Goal: Task Accomplishment & Management: Manage account settings

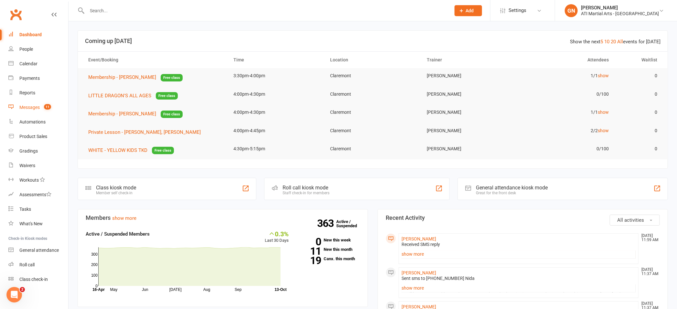
click at [26, 109] on div "Messages" at bounding box center [29, 107] width 20 height 5
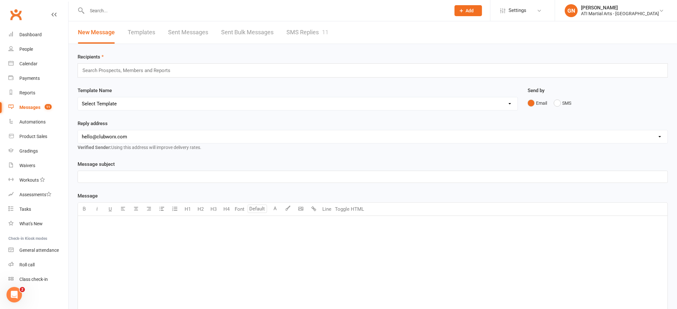
click at [96, 8] on input "text" at bounding box center [265, 10] width 361 height 9
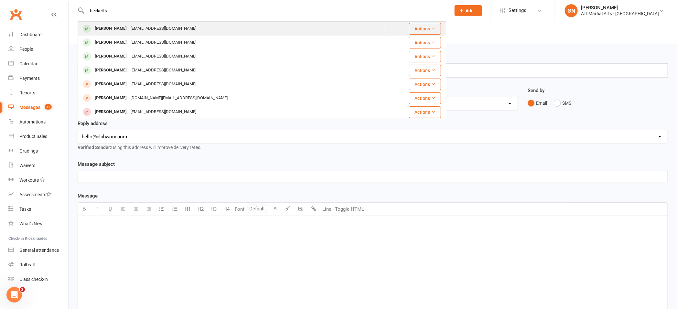
type input "becketts"
click at [108, 30] on div "[PERSON_NAME]" at bounding box center [111, 28] width 36 height 9
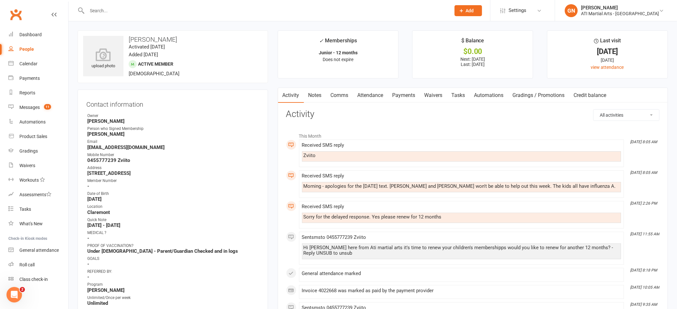
click at [185, 115] on div "Owner" at bounding box center [173, 116] width 172 height 6
click at [408, 96] on link "Payments" at bounding box center [404, 95] width 32 height 15
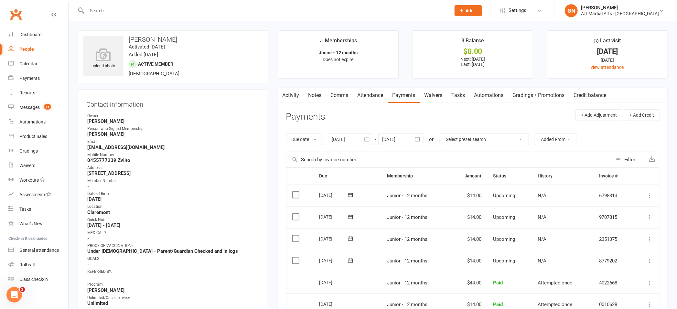
click at [647, 260] on icon at bounding box center [649, 261] width 6 height 6
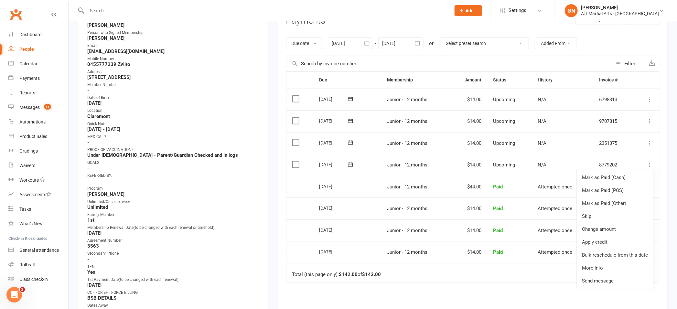
scroll to position [102, 0]
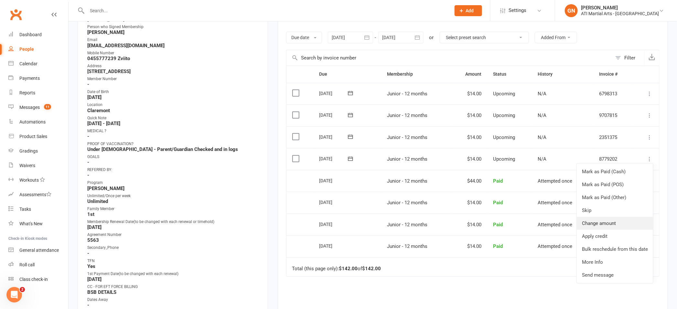
click at [603, 223] on link "Change amount" at bounding box center [615, 223] width 76 height 13
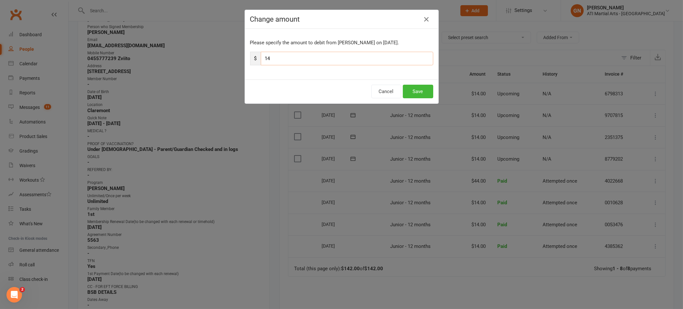
click at [270, 57] on input "14" at bounding box center [347, 59] width 172 height 14
type input "1"
type input "44"
click at [408, 92] on button "Save" at bounding box center [418, 92] width 30 height 14
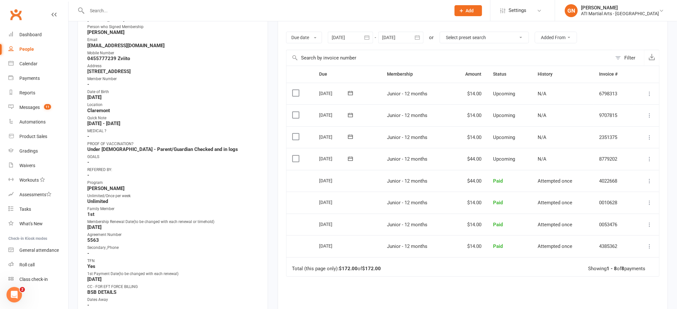
click at [651, 158] on icon at bounding box center [649, 159] width 6 height 6
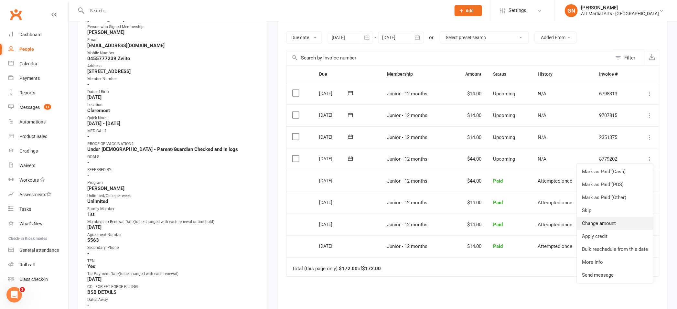
click at [597, 224] on link "Change amount" at bounding box center [615, 223] width 76 height 13
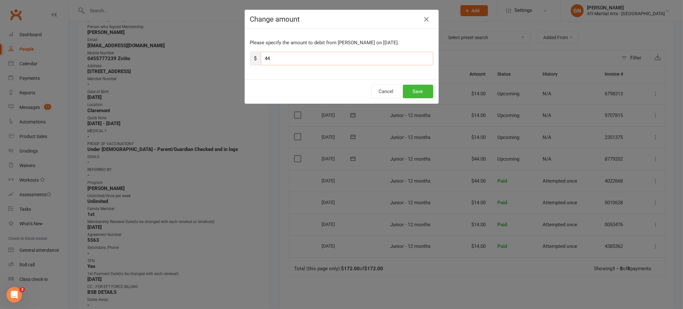
click at [275, 58] on input "44" at bounding box center [347, 59] width 172 height 14
type input "4"
type input "14"
click at [408, 92] on button "Save" at bounding box center [418, 92] width 30 height 14
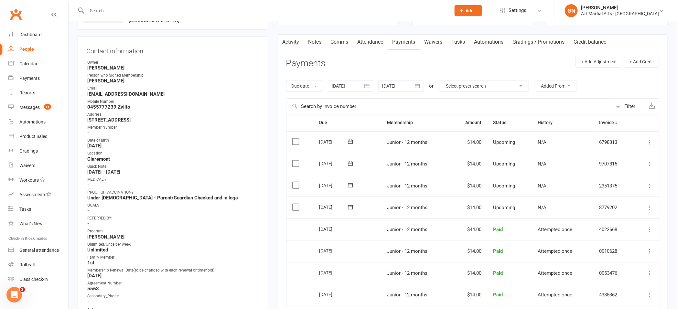
scroll to position [0, 0]
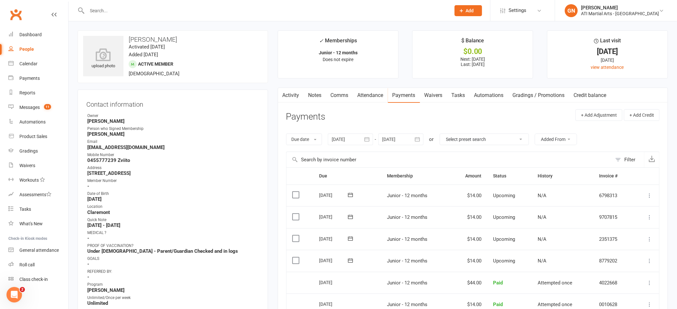
click at [320, 96] on link "Notes" at bounding box center [315, 95] width 22 height 15
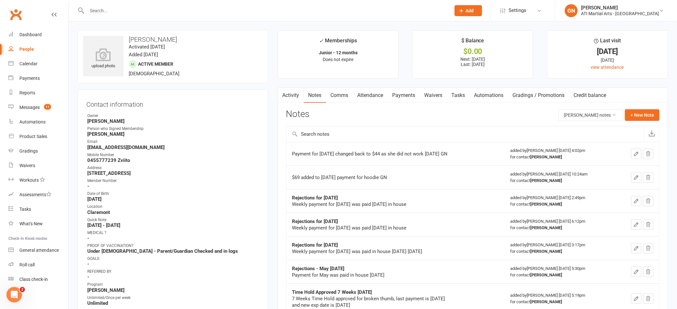
click at [339, 93] on link "Comms" at bounding box center [339, 95] width 27 height 15
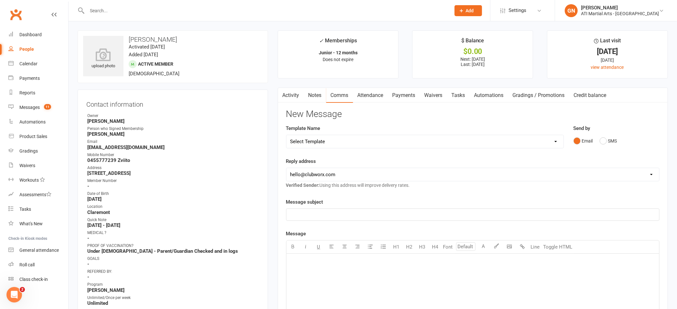
click at [408, 95] on link "Payments" at bounding box center [404, 95] width 32 height 15
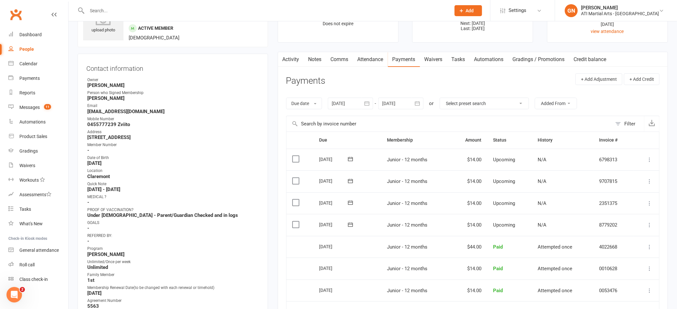
scroll to position [62, 0]
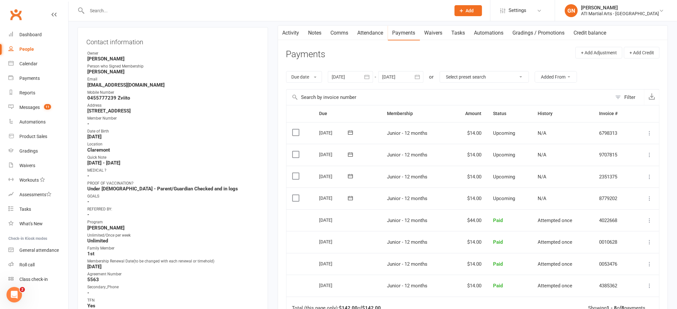
click at [648, 178] on icon at bounding box center [649, 177] width 6 height 6
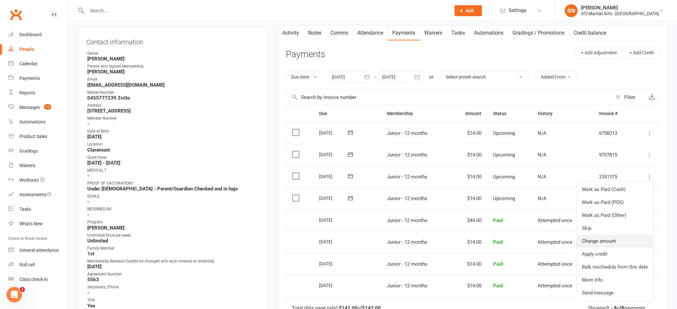
click at [589, 239] on link "Change amount" at bounding box center [615, 241] width 76 height 13
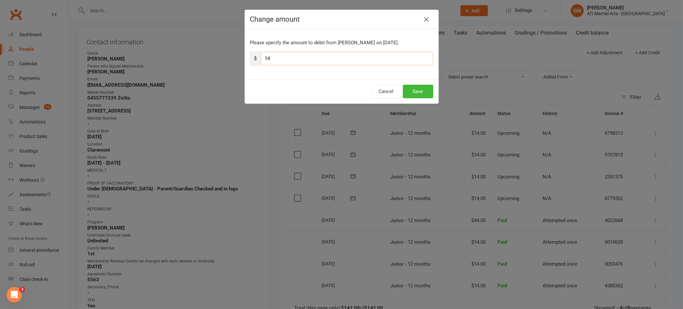
click at [281, 58] on input "14" at bounding box center [347, 59] width 172 height 14
type input "1"
type input "44"
click at [417, 92] on button "Save" at bounding box center [418, 92] width 30 height 14
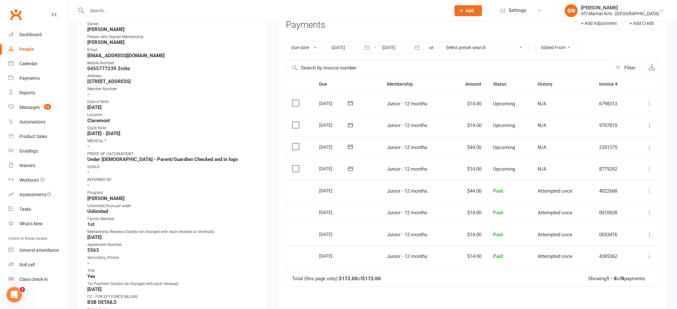
scroll to position [54, 0]
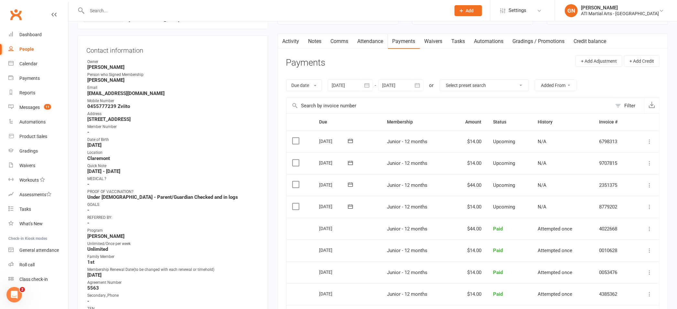
click at [339, 41] on link "Comms" at bounding box center [339, 41] width 27 height 15
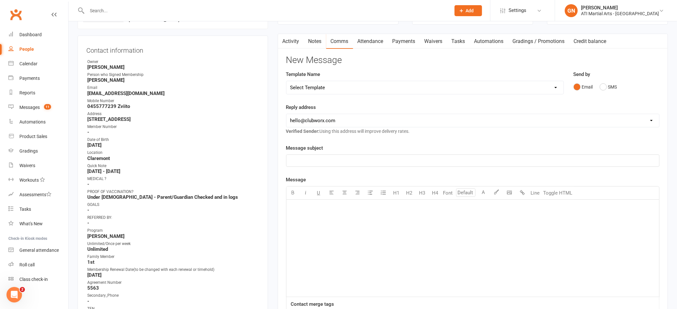
click at [335, 209] on p "﻿" at bounding box center [472, 208] width 365 height 8
click at [348, 208] on span "No problem Zviitto , We dont need Aneni on a Monday at the moment" at bounding box center [387, 208] width 195 height 6
click at [350, 210] on p "No problem Zviitto , We dont need Aneni on a Monday at the moment" at bounding box center [472, 208] width 365 height 8
click at [443, 211] on p "No problem Zviitto , We dont need Aneni on a Monday at the moment" at bounding box center [472, 208] width 365 height 8
click at [470, 209] on span "No problem Zviitto , We don't need Aneni on a Monday at the moment we can reacc…" at bounding box center [418, 208] width 256 height 6
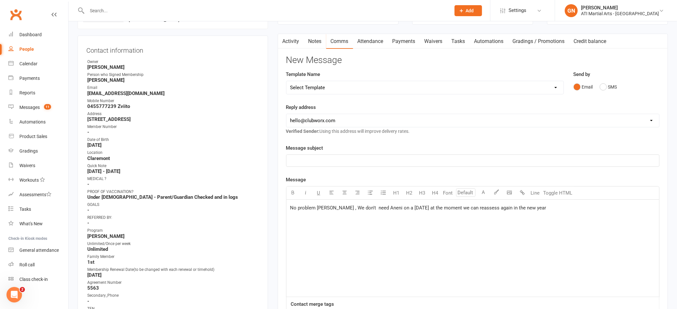
click at [531, 210] on p "No problem Zviitto , We don't need Aneni on a Monday at the moment we can reass…" at bounding box center [472, 208] width 365 height 8
click at [442, 210] on span "No problem Zviitto , We don't need Aneni on a Monday at the moment we can reass…" at bounding box center [467, 212] width 355 height 14
click at [623, 209] on span "No problem Zviitto , We don't need Aneni on a Monday at the moment ,we can reas…" at bounding box center [468, 212] width 357 height 14
click at [603, 86] on button "SMS" at bounding box center [608, 87] width 17 height 12
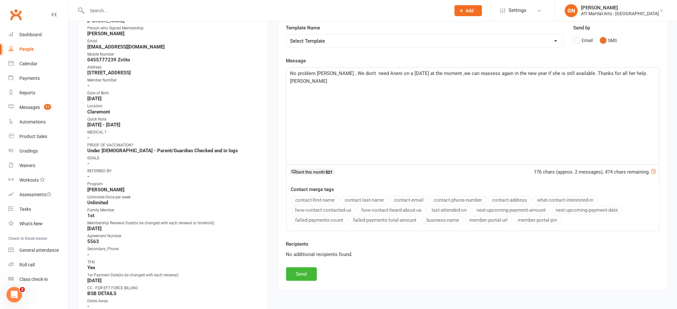
scroll to position [102, 0]
click at [304, 272] on button "Send" at bounding box center [301, 273] width 31 height 14
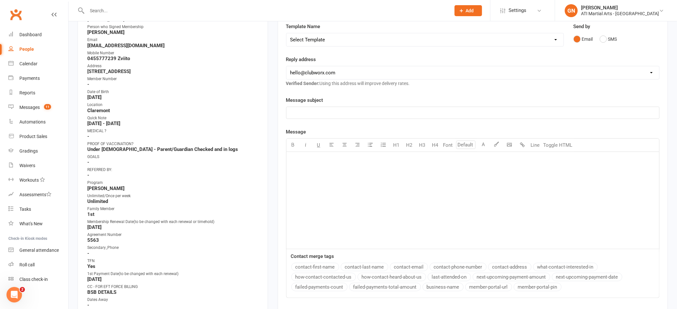
scroll to position [0, 0]
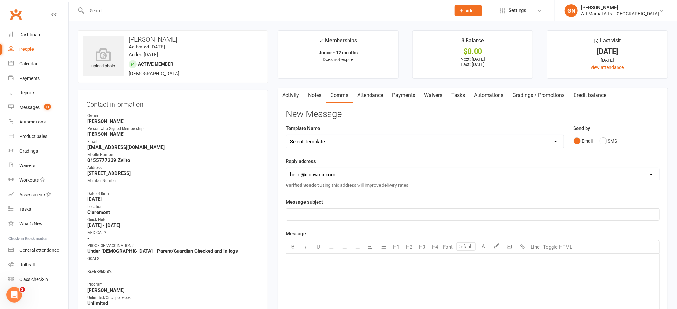
click at [407, 97] on link "Payments" at bounding box center [404, 95] width 32 height 15
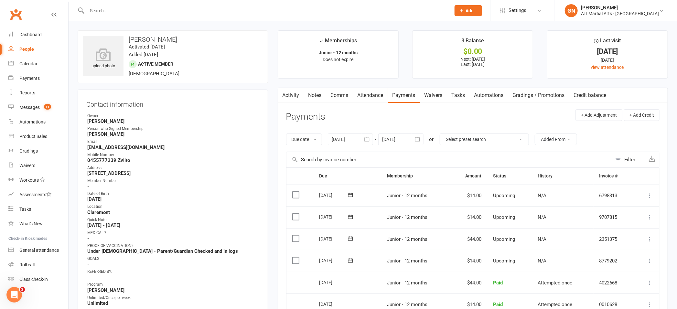
click at [115, 13] on input "text" at bounding box center [265, 10] width 361 height 9
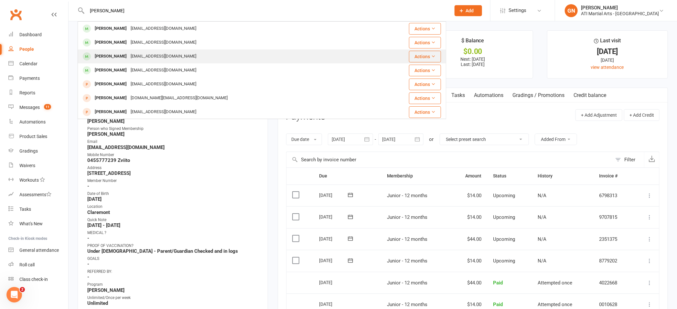
type input "beckett"
click at [114, 56] on div "[PERSON_NAME]" at bounding box center [111, 56] width 36 height 9
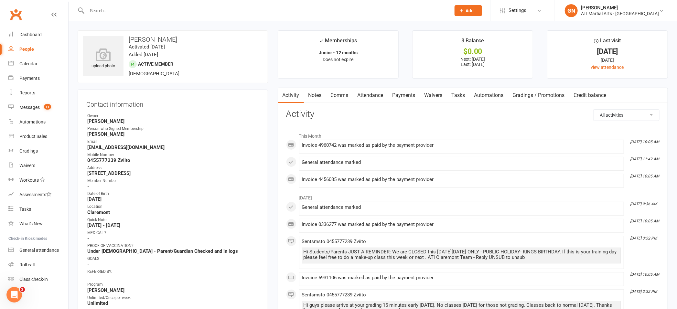
scroll to position [3, 0]
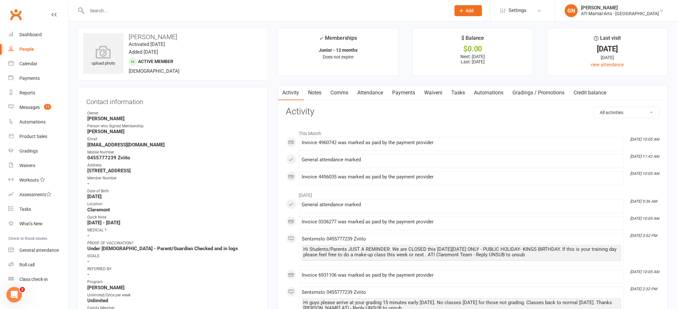
click at [130, 9] on input "text" at bounding box center [265, 10] width 361 height 9
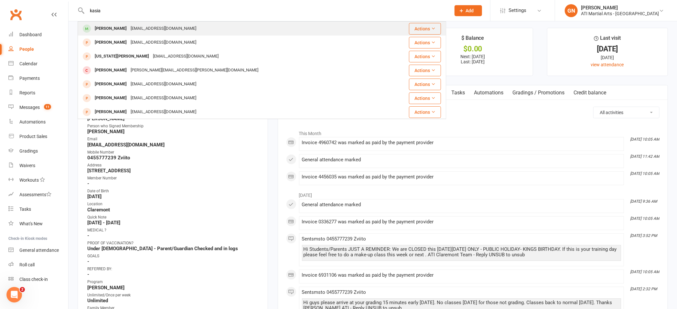
type input "kasia"
click at [123, 29] on div "[PERSON_NAME]" at bounding box center [111, 28] width 36 height 9
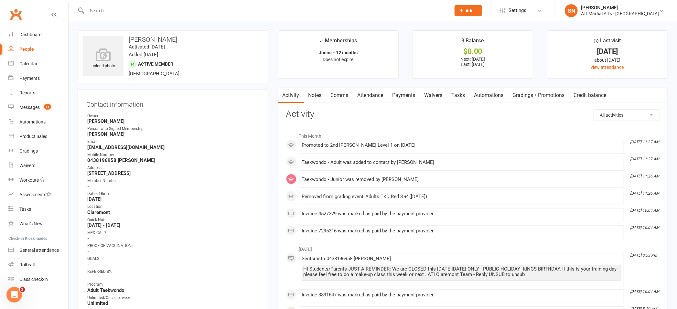
scroll to position [2, 0]
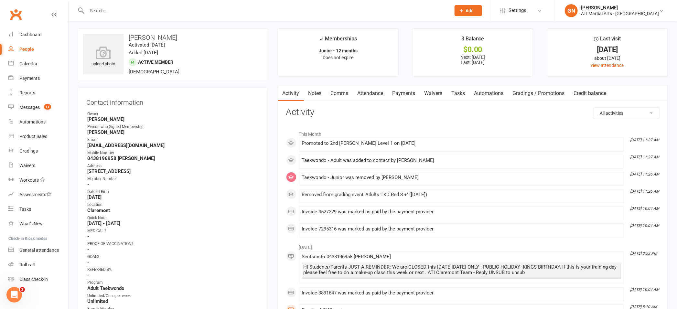
click at [342, 91] on link "Comms" at bounding box center [339, 93] width 27 height 15
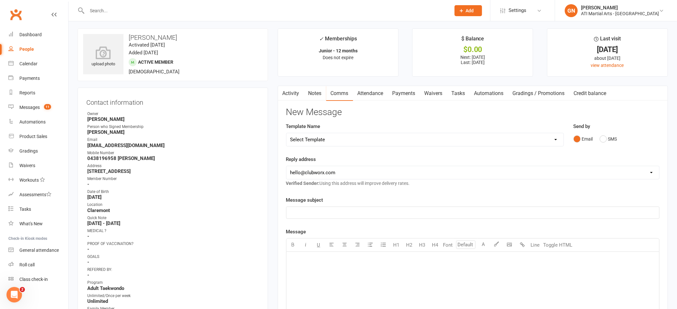
click at [364, 272] on div "﻿" at bounding box center [472, 300] width 373 height 97
click at [329, 261] on span "Hi Christine , How re you ?" at bounding box center [327, 260] width 75 height 6
click at [357, 262] on p "Hi Christine , How are you ?" at bounding box center [472, 260] width 365 height 8
click at [105, 12] on input "text" at bounding box center [265, 10] width 361 height 9
drag, startPoint x: 289, startPoint y: 260, endPoint x: 376, endPoint y: 262, distance: 86.7
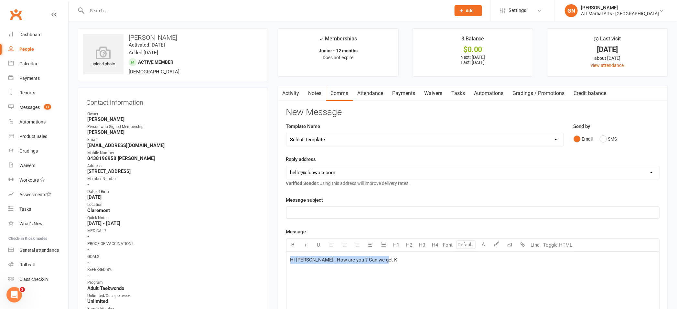
click at [382, 264] on div "Hi Christine , How are you ? Can we get K" at bounding box center [472, 300] width 373 height 97
click at [28, 107] on div "Messages" at bounding box center [29, 107] width 20 height 5
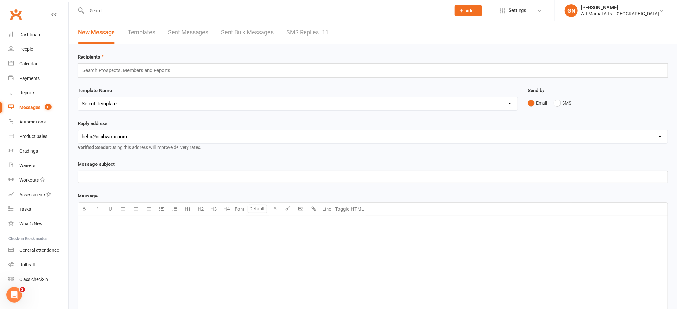
click at [109, 14] on input "text" at bounding box center [265, 10] width 361 height 9
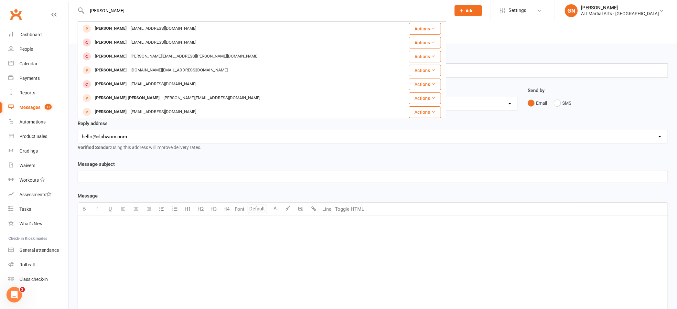
type input "beckett"
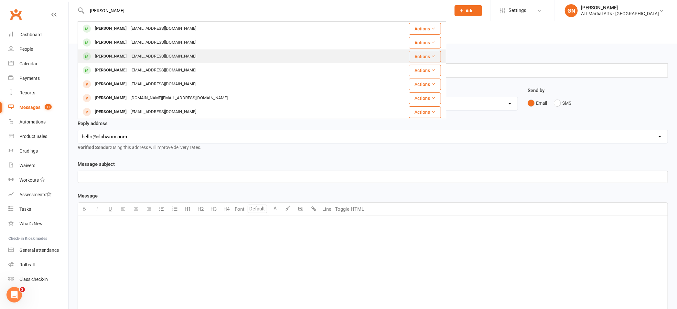
click at [118, 58] on div "[PERSON_NAME]" at bounding box center [111, 56] width 36 height 9
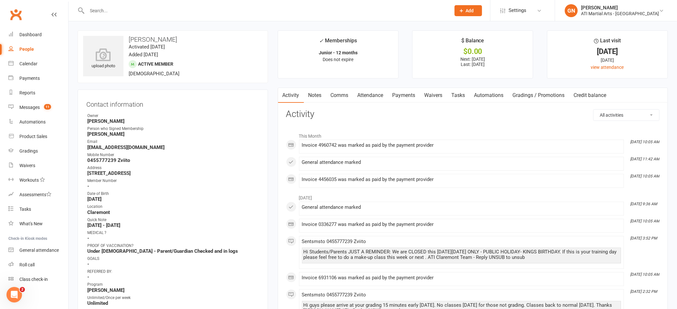
click at [404, 92] on link "Payments" at bounding box center [404, 95] width 32 height 15
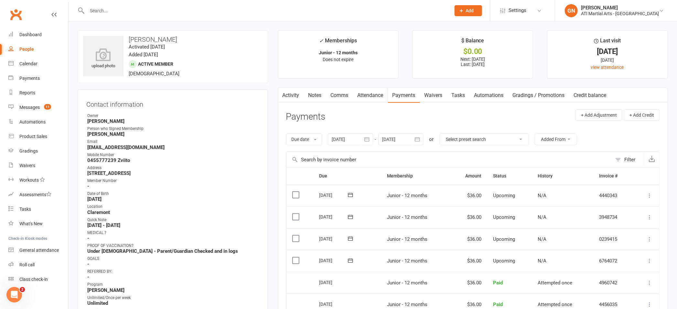
click at [108, 11] on input "text" at bounding box center [265, 10] width 361 height 9
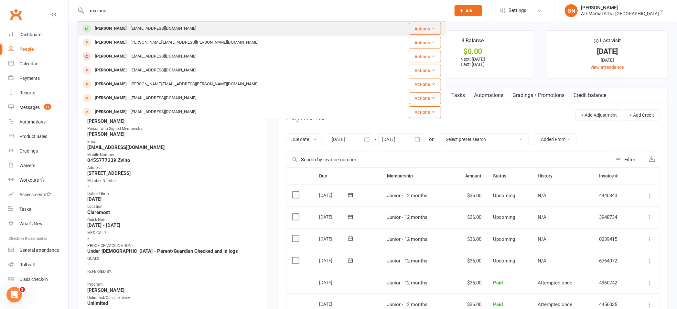
type input "mazano"
click at [113, 30] on div "[PERSON_NAME]" at bounding box center [111, 28] width 36 height 9
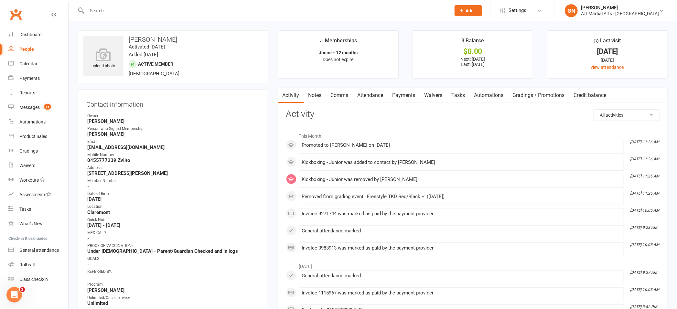
click at [406, 96] on link "Payments" at bounding box center [404, 95] width 32 height 15
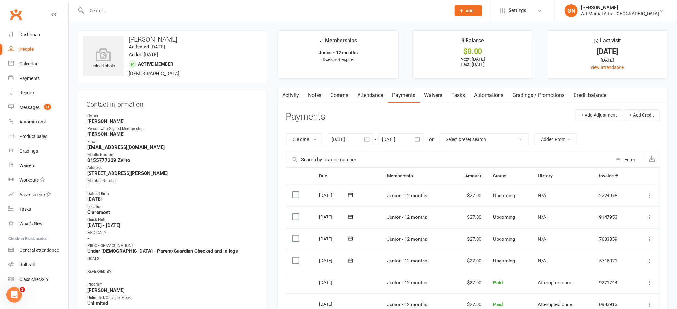
click at [106, 14] on input "text" at bounding box center [265, 10] width 361 height 9
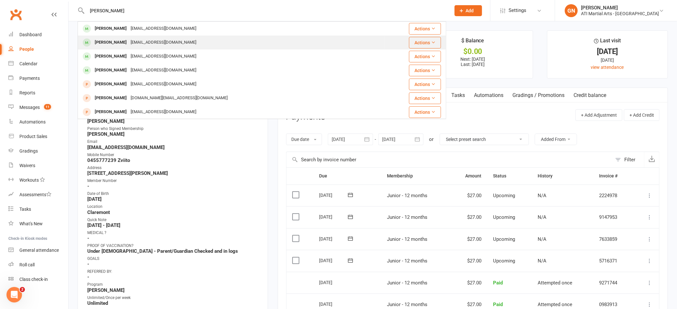
type input "beckett"
click at [100, 43] on div "[PERSON_NAME]" at bounding box center [111, 42] width 36 height 9
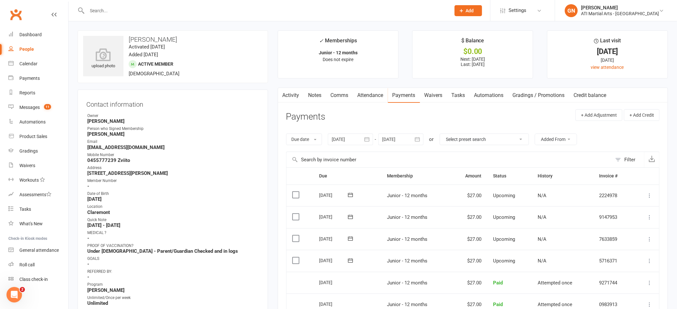
click at [106, 14] on input "text" at bounding box center [265, 10] width 361 height 9
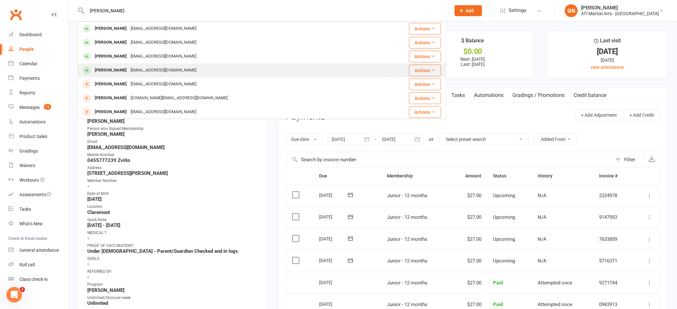
type input "beckett"
click at [103, 69] on div "[PERSON_NAME]" at bounding box center [111, 70] width 36 height 9
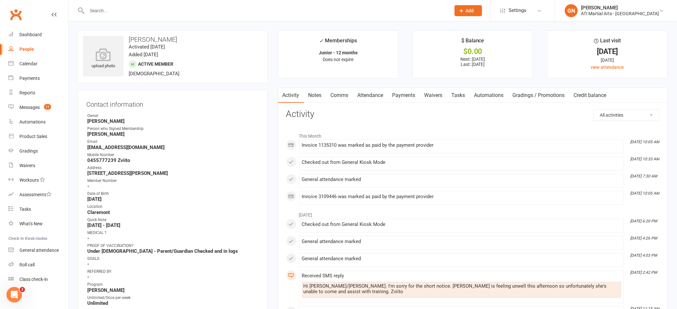
click at [409, 97] on link "Payments" at bounding box center [404, 95] width 32 height 15
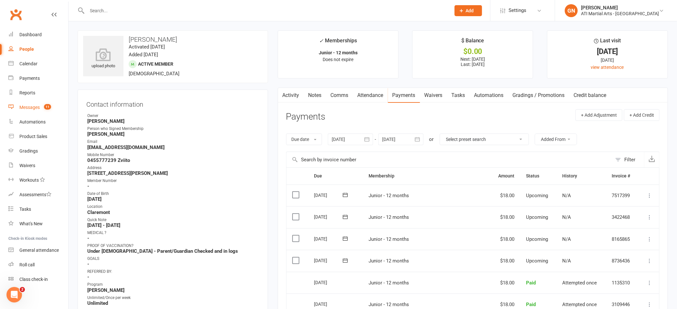
click at [31, 102] on link "Messages 11" at bounding box center [38, 107] width 60 height 15
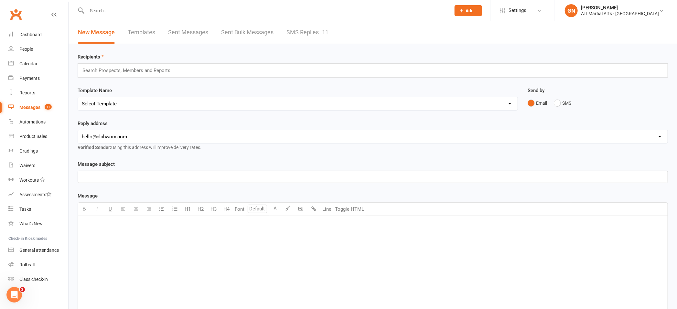
click at [294, 33] on link "SMS Replies 11" at bounding box center [307, 32] width 42 height 22
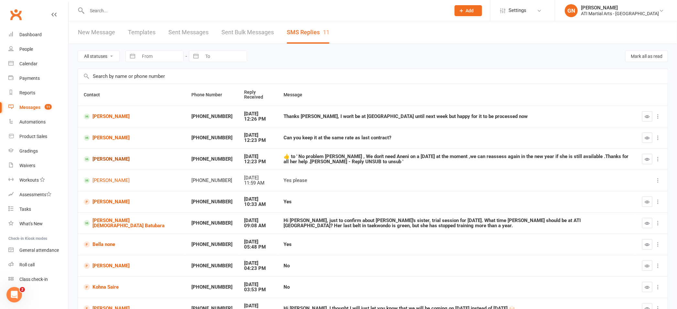
click at [109, 158] on link "[PERSON_NAME]" at bounding box center [132, 159] width 96 height 6
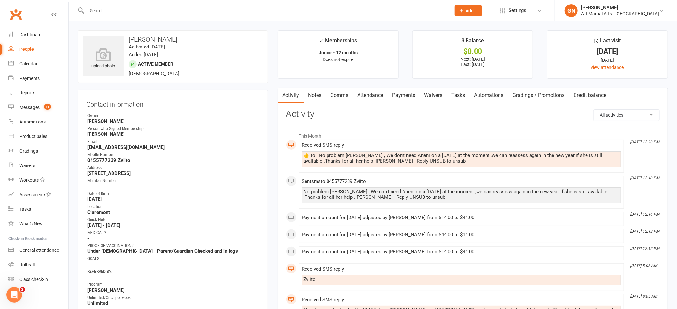
click at [26, 106] on div "Messages" at bounding box center [29, 107] width 20 height 5
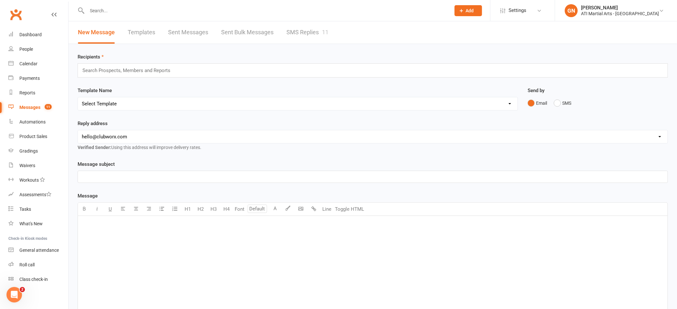
click at [302, 30] on link "SMS Replies 11" at bounding box center [307, 32] width 42 height 22
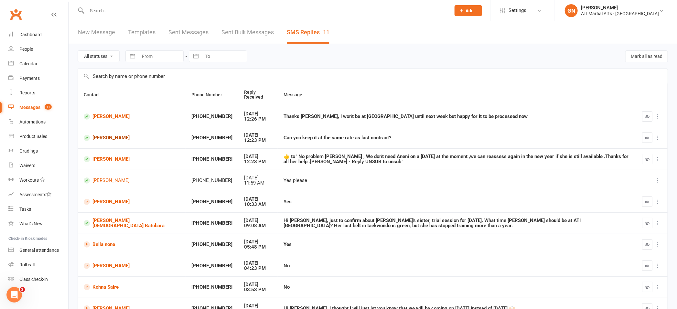
click at [109, 138] on link "[PERSON_NAME]" at bounding box center [132, 138] width 96 height 6
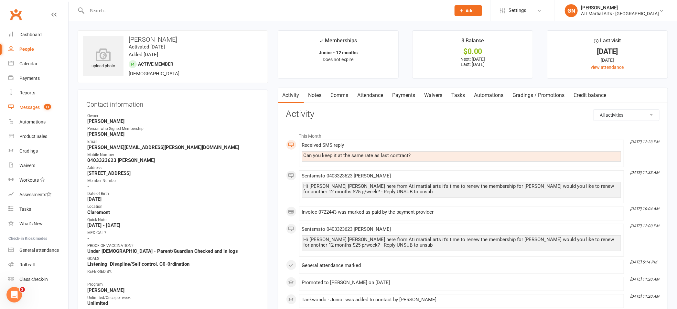
click at [35, 109] on div "Messages" at bounding box center [29, 107] width 20 height 5
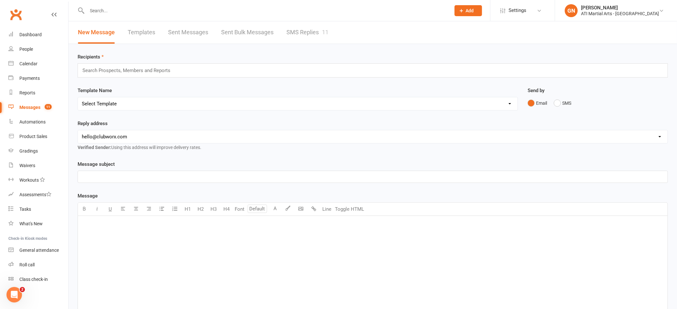
click at [95, 9] on input "text" at bounding box center [265, 10] width 361 height 9
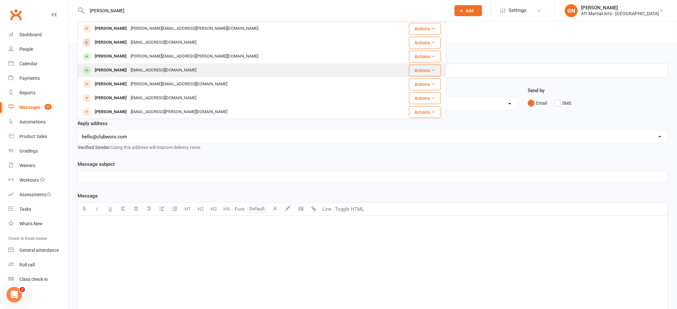
type input "johanna"
click at [115, 70] on div "[PERSON_NAME]" at bounding box center [111, 70] width 36 height 9
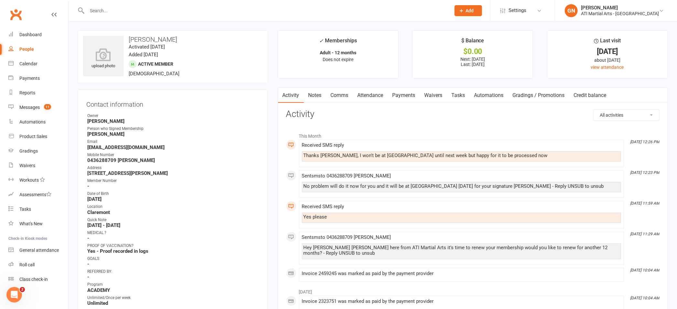
click at [128, 11] on input "text" at bounding box center [265, 10] width 361 height 9
click at [400, 97] on link "Payments" at bounding box center [404, 95] width 32 height 15
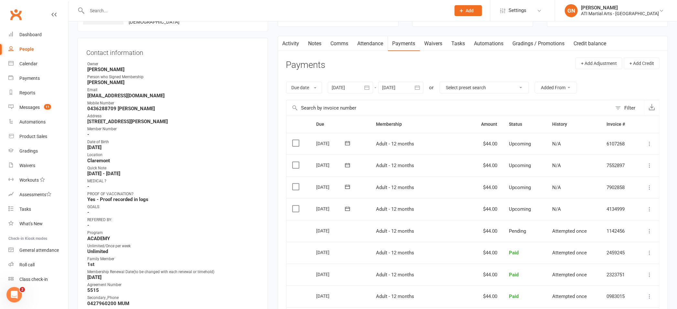
scroll to position [47, 0]
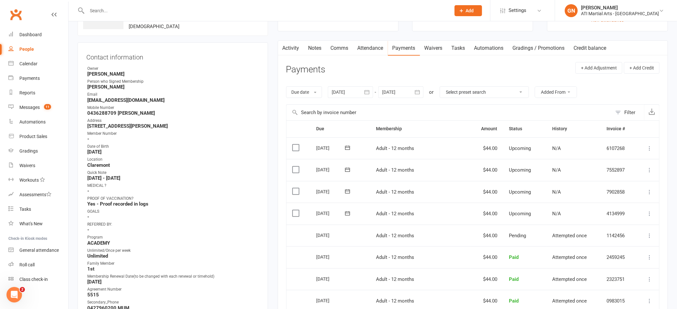
click at [142, 10] on input "text" at bounding box center [265, 10] width 361 height 9
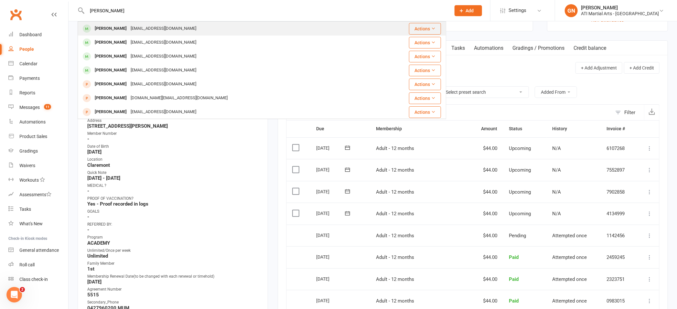
type input "beckett"
click at [114, 30] on div "[PERSON_NAME]" at bounding box center [111, 28] width 36 height 9
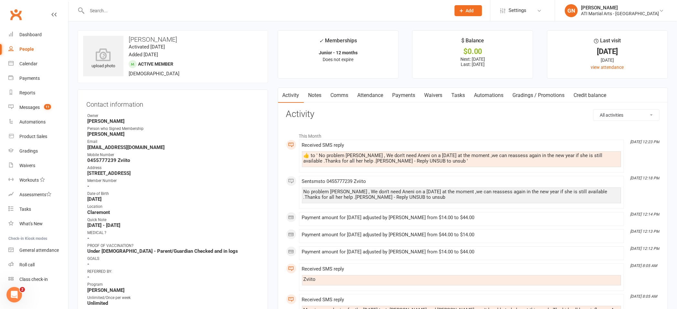
scroll to position [10, 0]
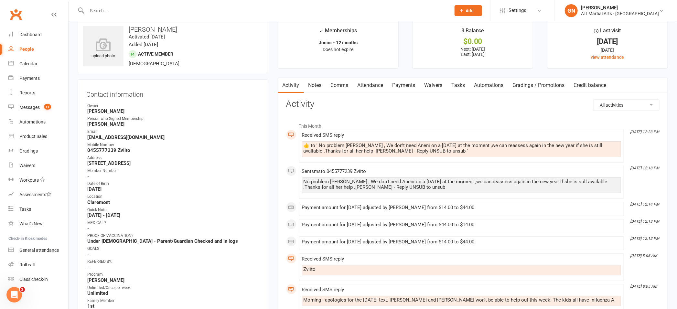
click at [410, 82] on link "Payments" at bounding box center [404, 85] width 32 height 15
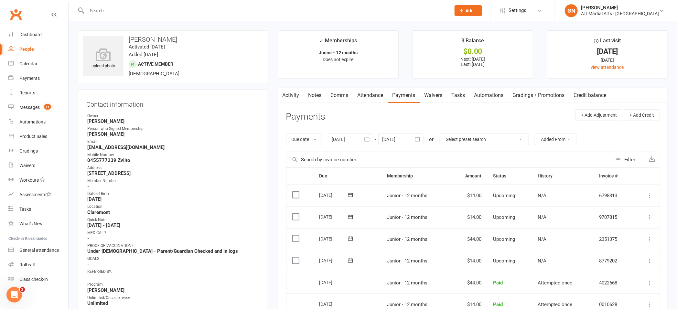
click at [109, 11] on input "text" at bounding box center [265, 10] width 361 height 9
click at [128, 14] on input "text" at bounding box center [265, 10] width 361 height 9
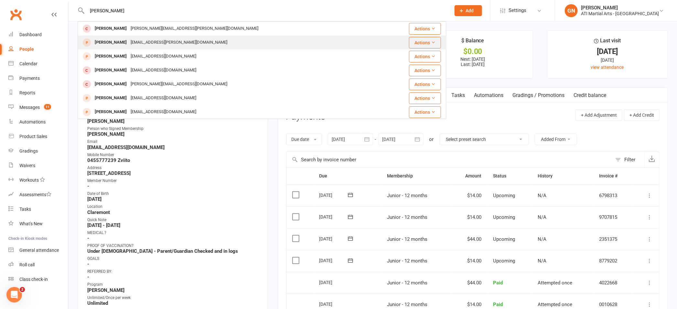
type input "lila"
click at [105, 44] on div "[PERSON_NAME]" at bounding box center [111, 42] width 36 height 9
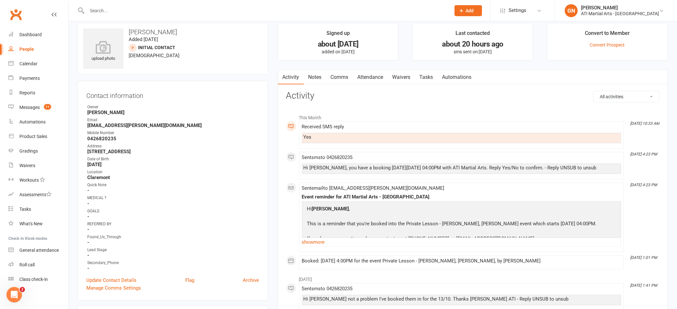
scroll to position [5, 0]
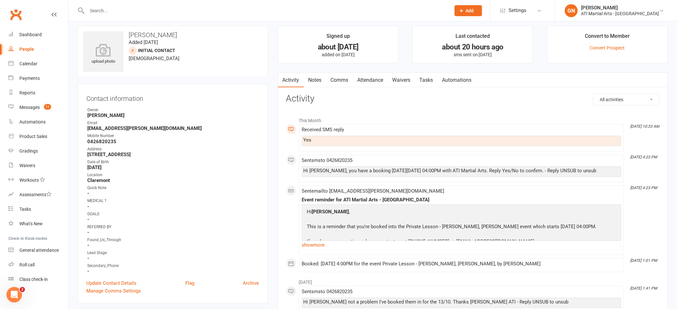
click at [317, 79] on link "Notes" at bounding box center [315, 80] width 22 height 15
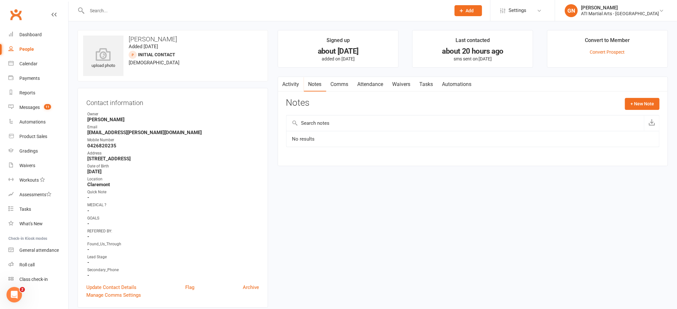
scroll to position [1, 0]
click at [294, 86] on link "Activity" at bounding box center [291, 83] width 26 height 15
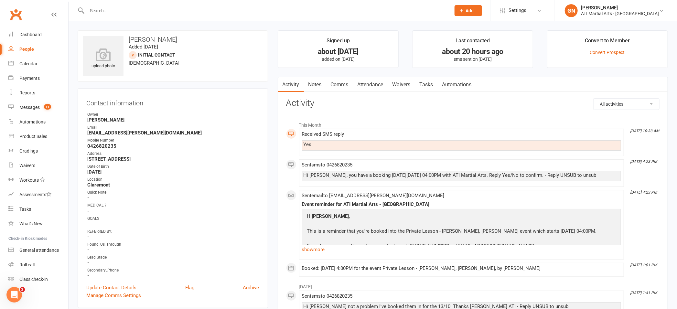
drag, startPoint x: 111, startPoint y: 12, endPoint x: 111, endPoint y: 16, distance: 4.2
click at [111, 16] on div at bounding box center [262, 10] width 369 height 21
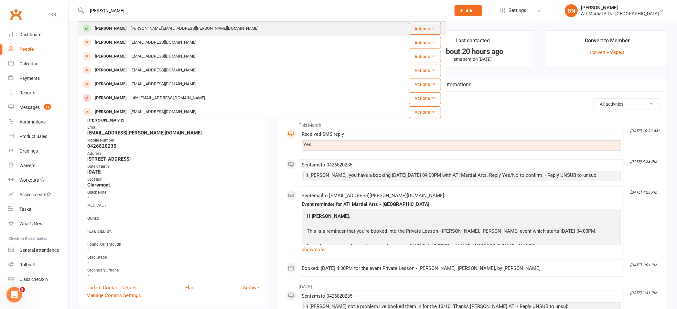
type input "arthur Young"
click at [108, 28] on div "[PERSON_NAME]" at bounding box center [111, 28] width 36 height 9
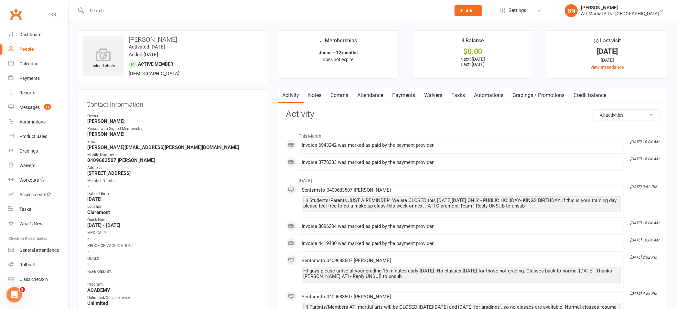
click at [343, 92] on link "Comms" at bounding box center [339, 95] width 27 height 15
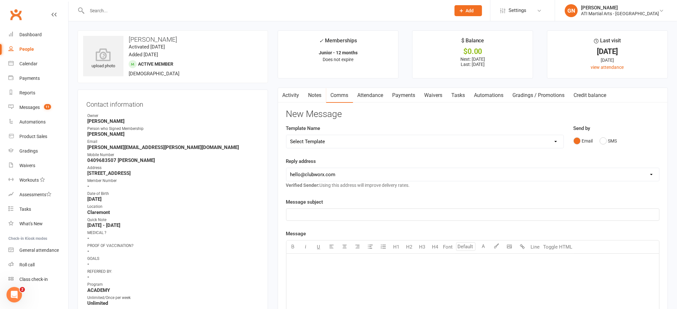
drag, startPoint x: 326, startPoint y: 270, endPoint x: 412, endPoint y: 290, distance: 88.7
click at [338, 277] on div "﻿" at bounding box center [472, 302] width 373 height 97
click at [475, 264] on span "Hi Janelle , we have Arthur in Already on Tuesday at 5:15pm ,can we change that…" at bounding box center [409, 262] width 238 height 6
click at [511, 264] on p "Hi Janelle , we have Arthur in Already on Tuesday at 5:15pm ,can we change that…" at bounding box center [472, 262] width 365 height 8
click at [358, 265] on p "Hi Janelle , we have Arthur in Already on Tuesday at 5:15pm ,can we change that…" at bounding box center [472, 262] width 365 height 8
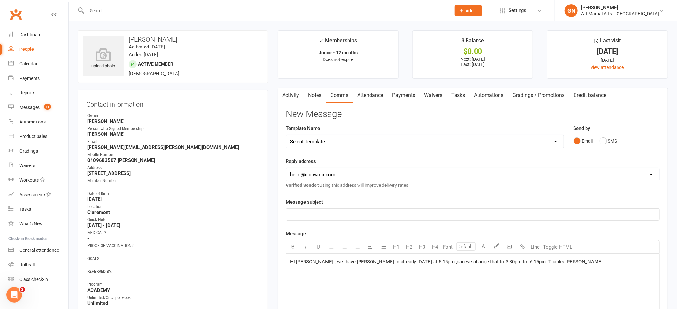
click at [324, 290] on div "Hi Janelle , we have Arthur in already on Tuesday at 5:15pm ,can we change that…" at bounding box center [472, 302] width 373 height 97
click at [604, 140] on button "SMS" at bounding box center [608, 141] width 17 height 12
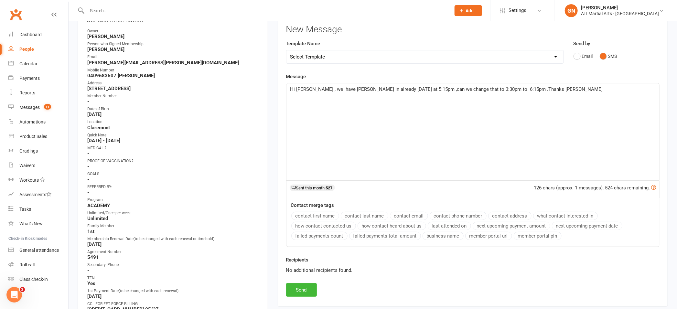
scroll to position [89, 0]
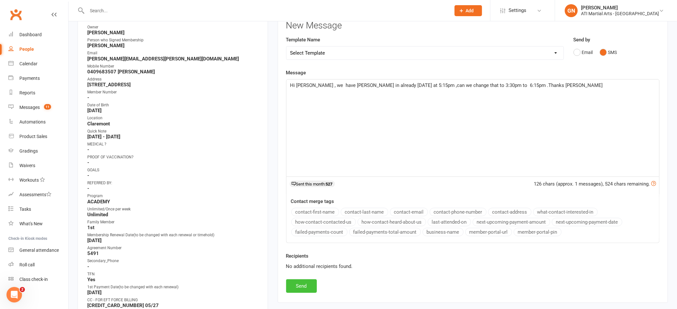
click at [304, 283] on button "Send" at bounding box center [301, 286] width 31 height 14
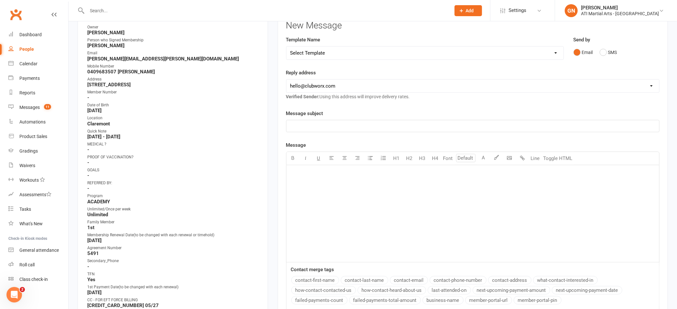
scroll to position [0, 0]
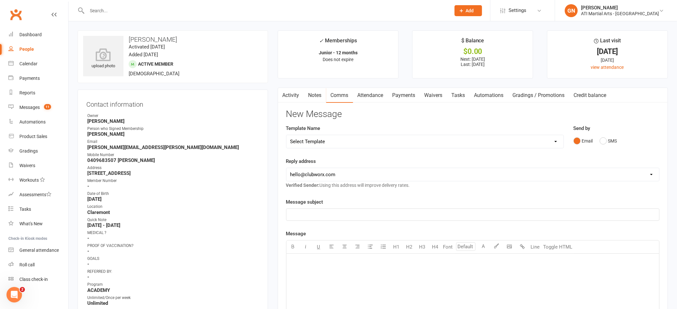
click at [118, 10] on input "text" at bounding box center [265, 10] width 361 height 9
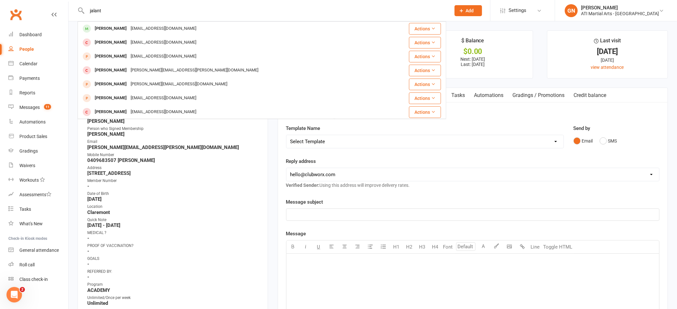
type input "jalant"
click at [513, 211] on p "﻿" at bounding box center [472, 215] width 365 height 8
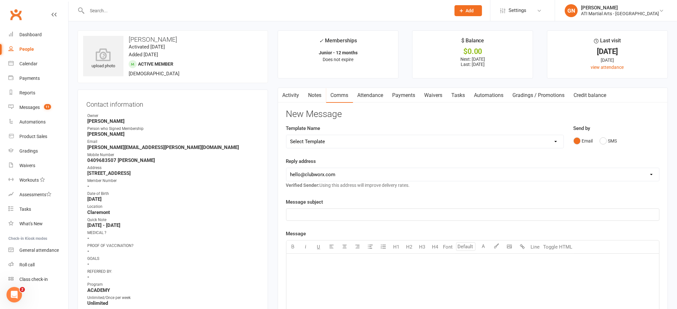
click at [114, 13] on input "text" at bounding box center [265, 10] width 361 height 9
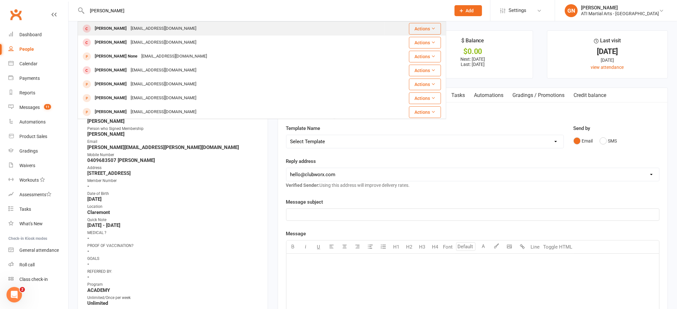
type input "luca bentley"
click at [103, 30] on div "[PERSON_NAME]" at bounding box center [111, 28] width 36 height 9
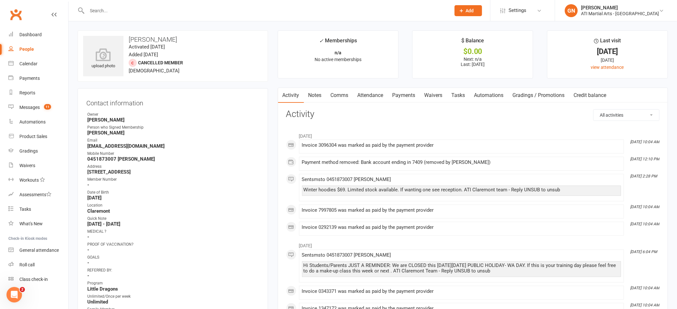
click at [311, 95] on link "Notes" at bounding box center [315, 95] width 22 height 15
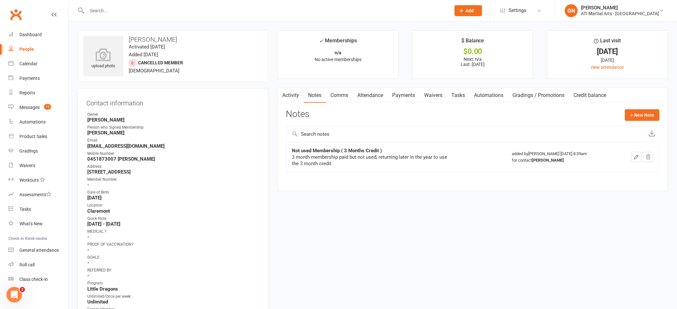
click at [116, 7] on input "text" at bounding box center [265, 10] width 361 height 9
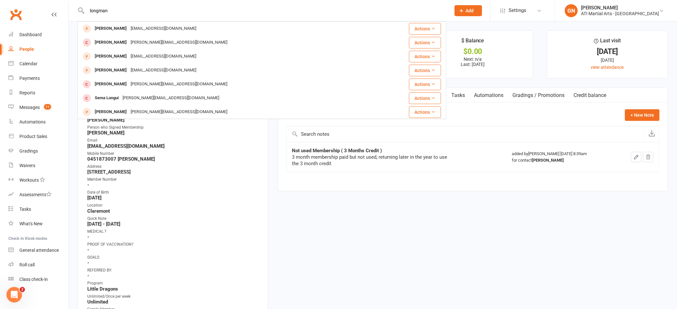
click at [134, 14] on input "longman" at bounding box center [265, 10] width 361 height 9
type input "l"
click at [115, 10] on input "theo" at bounding box center [265, 10] width 361 height 9
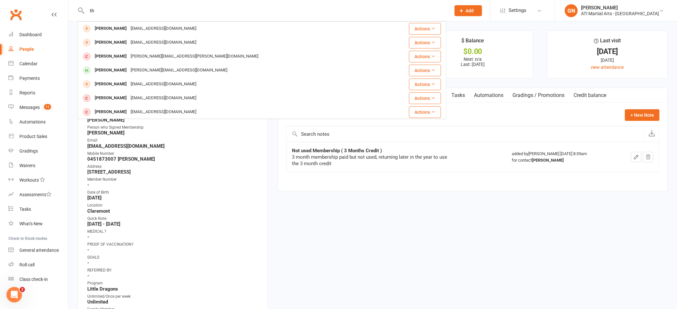
type input "t"
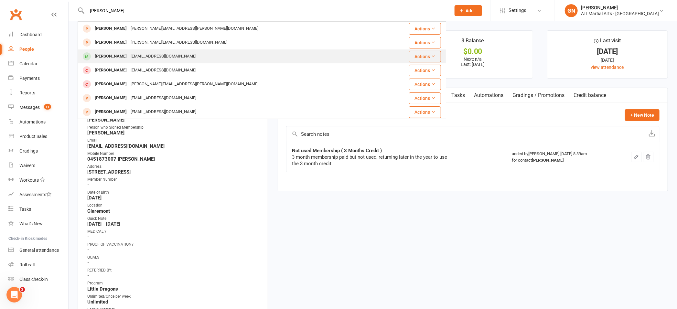
type input "robyn"
click at [109, 55] on div "[PERSON_NAME]" at bounding box center [111, 56] width 36 height 9
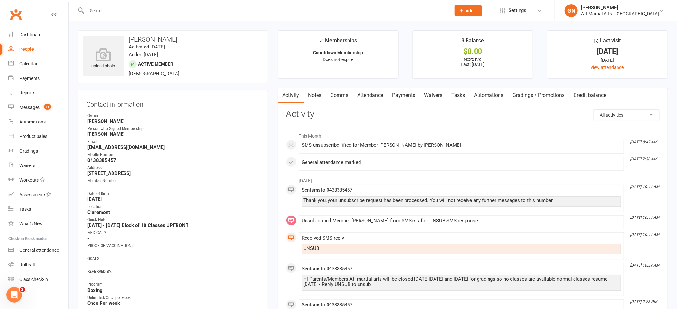
click at [369, 95] on link "Attendance" at bounding box center [370, 95] width 35 height 15
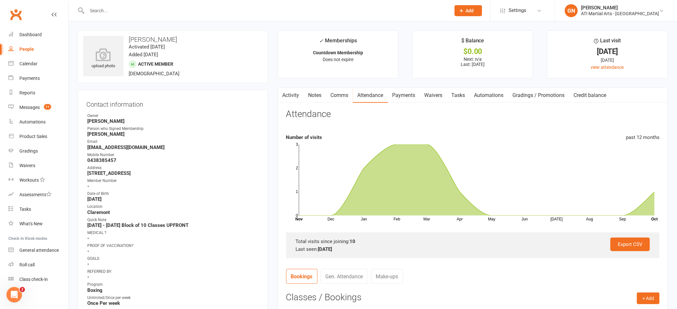
click at [476, 136] on div "Number of visits past 12 months" at bounding box center [472, 138] width 373 height 8
click at [103, 9] on input "text" at bounding box center [265, 10] width 361 height 9
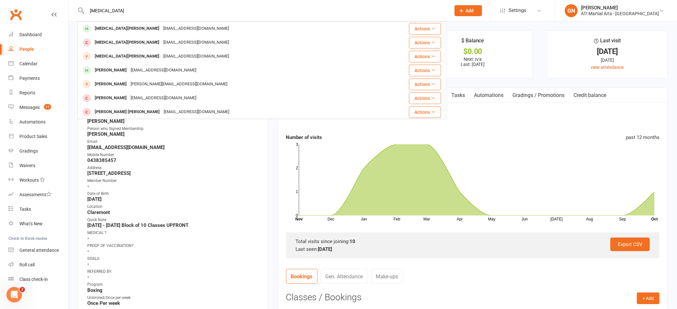
type input "nikita"
click at [241, 277] on strong "-" at bounding box center [173, 277] width 172 height 6
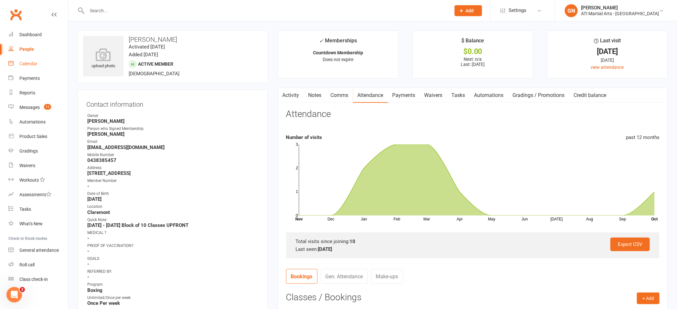
click at [32, 63] on div "Calendar" at bounding box center [28, 63] width 18 height 5
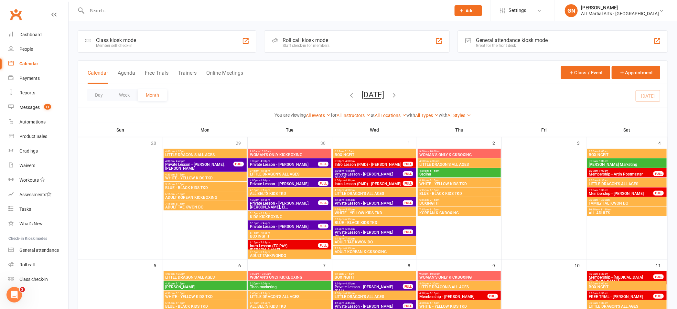
click at [516, 39] on div "General attendance kiosk mode" at bounding box center [512, 40] width 72 height 6
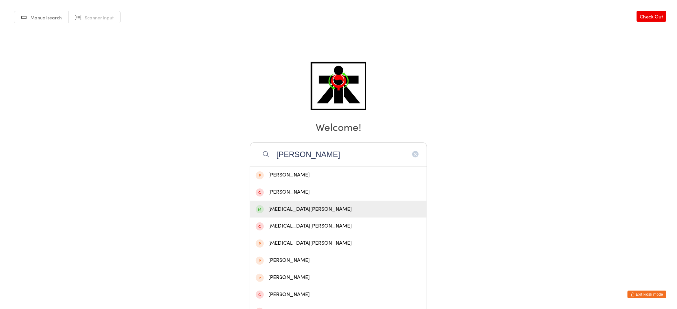
type input "[PERSON_NAME]"
click at [293, 209] on div "[MEDICAL_DATA][PERSON_NAME]" at bounding box center [339, 209] width 166 height 9
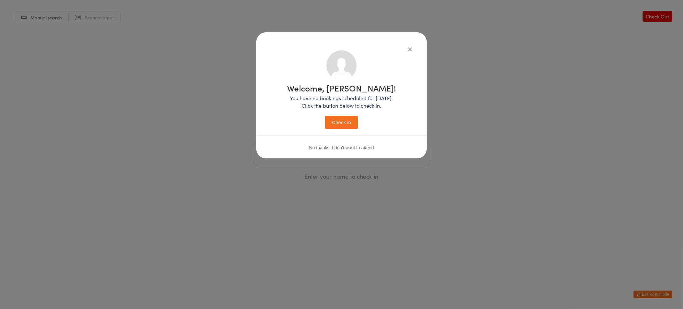
click at [344, 122] on button "Check in" at bounding box center [341, 122] width 32 height 13
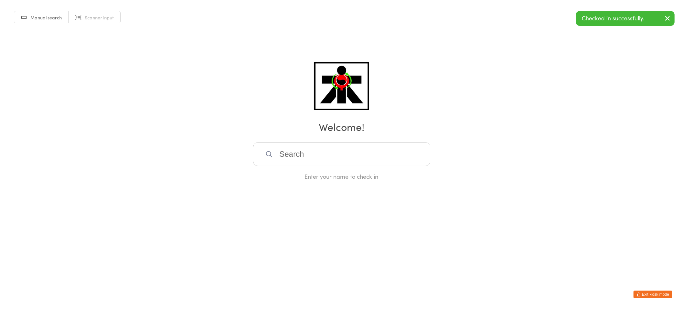
click at [335, 153] on input "search" at bounding box center [341, 154] width 177 height 24
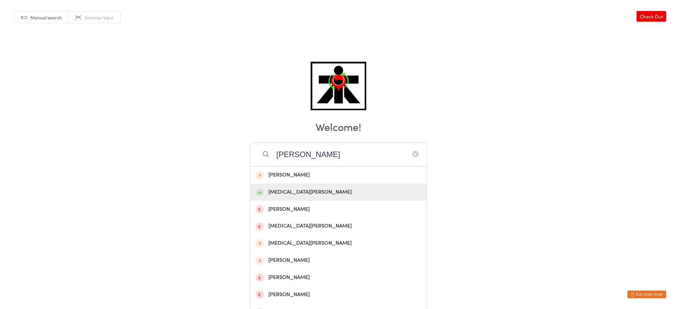
type input "nikia"
click at [283, 190] on div "[MEDICAL_DATA][PERSON_NAME]" at bounding box center [339, 192] width 166 height 9
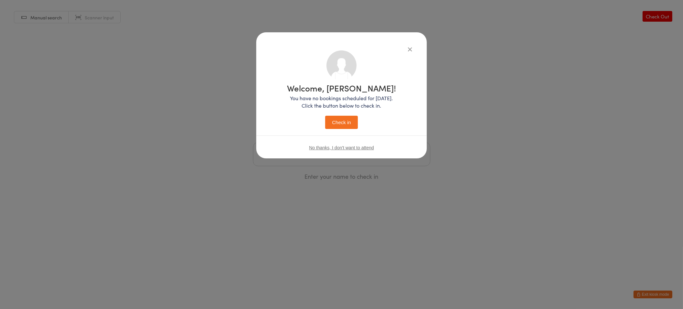
click at [336, 121] on button "Check in" at bounding box center [341, 122] width 32 height 13
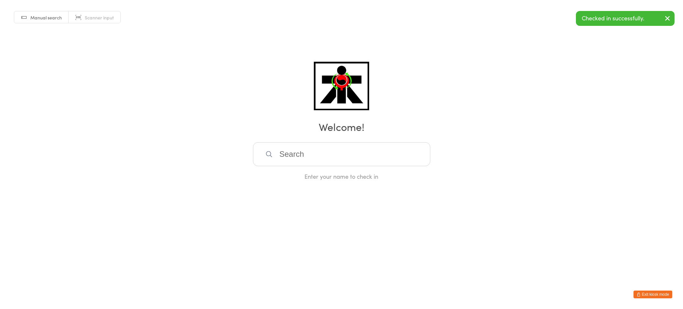
click at [296, 156] on input "search" at bounding box center [341, 154] width 177 height 24
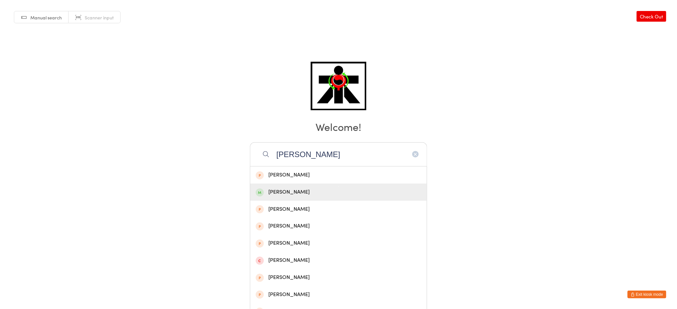
type input "robyn"
click at [295, 193] on div "[PERSON_NAME]" at bounding box center [339, 192] width 166 height 9
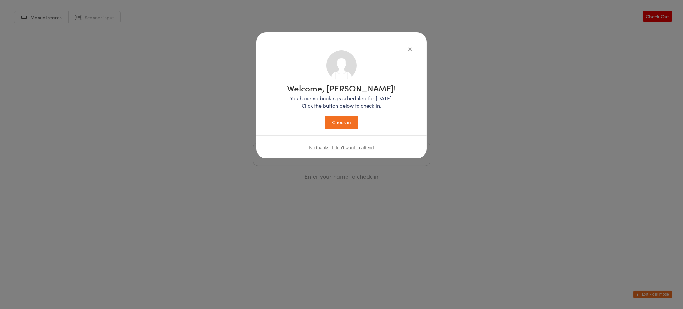
click at [341, 123] on button "Check in" at bounding box center [341, 122] width 32 height 13
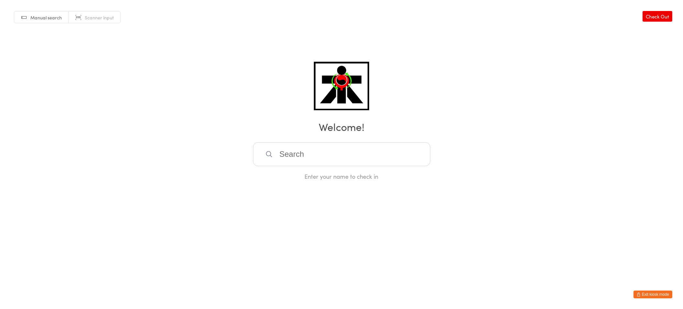
click at [647, 291] on button "Exit kiosk mode" at bounding box center [652, 295] width 39 height 8
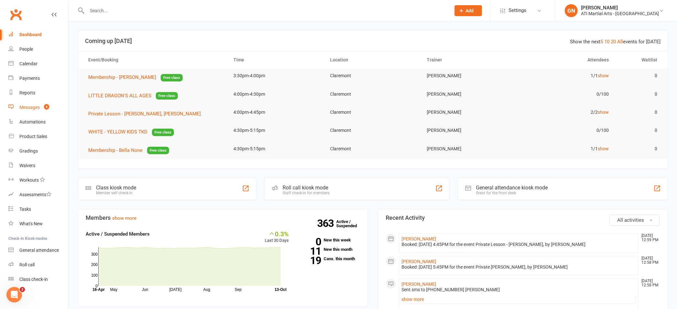
click at [22, 106] on div "Messages" at bounding box center [29, 107] width 20 height 5
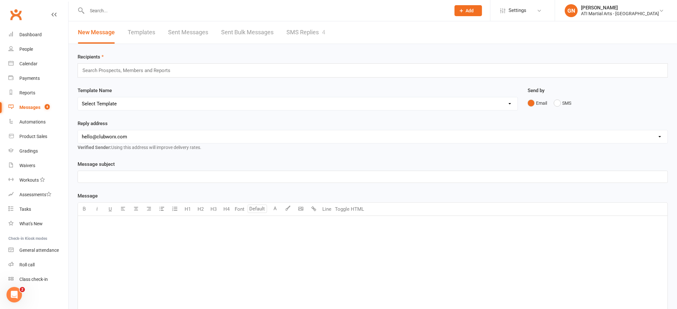
click at [302, 31] on link "SMS Replies 4" at bounding box center [305, 32] width 39 height 22
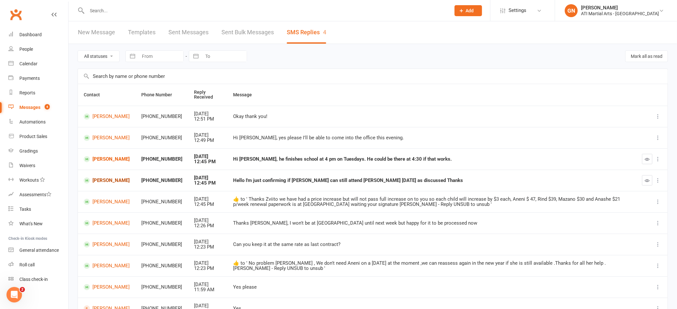
click at [105, 181] on link "[PERSON_NAME]" at bounding box center [107, 181] width 46 height 6
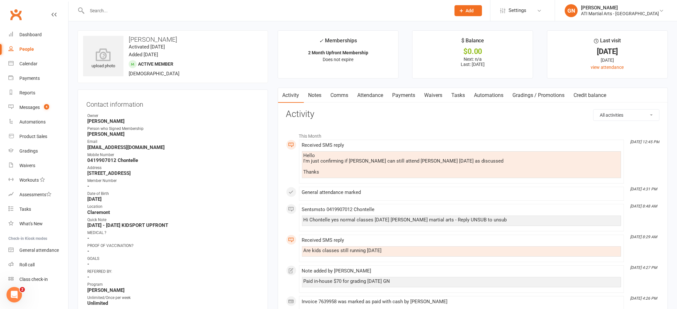
click at [342, 95] on link "Comms" at bounding box center [339, 95] width 27 height 15
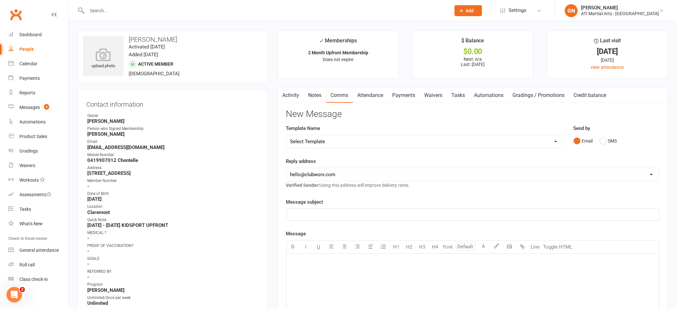
click at [313, 268] on div "﻿" at bounding box center [472, 302] width 373 height 97
click at [297, 262] on span "Yea all good" at bounding box center [303, 262] width 27 height 6
click at [322, 264] on p "Yes all good" at bounding box center [472, 262] width 365 height 8
click at [603, 143] on button "SMS" at bounding box center [608, 141] width 17 height 12
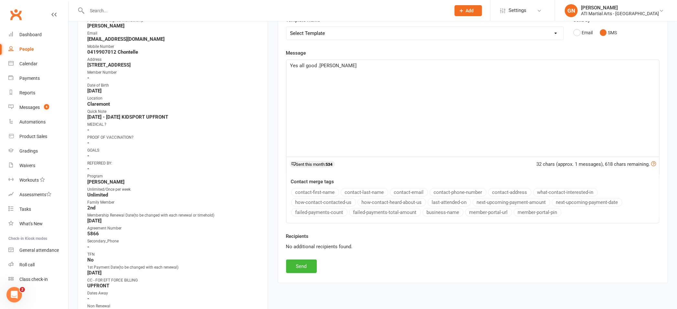
scroll to position [110, 0]
click at [304, 266] on button "Send" at bounding box center [301, 265] width 31 height 14
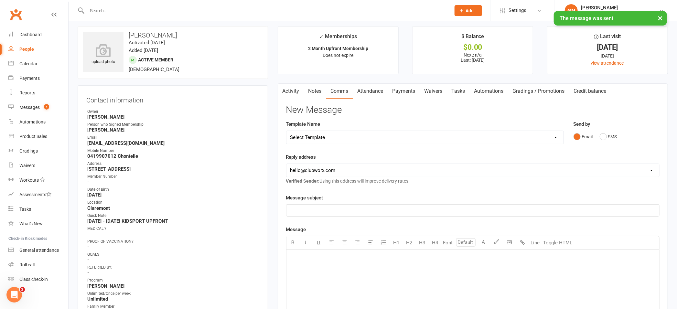
scroll to position [0, 0]
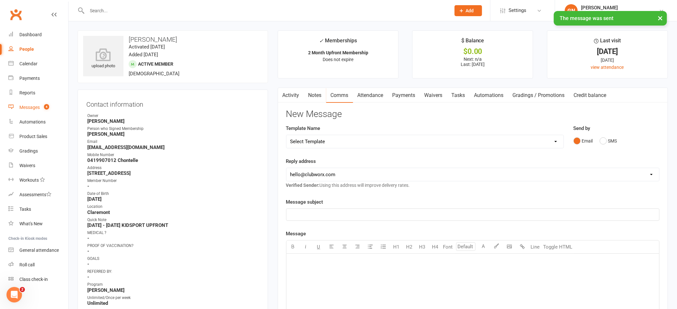
click at [29, 108] on div "Messages" at bounding box center [29, 107] width 20 height 5
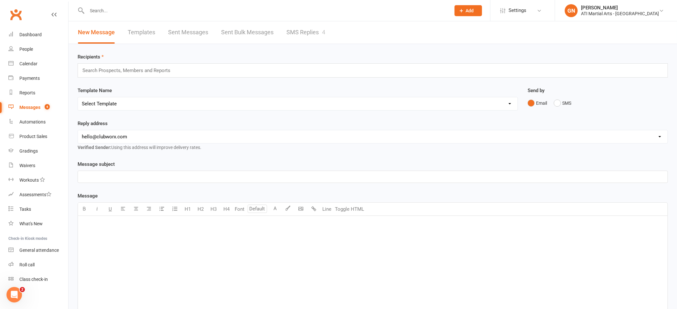
click at [294, 33] on link "SMS Replies 4" at bounding box center [305, 32] width 39 height 22
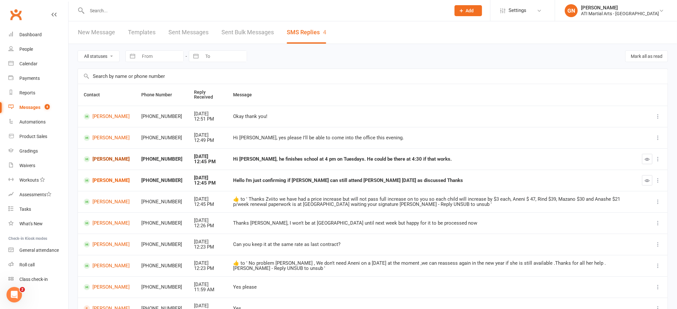
click at [103, 158] on link "[PERSON_NAME]" at bounding box center [107, 159] width 46 height 6
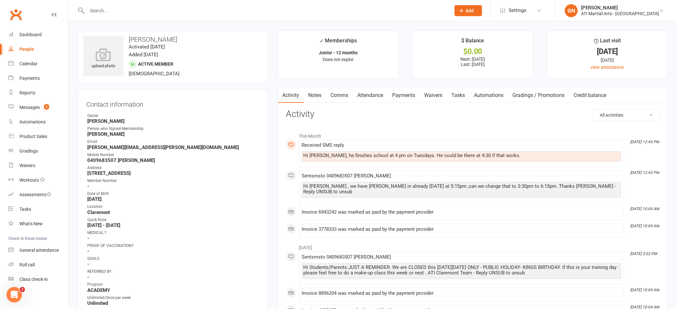
click at [346, 94] on link "Comms" at bounding box center [339, 95] width 27 height 15
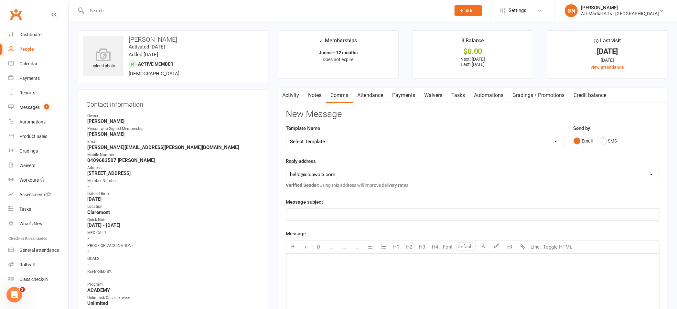
click at [322, 256] on div "﻿" at bounding box center [472, 302] width 373 height 97
click at [292, 263] on span "$:30pm will be great thanks . [PERSON_NAME]" at bounding box center [340, 262] width 100 height 6
click at [605, 141] on button "SMS" at bounding box center [608, 141] width 17 height 12
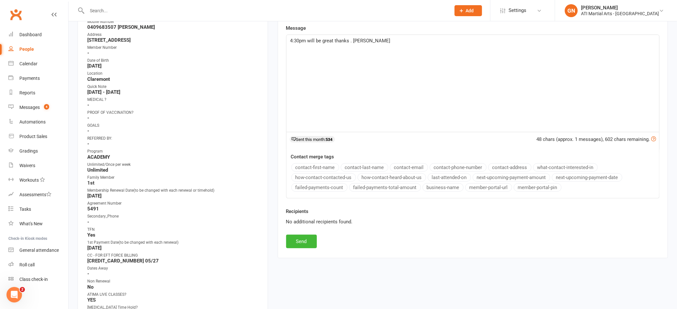
scroll to position [135, 0]
click at [304, 240] on button "Send" at bounding box center [301, 240] width 31 height 14
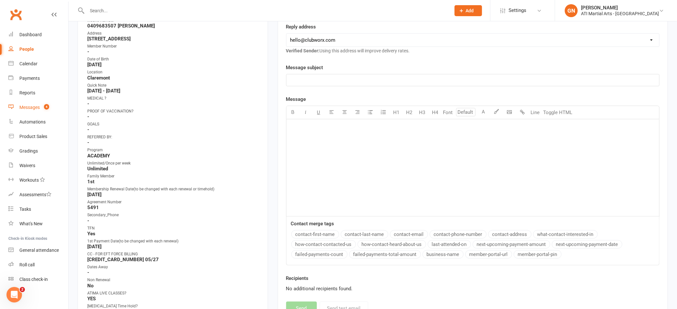
click at [23, 109] on div "Messages" at bounding box center [29, 107] width 20 height 5
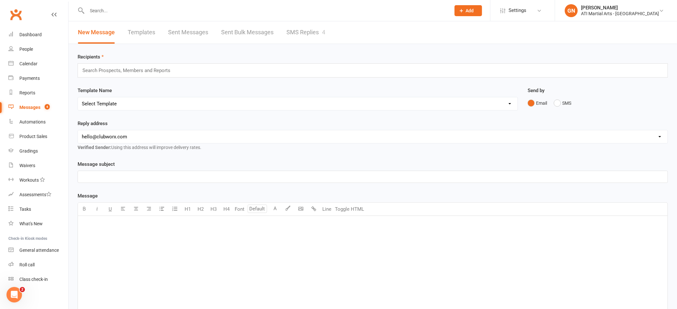
click at [294, 26] on link "SMS Replies 4" at bounding box center [305, 32] width 39 height 22
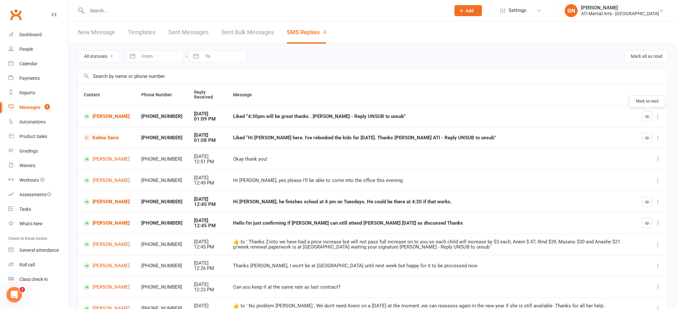
click at [647, 114] on icon "button" at bounding box center [647, 116] width 5 height 5
click at [646, 224] on icon "button" at bounding box center [647, 223] width 5 height 5
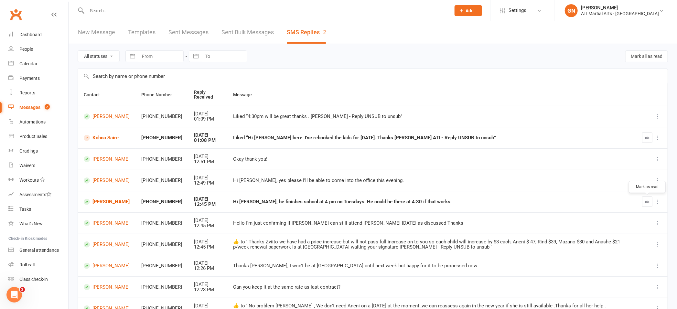
click at [647, 204] on icon "button" at bounding box center [647, 201] width 5 height 5
click at [233, 30] on link "Sent Bulk Messages" at bounding box center [247, 32] width 52 height 22
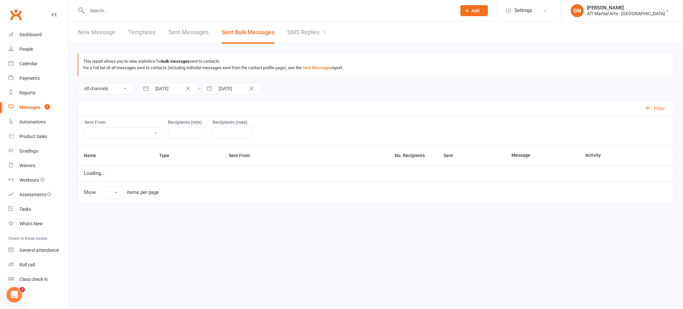
select select "10"
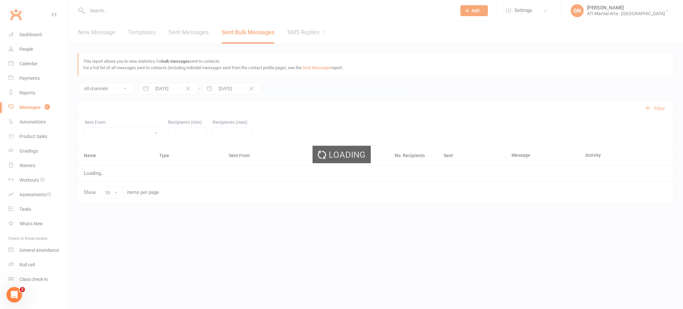
click at [118, 10] on div "Loading" at bounding box center [341, 154] width 683 height 309
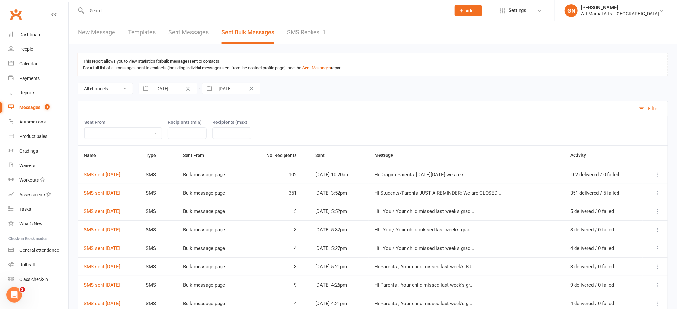
click at [123, 12] on input "text" at bounding box center [265, 10] width 361 height 9
click at [35, 106] on div "Messages" at bounding box center [29, 107] width 21 height 5
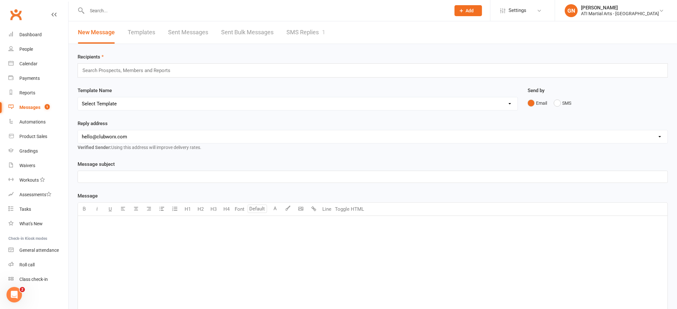
click at [290, 32] on link "SMS Replies 1" at bounding box center [305, 32] width 39 height 22
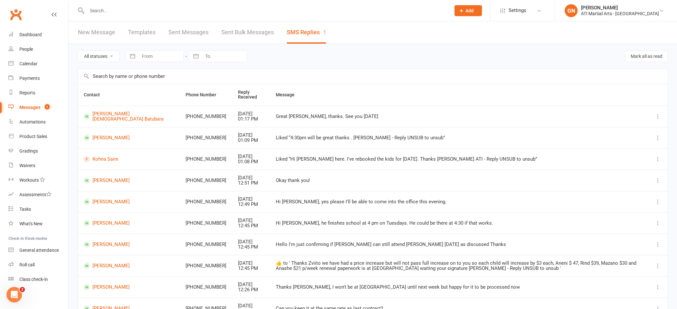
scroll to position [59, 0]
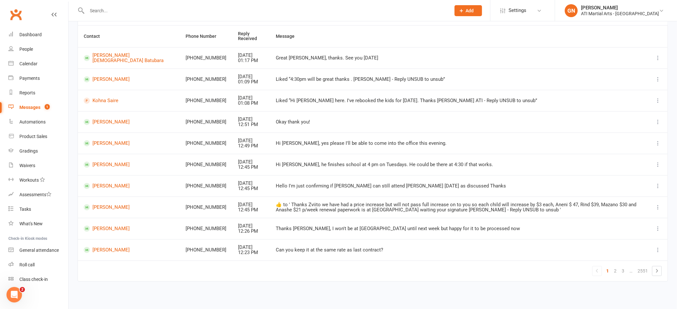
click at [145, 15] on input "text" at bounding box center [265, 10] width 361 height 9
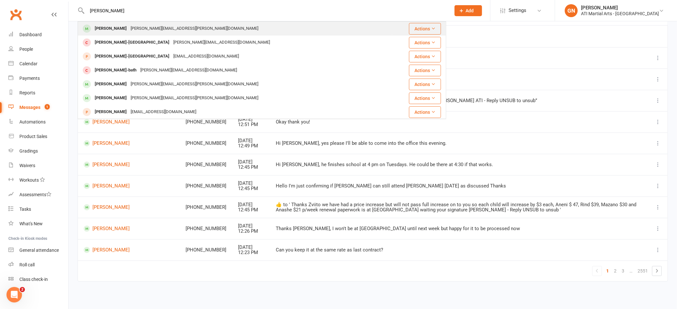
type input "[PERSON_NAME]"
click at [126, 30] on div "[PERSON_NAME]" at bounding box center [111, 28] width 36 height 9
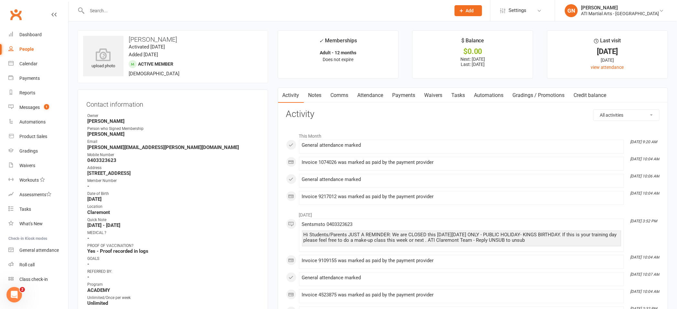
click at [408, 96] on link "Payments" at bounding box center [404, 95] width 32 height 15
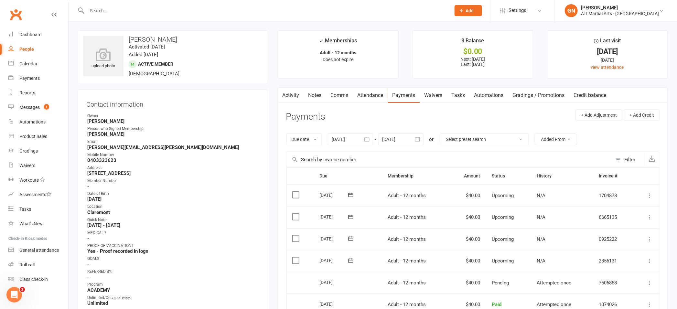
click at [113, 12] on input "text" at bounding box center [265, 10] width 361 height 9
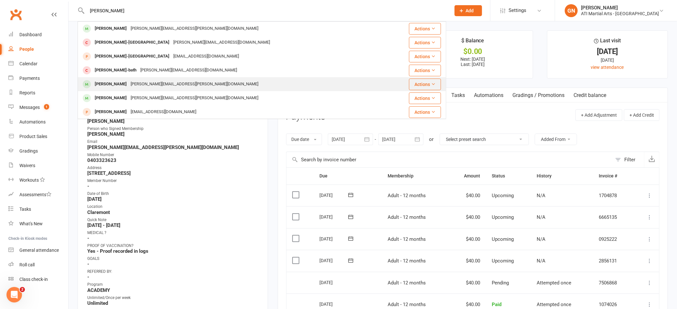
type input "[PERSON_NAME]"
click at [110, 82] on div "[PERSON_NAME]" at bounding box center [111, 84] width 36 height 9
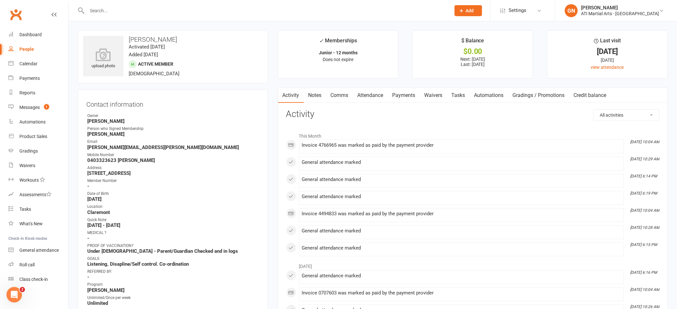
click at [397, 94] on link "Payments" at bounding box center [404, 95] width 32 height 15
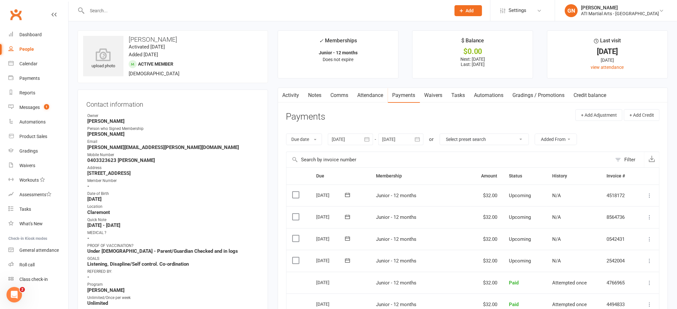
click at [114, 9] on input "text" at bounding box center [265, 10] width 361 height 9
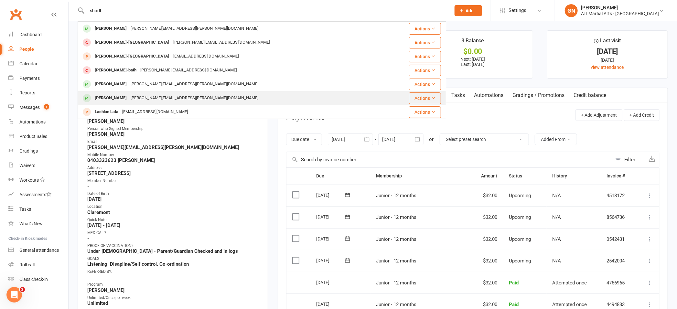
type input "shadl"
click at [110, 97] on div "[PERSON_NAME]" at bounding box center [111, 97] width 36 height 9
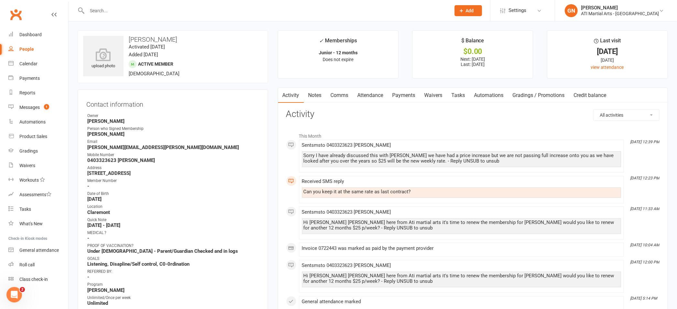
click at [413, 95] on link "Payments" at bounding box center [404, 95] width 32 height 15
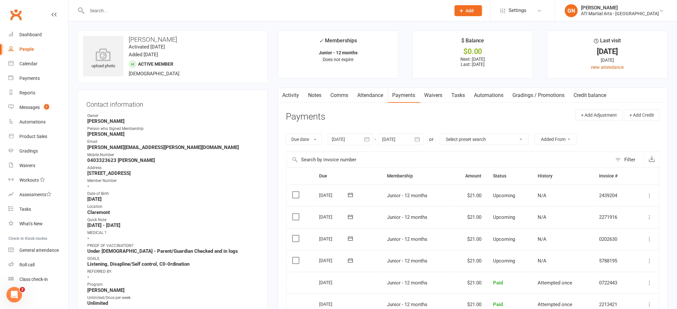
click at [103, 12] on input "text" at bounding box center [265, 10] width 361 height 9
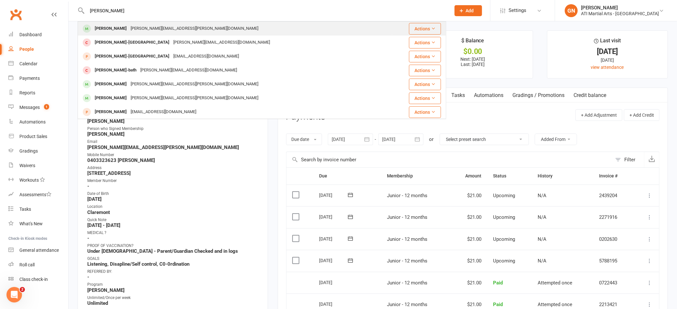
type input "[PERSON_NAME]"
click at [106, 27] on div "[PERSON_NAME]" at bounding box center [111, 28] width 36 height 9
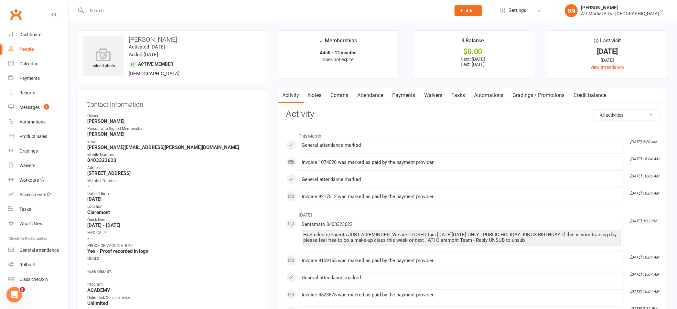
click at [110, 9] on input "text" at bounding box center [265, 10] width 361 height 9
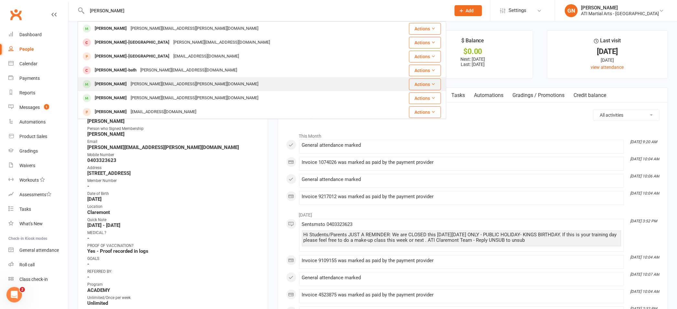
type input "[PERSON_NAME]"
click at [97, 84] on div "[PERSON_NAME]" at bounding box center [111, 84] width 36 height 9
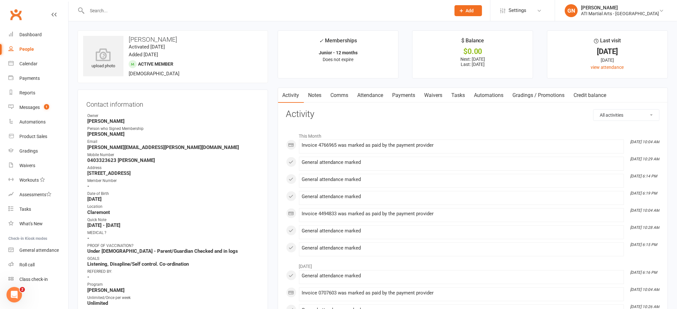
click at [407, 97] on link "Payments" at bounding box center [404, 95] width 32 height 15
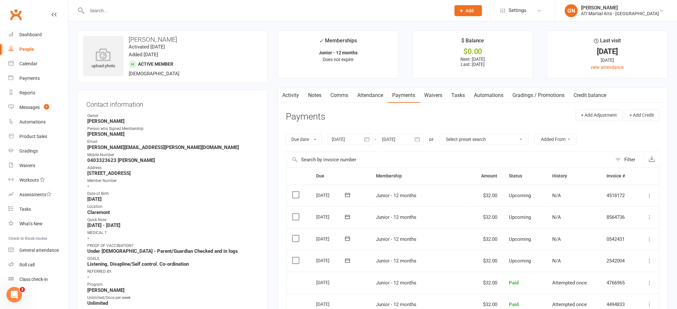
click at [287, 92] on link "Activity" at bounding box center [291, 95] width 26 height 15
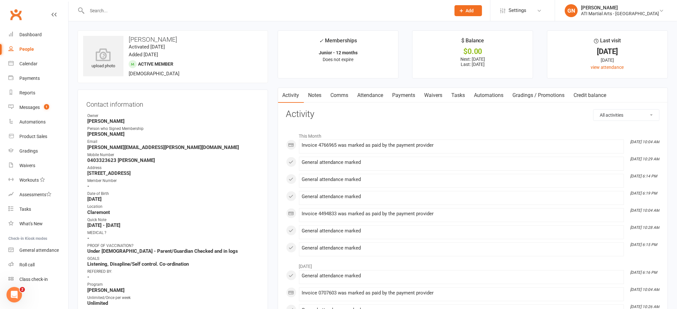
click at [101, 13] on input "text" at bounding box center [265, 10] width 361 height 9
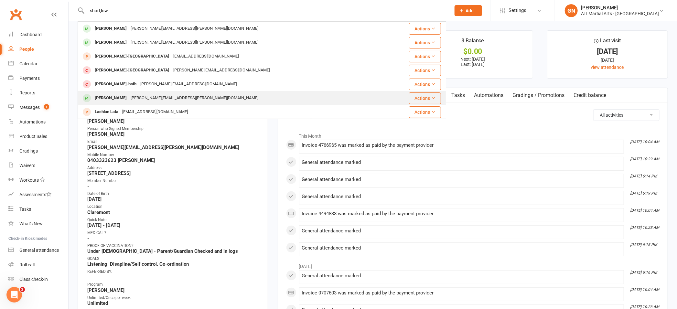
type input "shad;low"
click at [103, 99] on div "[PERSON_NAME]" at bounding box center [111, 97] width 36 height 9
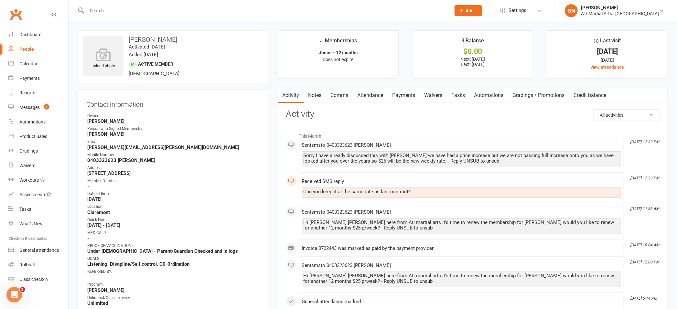
click at [119, 12] on input "text" at bounding box center [265, 10] width 361 height 9
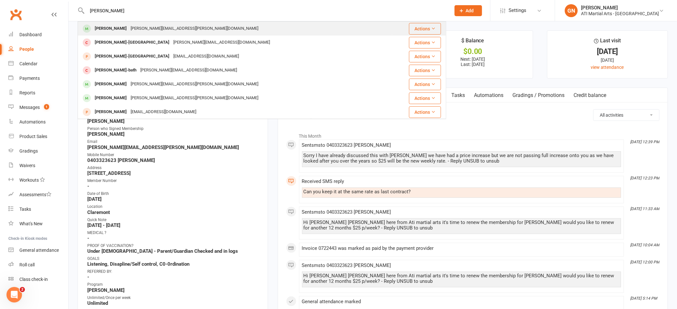
type input "[PERSON_NAME]"
click at [128, 30] on div "[PERSON_NAME]" at bounding box center [111, 28] width 36 height 9
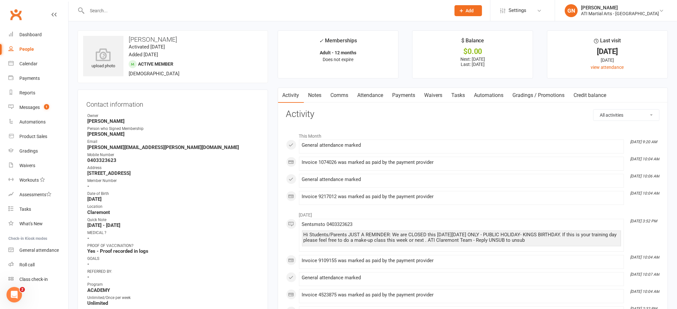
click at [110, 14] on input "text" at bounding box center [265, 10] width 361 height 9
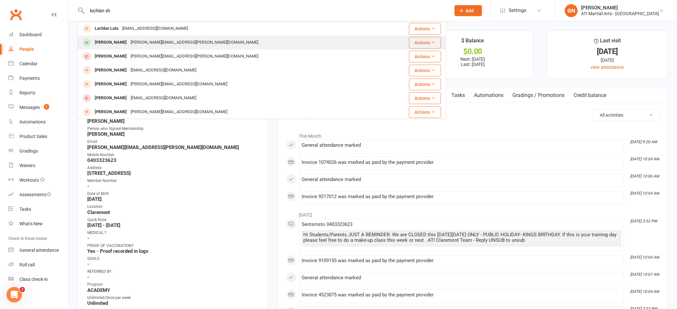
type input "lochlan sh"
click at [123, 39] on div "[PERSON_NAME]" at bounding box center [111, 42] width 36 height 9
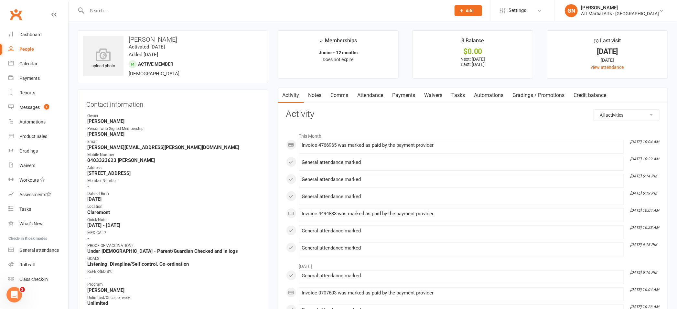
click at [108, 13] on input "text" at bounding box center [265, 10] width 361 height 9
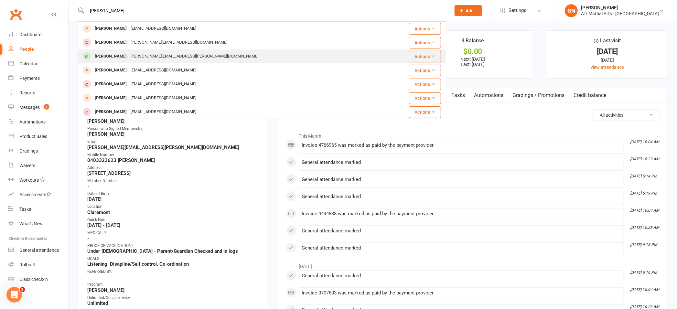
type input "[PERSON_NAME]"
click at [107, 57] on div "[PERSON_NAME]" at bounding box center [111, 56] width 36 height 9
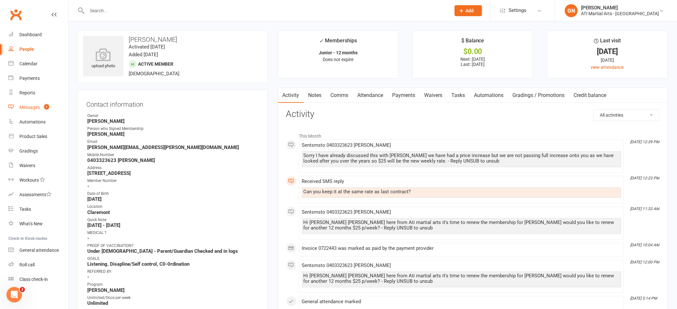
click at [35, 109] on div "Messages" at bounding box center [29, 107] width 20 height 5
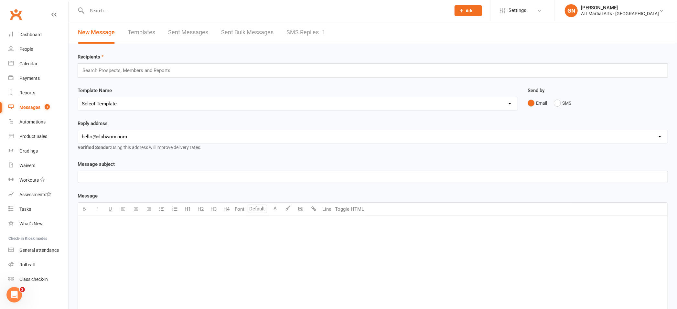
click at [299, 34] on link "SMS Replies 1" at bounding box center [305, 32] width 39 height 22
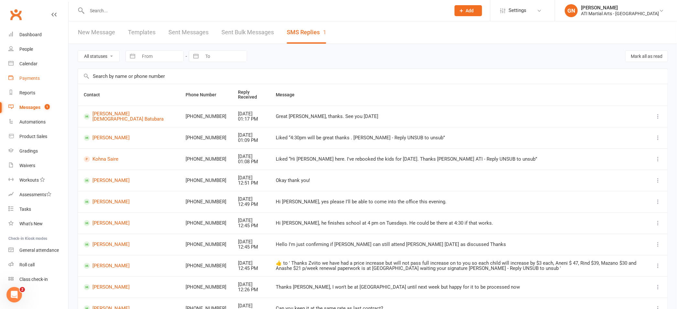
click at [35, 80] on div "Payments" at bounding box center [29, 78] width 20 height 5
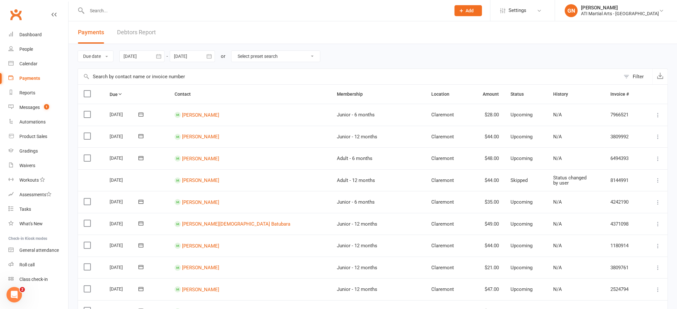
click at [143, 31] on link "Debtors Report" at bounding box center [136, 32] width 39 height 22
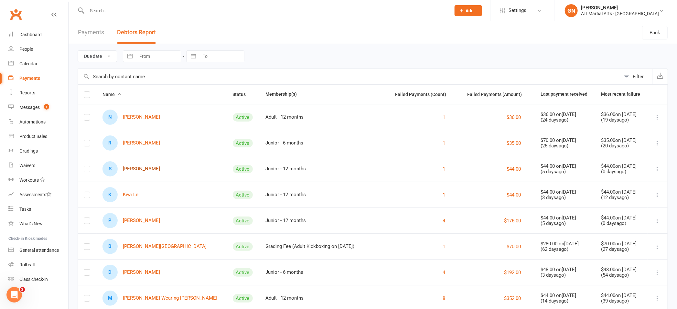
click at [140, 170] on link "S [PERSON_NAME]" at bounding box center [131, 168] width 58 height 15
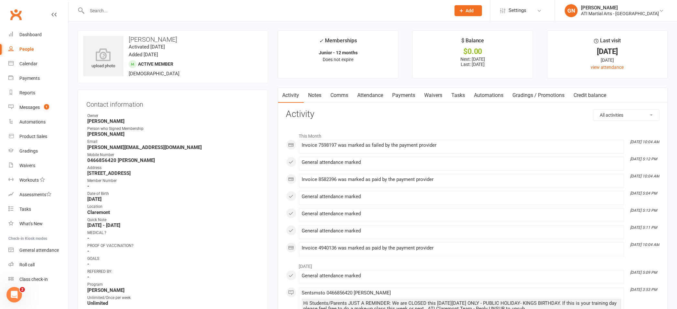
click at [398, 94] on link "Payments" at bounding box center [404, 95] width 32 height 15
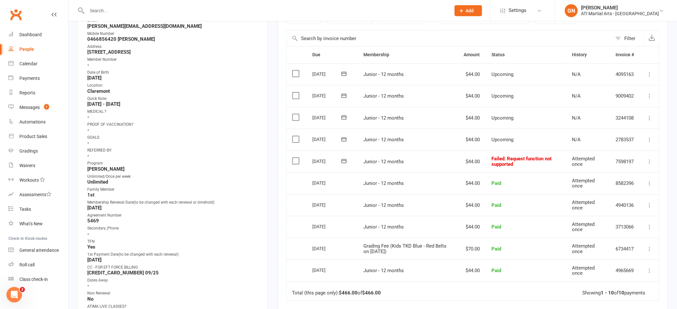
scroll to position [123, 0]
click at [119, 12] on input "text" at bounding box center [265, 10] width 361 height 9
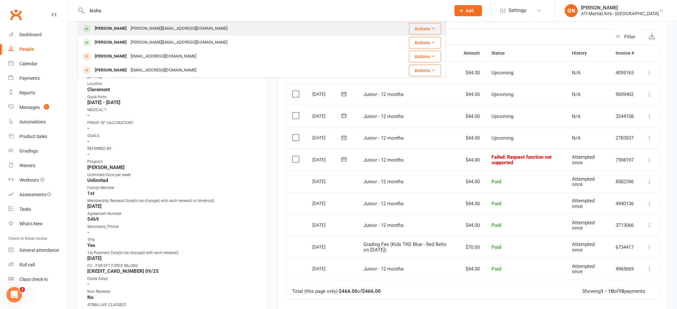
type input "krohs"
click at [102, 31] on div "[PERSON_NAME]" at bounding box center [111, 28] width 36 height 9
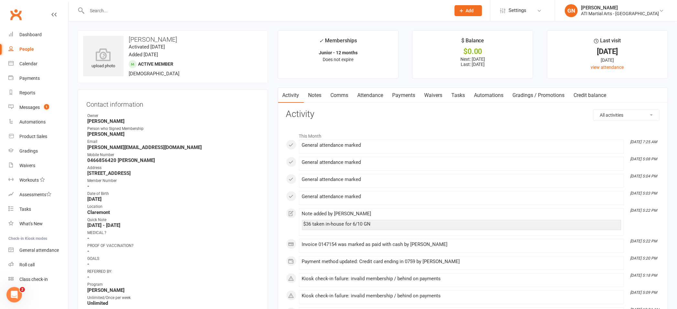
click at [414, 92] on link "Payments" at bounding box center [404, 95] width 32 height 15
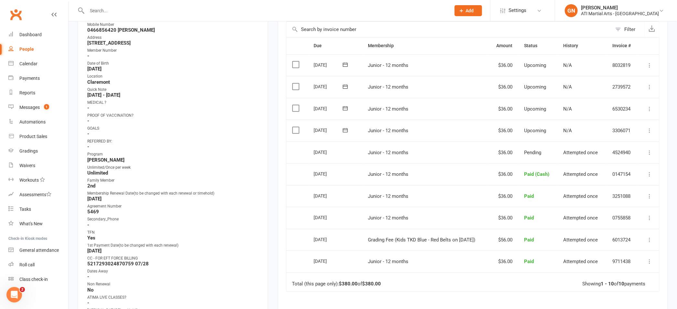
scroll to position [139, 0]
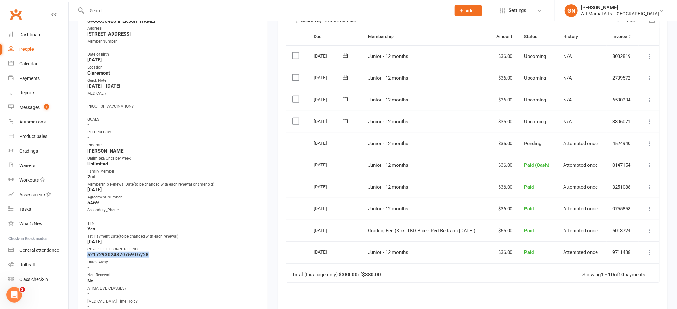
drag, startPoint x: 88, startPoint y: 252, endPoint x: 152, endPoint y: 253, distance: 64.4
click at [152, 253] on strong "5217293024870759 07/28" at bounding box center [173, 255] width 172 height 6
copy strong "5217293024870759 07/28"
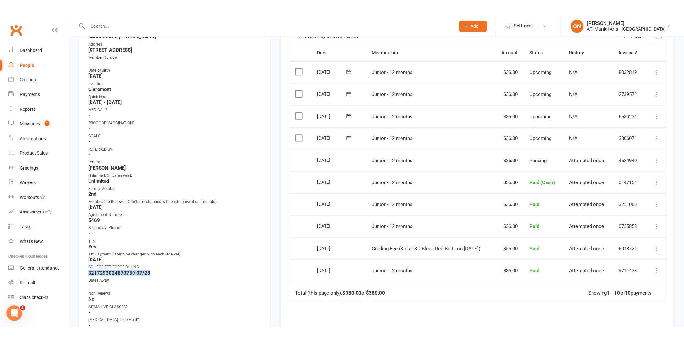
scroll to position [0, 0]
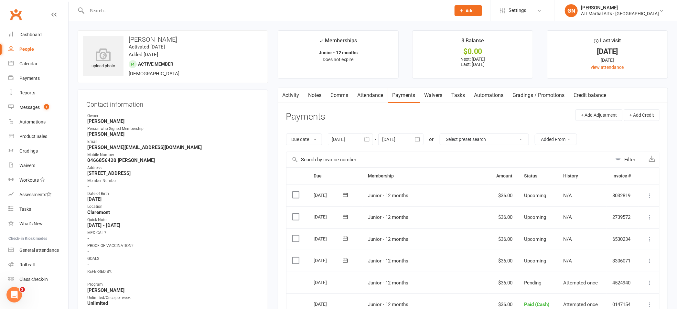
click at [112, 10] on input "text" at bounding box center [265, 10] width 361 height 9
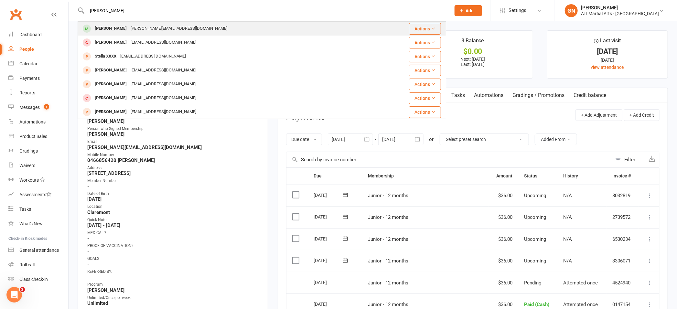
type input "[PERSON_NAME]"
click at [102, 26] on div "[PERSON_NAME]" at bounding box center [111, 28] width 36 height 9
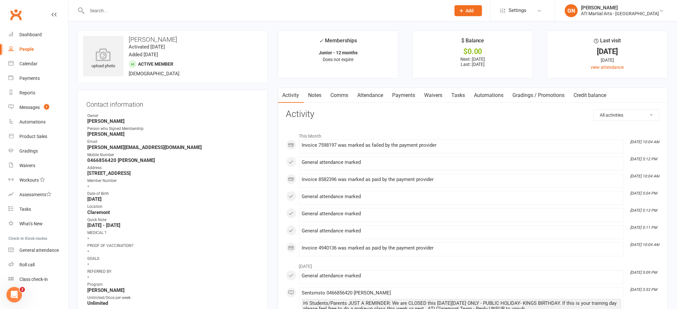
click at [404, 94] on link "Payments" at bounding box center [404, 95] width 32 height 15
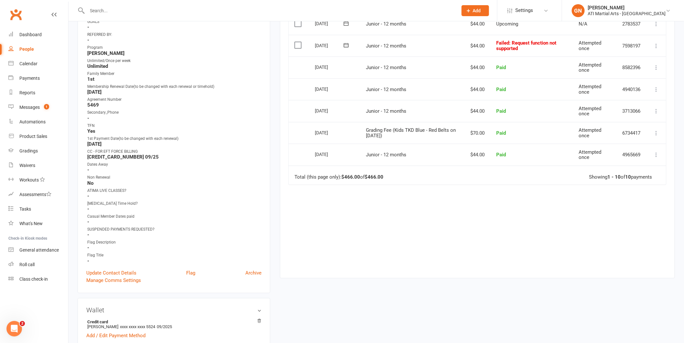
scroll to position [246, 0]
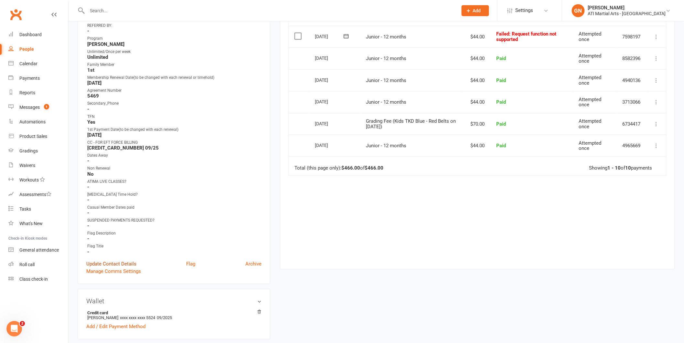
click at [97, 260] on link "Update Contact Details" at bounding box center [111, 264] width 50 height 8
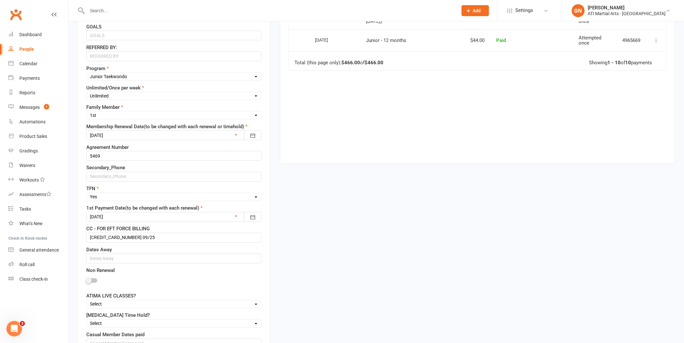
scroll to position [354, 0]
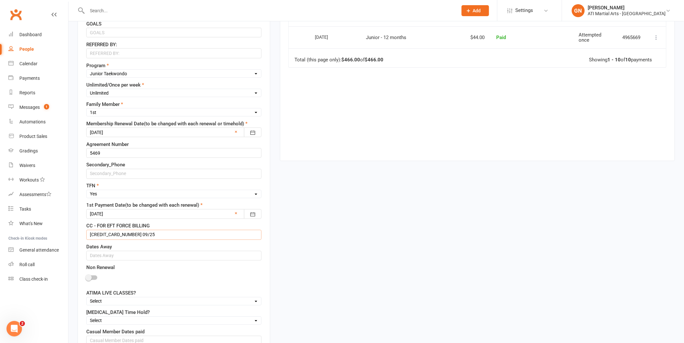
drag, startPoint x: 88, startPoint y: 236, endPoint x: 167, endPoint y: 236, distance: 79.5
click at [167, 236] on input "[CREDIT_CARD_NUMBER] 09/25" at bounding box center [173, 235] width 175 height 10
paste input "293024870759 07/28"
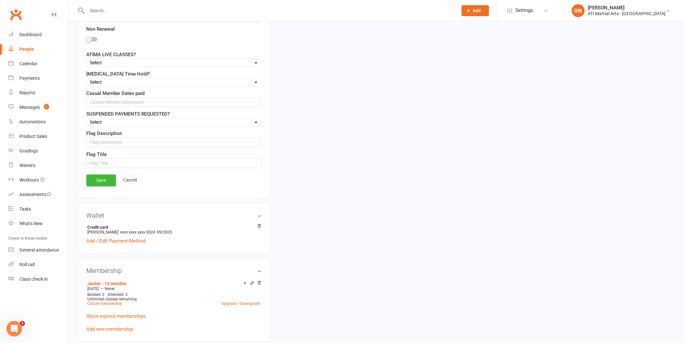
scroll to position [648, 0]
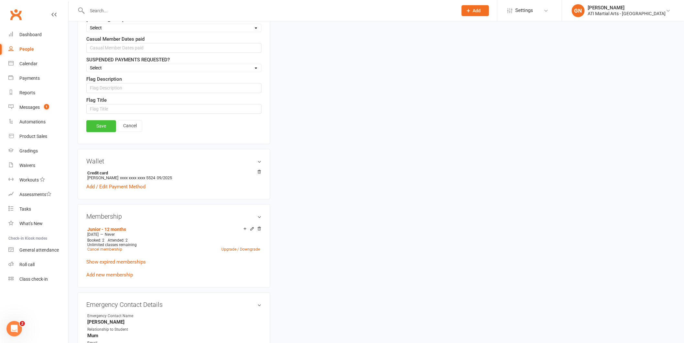
type input "5217293024870759 07/28"
click at [99, 126] on link "Save" at bounding box center [101, 126] width 30 height 12
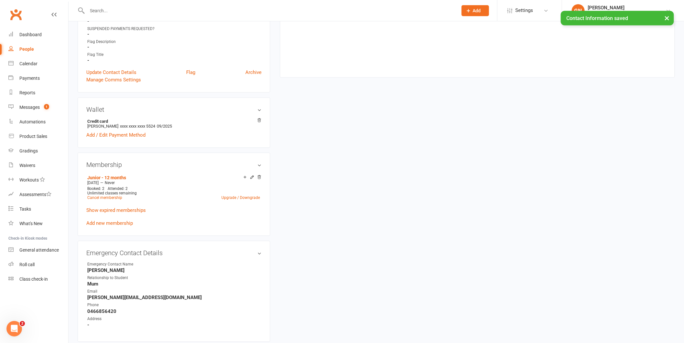
scroll to position [437, 0]
click at [94, 135] on link "Add / Edit Payment Method" at bounding box center [115, 137] width 59 height 8
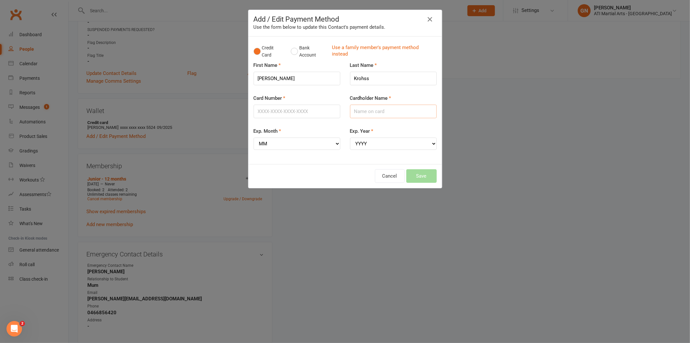
click at [370, 109] on input "Cardholder Name" at bounding box center [393, 112] width 87 height 14
click at [350, 113] on input "krohss" at bounding box center [393, 112] width 87 height 14
type input "krohss"
click at [655, 185] on div "Add / Edit Payment Method Use the form below to update this Contact's payment d…" at bounding box center [345, 171] width 690 height 343
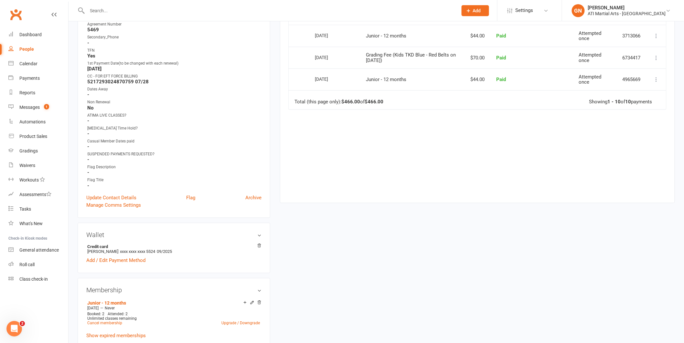
scroll to position [319, 0]
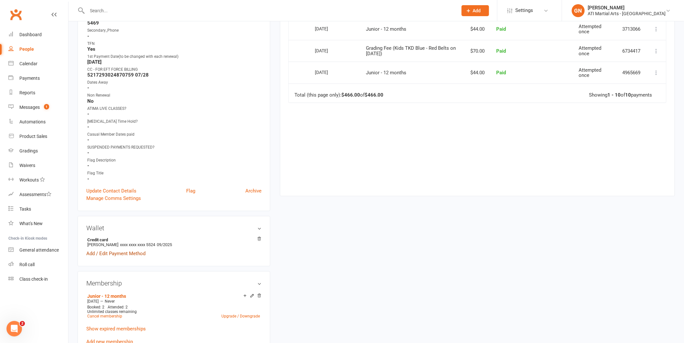
click at [125, 253] on link "Add / Edit Payment Method" at bounding box center [115, 254] width 59 height 8
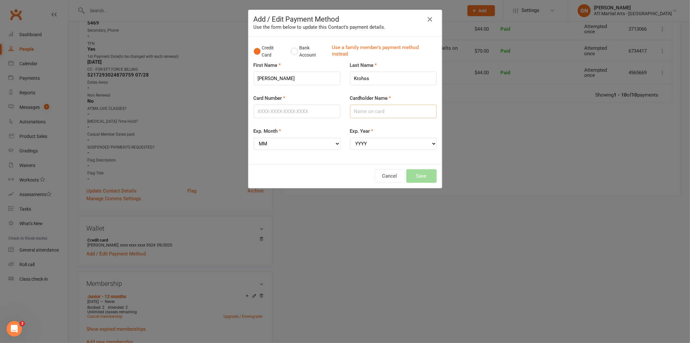
click at [359, 110] on input "Cardholder Name" at bounding box center [393, 112] width 87 height 14
type input "[PERSON_NAME]"
click at [431, 143] on select "YYYY 2025 2026 2027 2028 2029 2030 2031 2032 2033 2034" at bounding box center [393, 144] width 87 height 12
select select "2028"
click at [334, 146] on select "MM 01 02 03 04 05 06 07 08 09 10 11 12" at bounding box center [296, 144] width 87 height 12
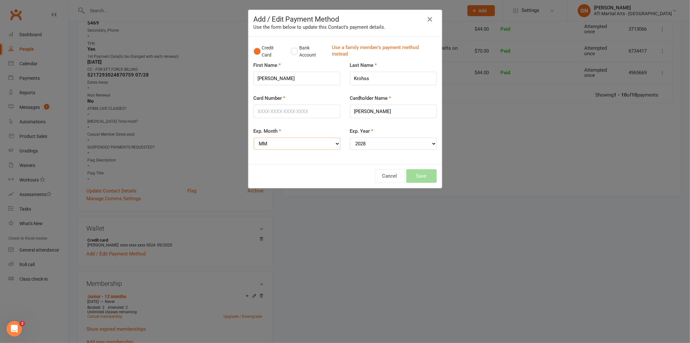
select select "07"
click at [280, 114] on input "Card Number" at bounding box center [296, 112] width 87 height 14
paste input "52172930248707590728"
type input "[CREDIT_CARD_NUMBER]"
click at [421, 175] on button "Save" at bounding box center [421, 176] width 30 height 14
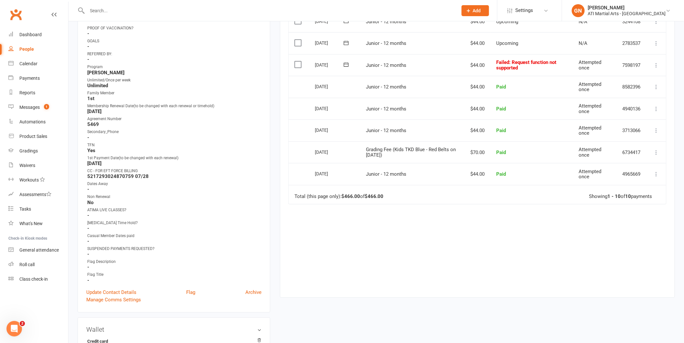
scroll to position [205, 0]
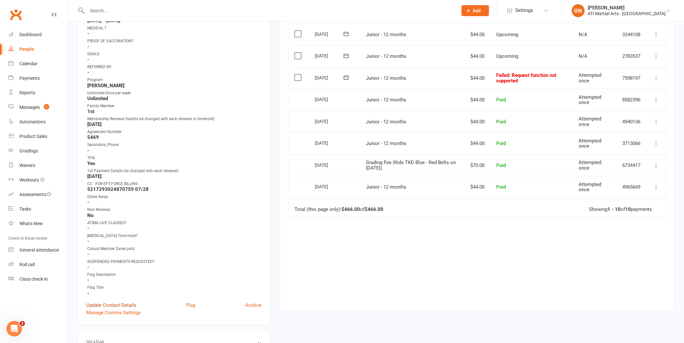
click at [104, 302] on link "Update Contact Details" at bounding box center [111, 306] width 50 height 8
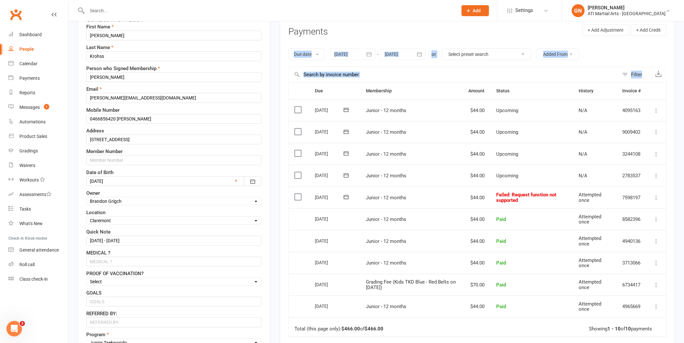
scroll to position [98, 0]
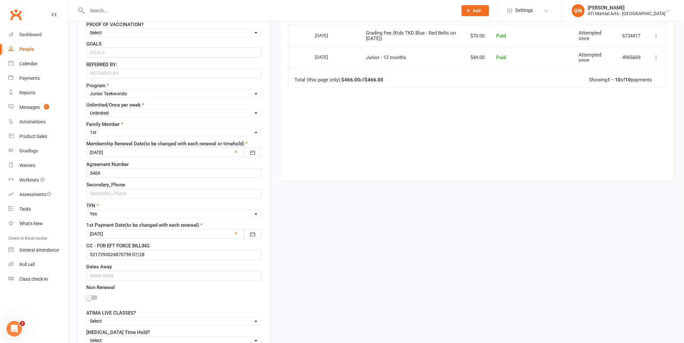
drag, startPoint x: 690, startPoint y: 69, endPoint x: 547, endPoint y: 189, distance: 186.3
click at [677, 145] on html "Prospect Member Non-attending contact Class / event Appointment Grading event T…" at bounding box center [342, 349] width 684 height 1366
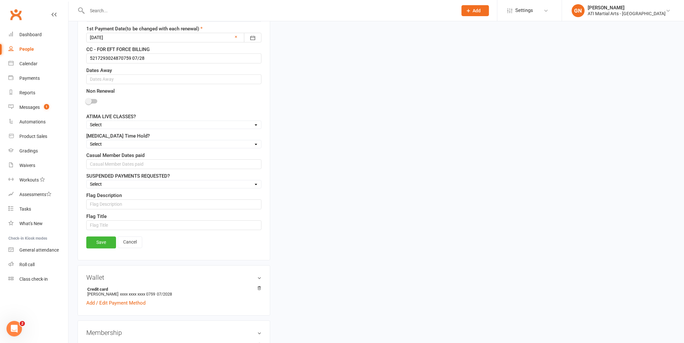
scroll to position [577, 0]
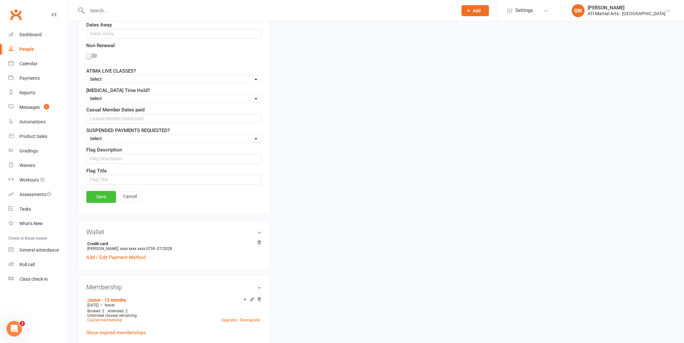
click at [97, 198] on link "Save" at bounding box center [101, 197] width 30 height 12
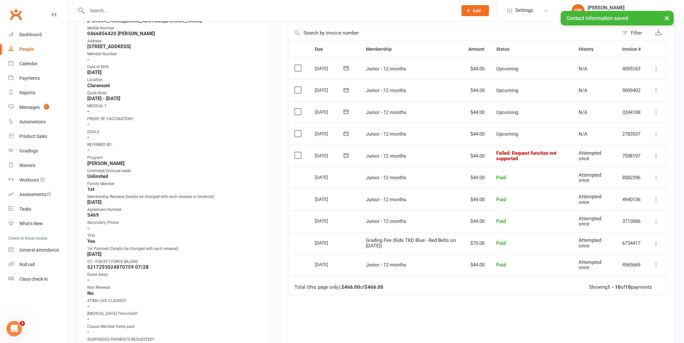
scroll to position [124, 0]
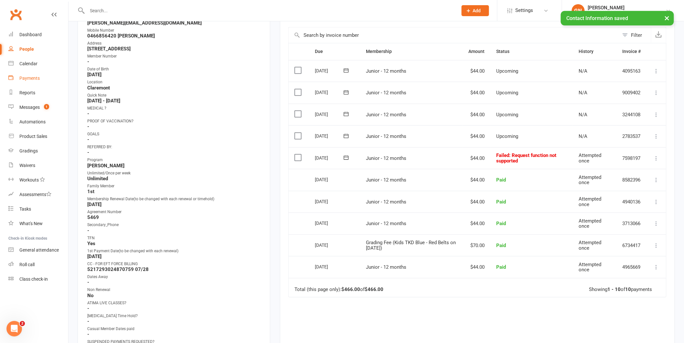
click at [26, 78] on div "Payments" at bounding box center [29, 78] width 20 height 5
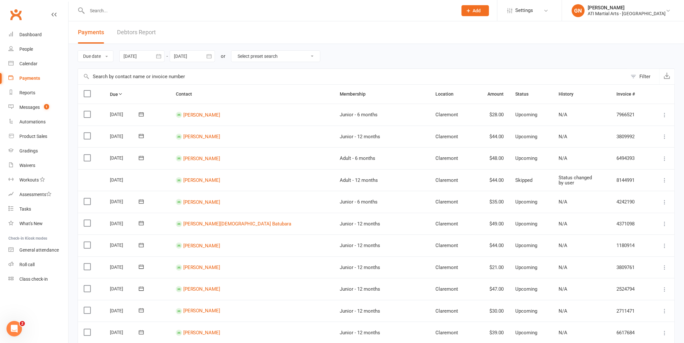
click at [122, 30] on link "Debtors Report" at bounding box center [136, 32] width 39 height 22
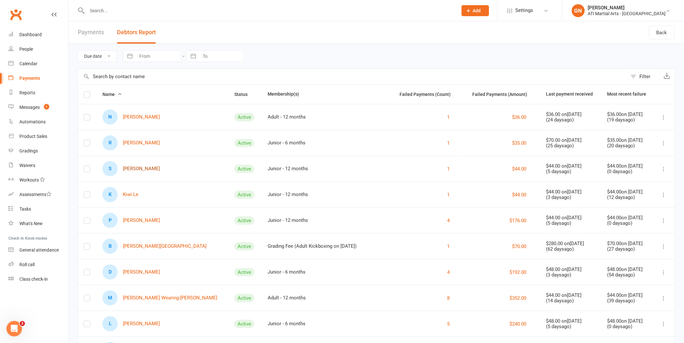
click at [126, 172] on link "S [PERSON_NAME]" at bounding box center [131, 168] width 58 height 15
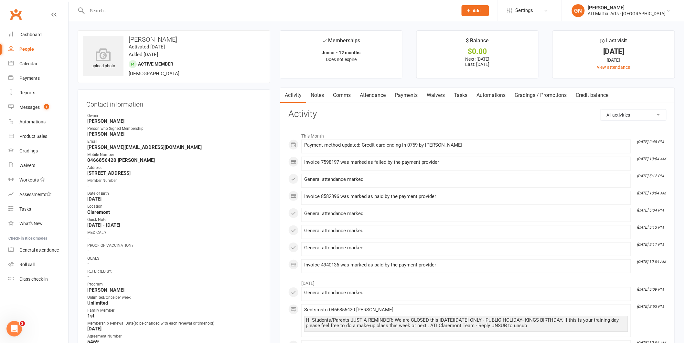
click at [409, 94] on link "Payments" at bounding box center [406, 95] width 32 height 15
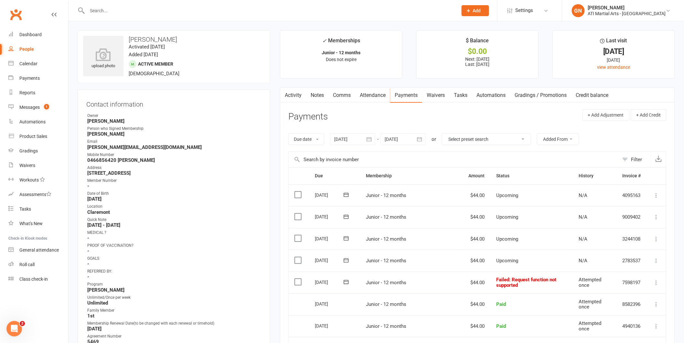
click at [655, 281] on icon at bounding box center [656, 283] width 6 height 6
click at [636, 294] on link "Mark as Paid (Cash)" at bounding box center [628, 295] width 64 height 13
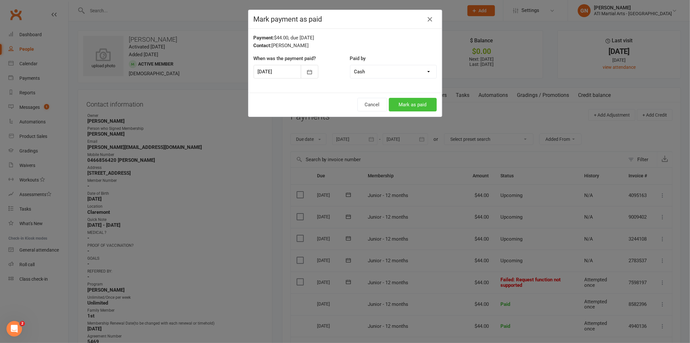
click at [427, 103] on button "Mark as paid" at bounding box center [413, 105] width 48 height 14
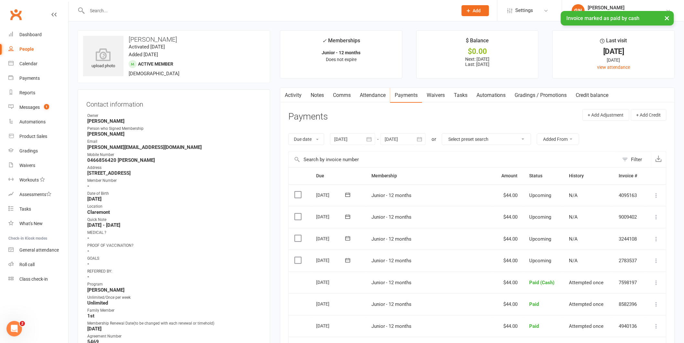
click at [321, 94] on link "Notes" at bounding box center [317, 95] width 22 height 15
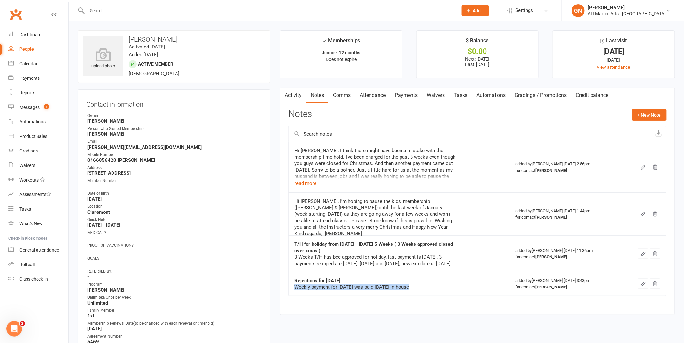
drag, startPoint x: 295, startPoint y: 295, endPoint x: 421, endPoint y: 298, distance: 126.5
click at [421, 296] on td "Rejections for [DATE] Weekly payment for [DATE] was paid [DATE] in house" at bounding box center [399, 284] width 221 height 24
copy div "Weekly payment for [DATE] was paid [DATE] in house"
click at [639, 115] on button "+ New Note" at bounding box center [649, 115] width 35 height 12
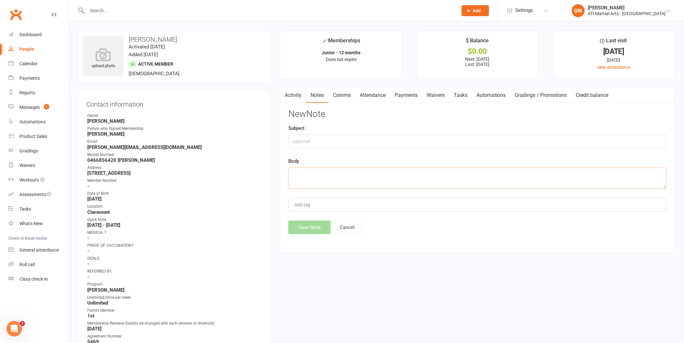
paste textarea "Weekly payment for [DATE] was paid [DATE] in house"
click at [346, 173] on textarea "Weekly payment for [DATE] was paid [DATE] in house" at bounding box center [477, 178] width 378 height 21
click at [395, 175] on textarea "Weekly payment for [DATE] was paid [DATE] in house" at bounding box center [477, 178] width 378 height 21
click at [435, 177] on textarea "Weekly payment for [DATE] was paid [DATE] in- house" at bounding box center [477, 178] width 378 height 21
type textarea "Weekly payment for [DATE] was paid [DATE] in- house GN"
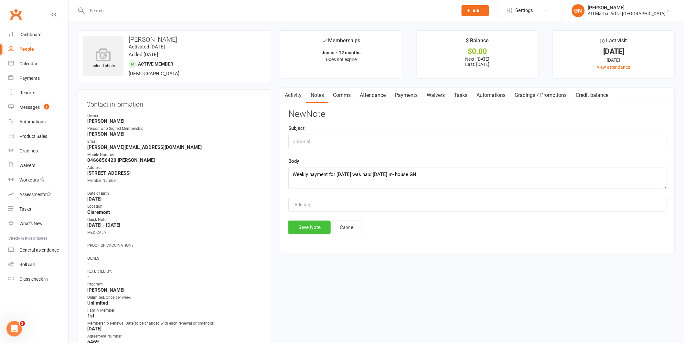
click at [314, 226] on button "Save Note" at bounding box center [309, 228] width 42 height 14
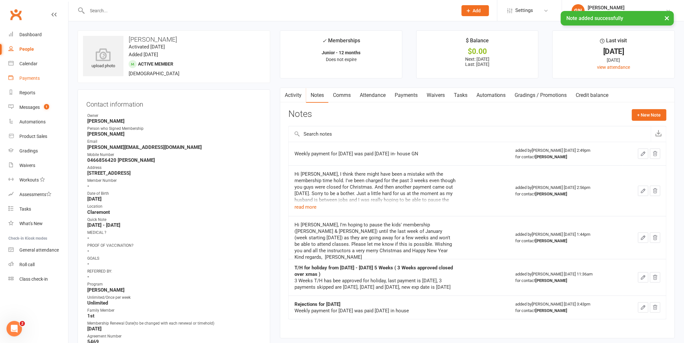
click at [28, 78] on div "Payments" at bounding box center [29, 78] width 20 height 5
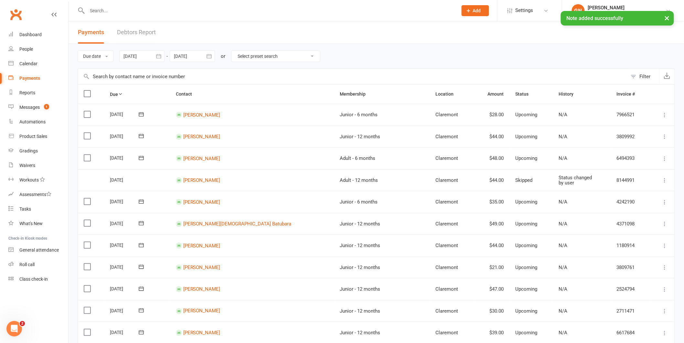
click at [132, 33] on link "Debtors Report" at bounding box center [136, 32] width 39 height 22
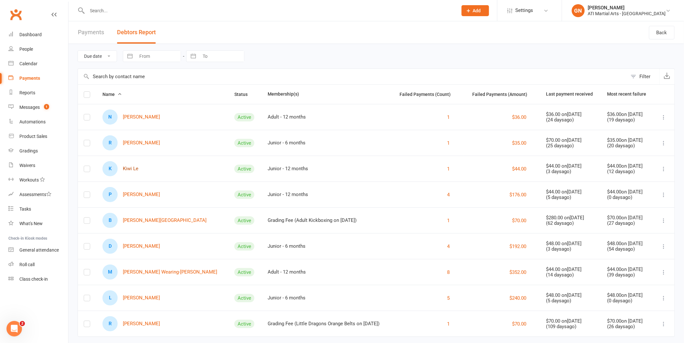
click at [133, 167] on link "K Kiwi Le" at bounding box center [120, 168] width 36 height 15
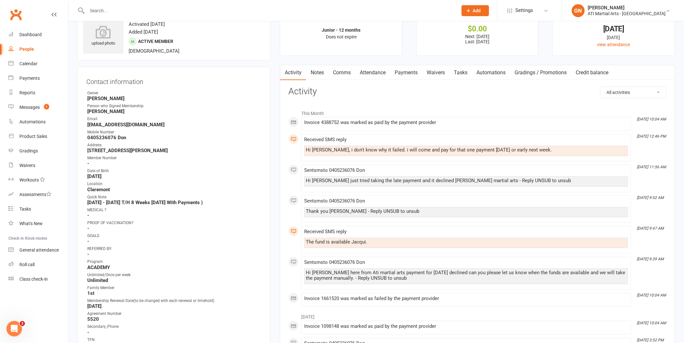
scroll to position [18, 0]
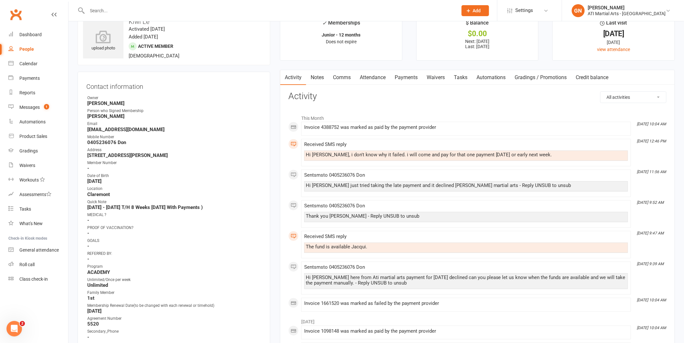
click at [406, 79] on link "Payments" at bounding box center [406, 77] width 32 height 15
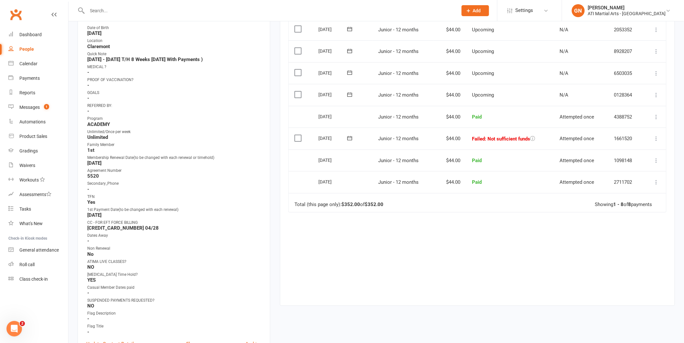
scroll to position [165, 0]
click at [29, 76] on div "Payments" at bounding box center [29, 78] width 20 height 5
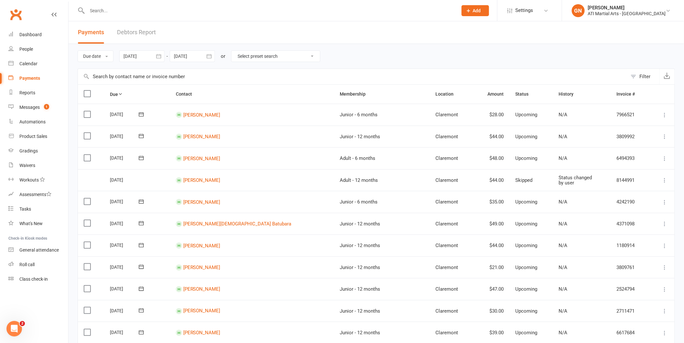
click at [133, 31] on link "Debtors Report" at bounding box center [136, 32] width 39 height 22
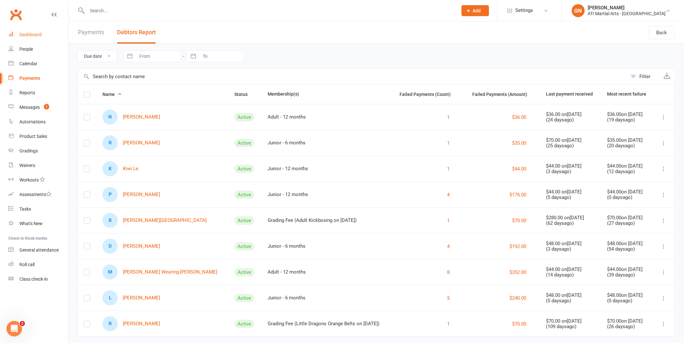
click at [21, 36] on div "Dashboard" at bounding box center [30, 34] width 22 height 5
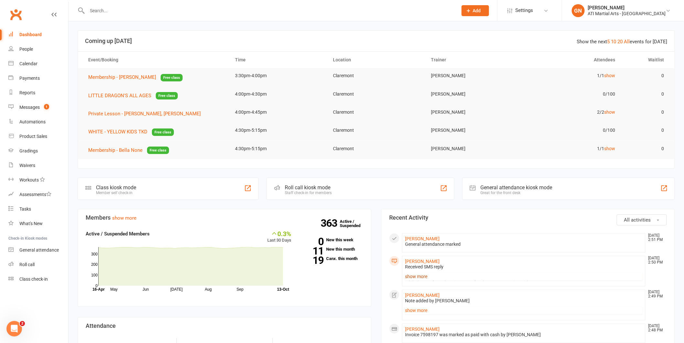
click at [443, 274] on link "show more" at bounding box center [524, 276] width 238 height 9
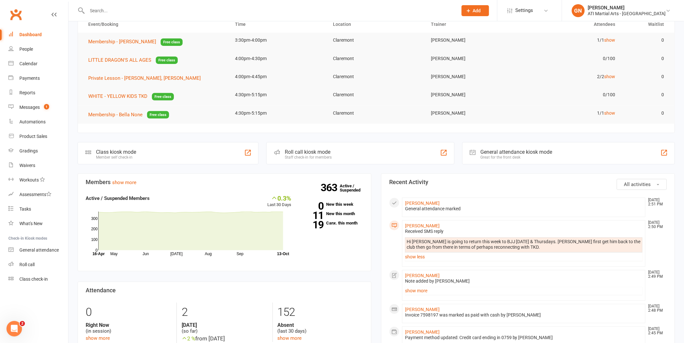
scroll to position [44, 0]
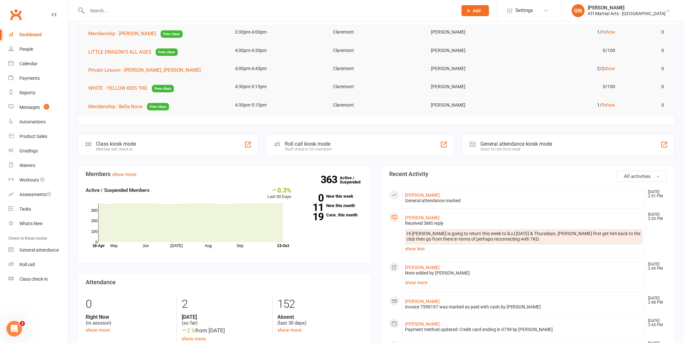
click at [429, 287] on li "[PERSON_NAME] [DATE] 2:49 PM Note added by [PERSON_NAME] Weekly payment for [DA…" at bounding box center [523, 277] width 243 height 31
click at [428, 281] on link "show more" at bounding box center [524, 282] width 238 height 9
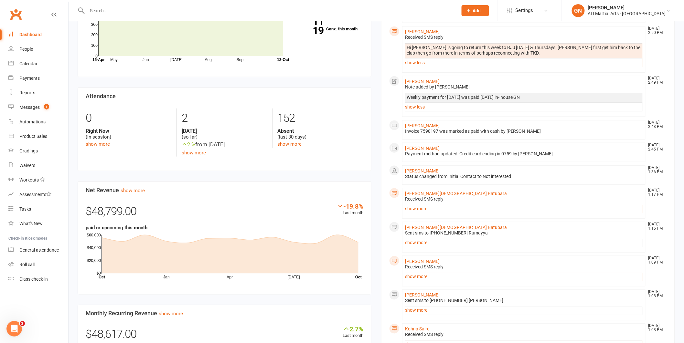
scroll to position [229, 0]
click at [30, 105] on div "Messages" at bounding box center [29, 107] width 20 height 5
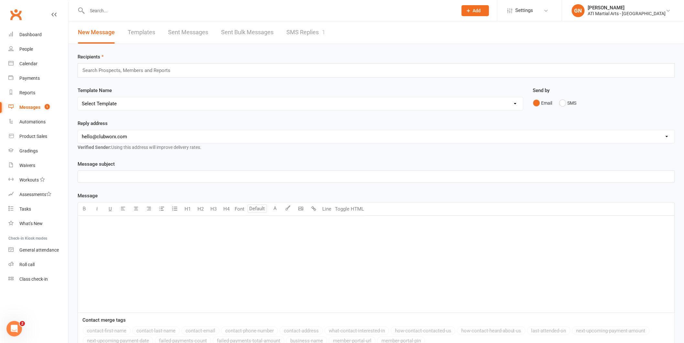
click at [295, 35] on link "SMS Replies 1" at bounding box center [305, 32] width 39 height 22
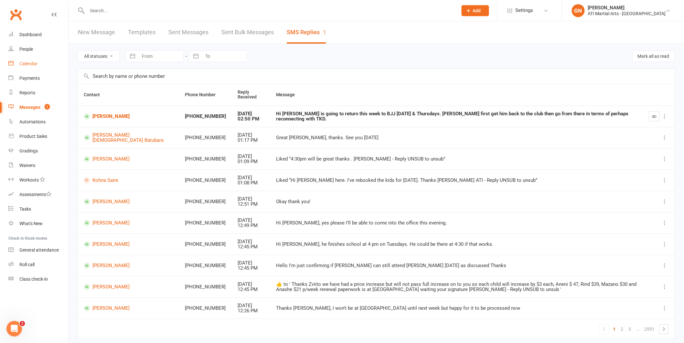
click at [46, 66] on link "Calendar" at bounding box center [38, 64] width 60 height 15
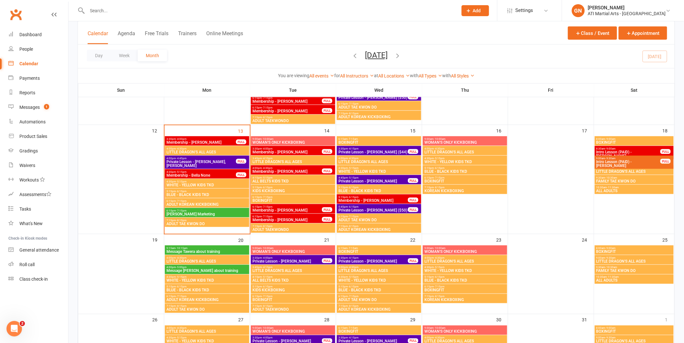
scroll to position [247, 0]
click at [38, 34] on div "Dashboard" at bounding box center [30, 34] width 22 height 5
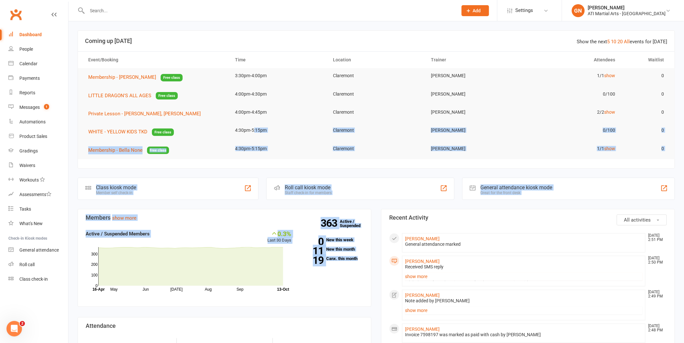
drag, startPoint x: 329, startPoint y: 273, endPoint x: 156, endPoint y: -38, distance: 356.5
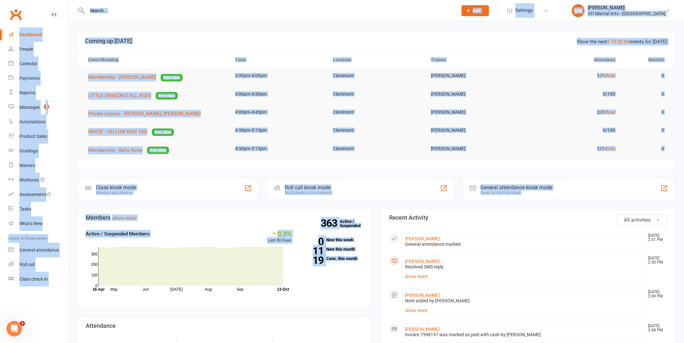
click at [253, 91] on td "4:00pm-4:30pm" at bounding box center [279, 94] width 98 height 15
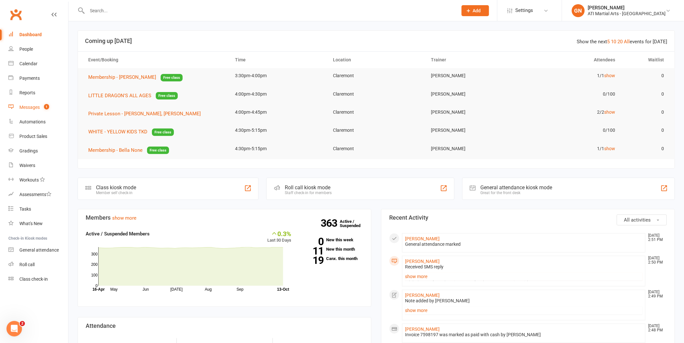
click at [51, 111] on link "Messages 1" at bounding box center [38, 107] width 60 height 15
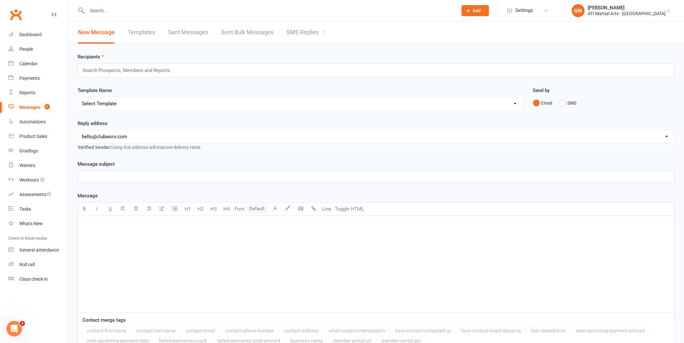
click at [307, 33] on link "SMS Replies 1" at bounding box center [305, 32] width 39 height 22
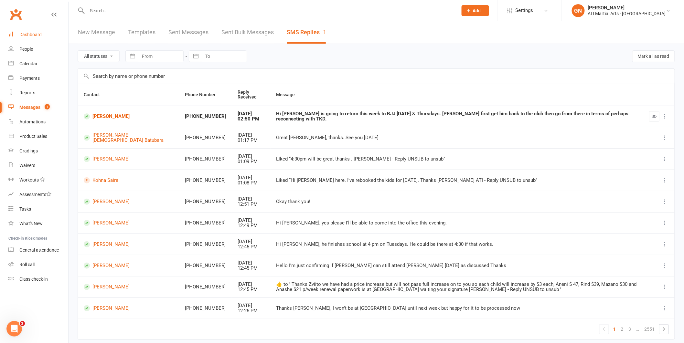
click at [39, 36] on div "Dashboard" at bounding box center [30, 34] width 22 height 5
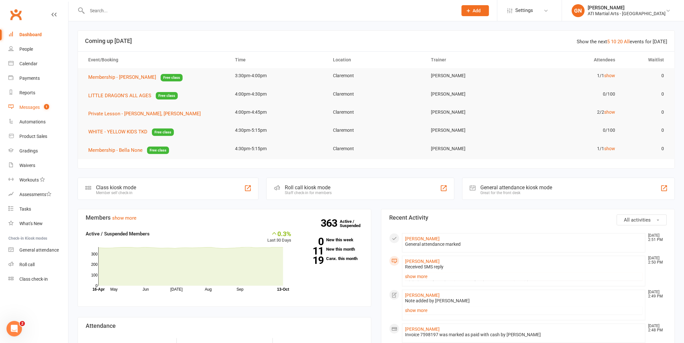
click at [35, 107] on div "Messages" at bounding box center [29, 107] width 20 height 5
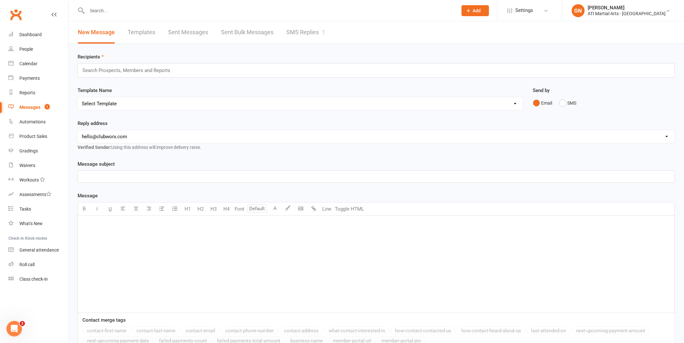
click at [306, 36] on link "SMS Replies 1" at bounding box center [305, 32] width 39 height 22
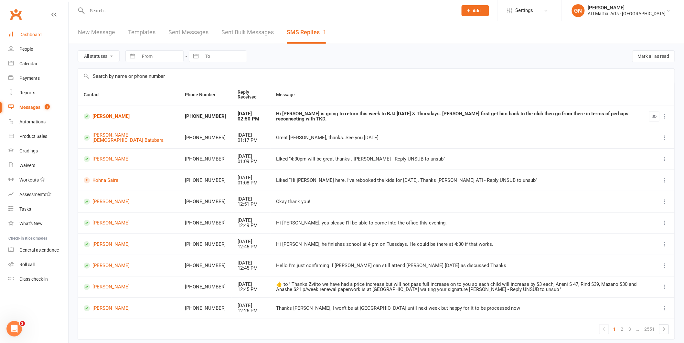
click at [35, 35] on div "Dashboard" at bounding box center [30, 34] width 22 height 5
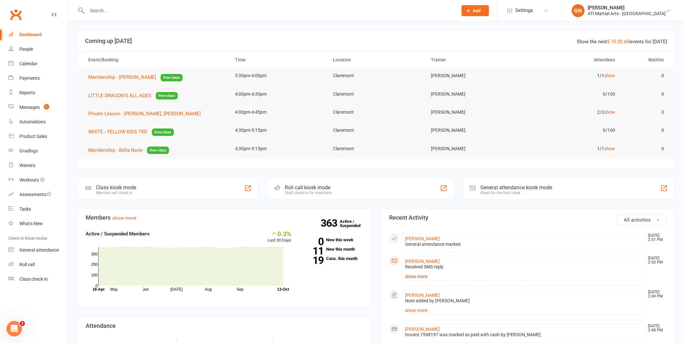
click at [431, 275] on link "show more" at bounding box center [524, 276] width 238 height 9
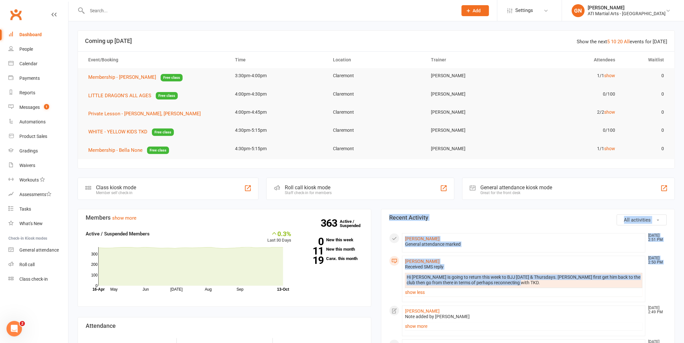
drag, startPoint x: 521, startPoint y: 287, endPoint x: 443, endPoint y: 200, distance: 116.7
click at [537, 284] on div "Hi [PERSON_NAME] is going to return this week to BJJ [DATE] & Thursdays. [PERSO…" at bounding box center [524, 280] width 234 height 11
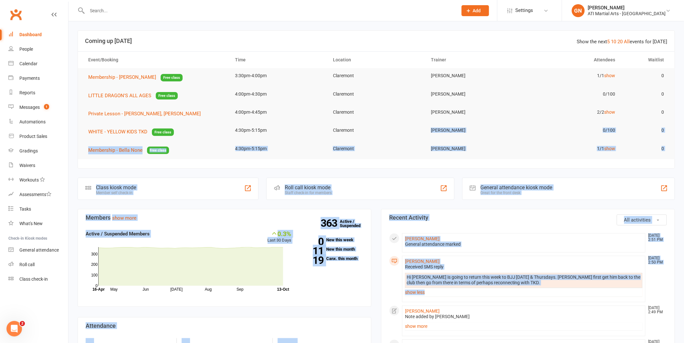
drag, startPoint x: 507, startPoint y: 297, endPoint x: 351, endPoint y: 133, distance: 226.4
click at [547, 296] on link "show less" at bounding box center [524, 292] width 238 height 9
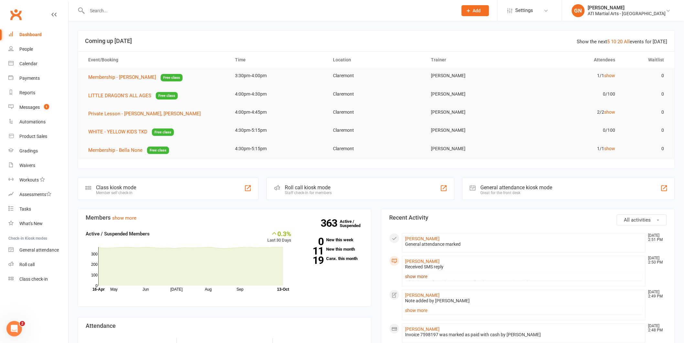
click at [483, 276] on link "show more" at bounding box center [524, 276] width 238 height 9
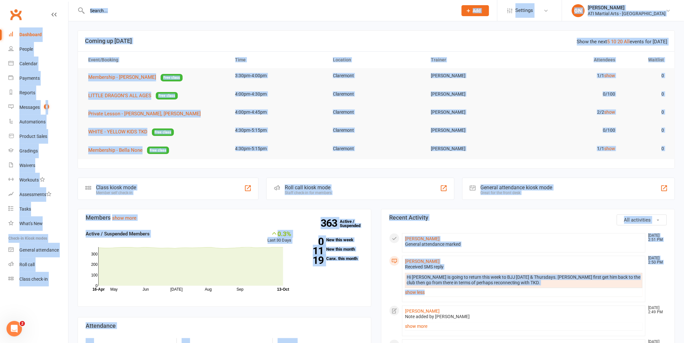
drag, startPoint x: 521, startPoint y: 294, endPoint x: 164, endPoint y: -3, distance: 463.8
click at [387, 148] on td "Claremont" at bounding box center [376, 148] width 98 height 15
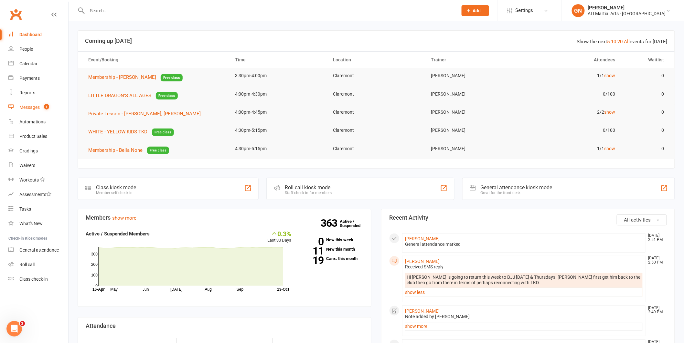
click at [32, 102] on link "Messages 1" at bounding box center [38, 107] width 60 height 15
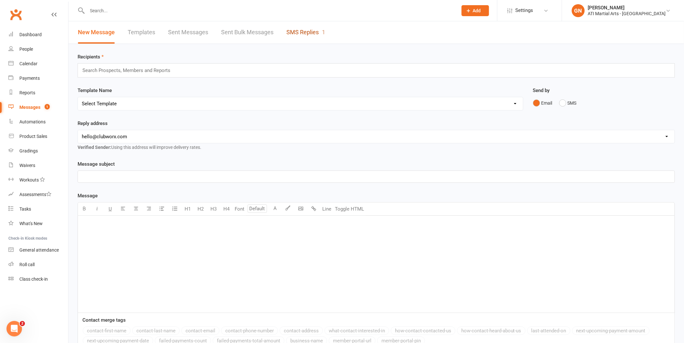
drag, startPoint x: 300, startPoint y: 27, endPoint x: 293, endPoint y: 46, distance: 20.9
click at [299, 34] on link "SMS Replies 1" at bounding box center [305, 32] width 39 height 22
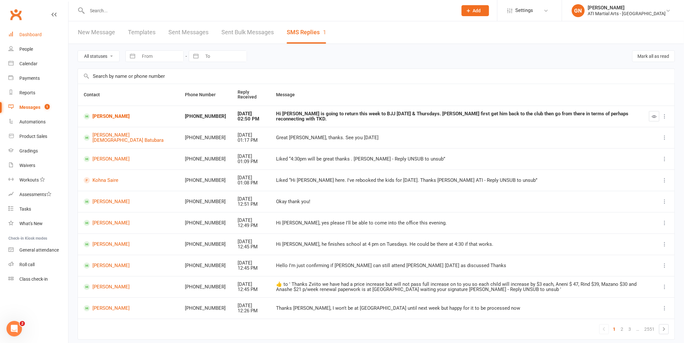
click at [40, 36] on div "Dashboard" at bounding box center [30, 34] width 22 height 5
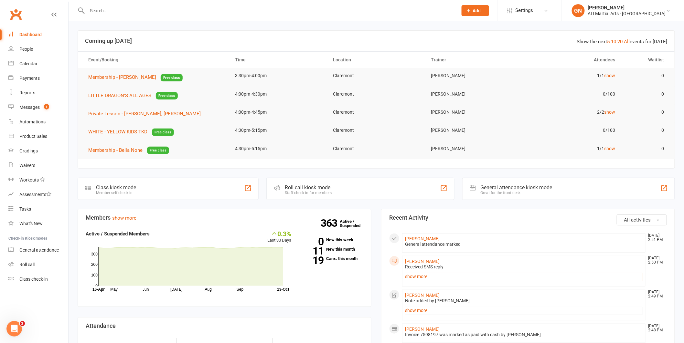
scroll to position [1, 0]
click at [409, 274] on link "show more" at bounding box center [524, 275] width 238 height 9
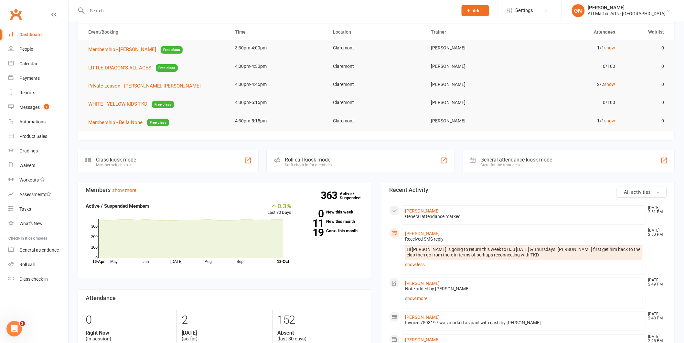
scroll to position [146, 0]
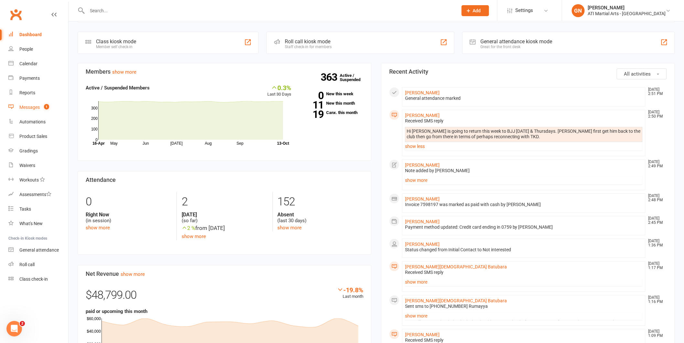
click at [38, 107] on div "Messages" at bounding box center [29, 107] width 20 height 5
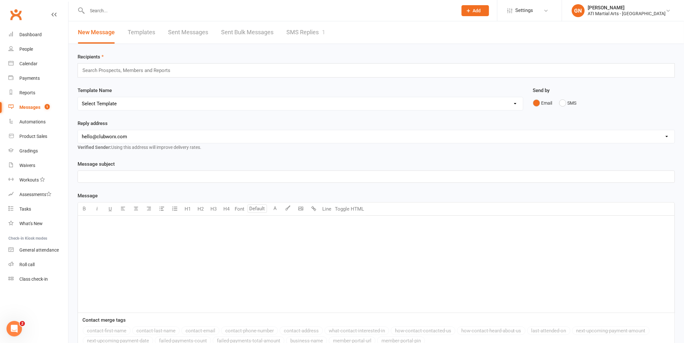
click at [318, 39] on link "SMS Replies 1" at bounding box center [305, 32] width 39 height 22
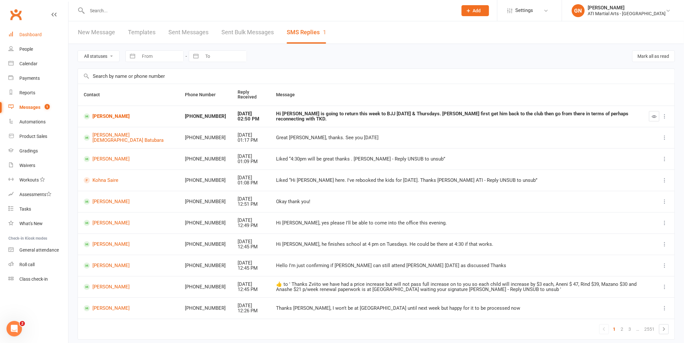
click at [38, 33] on div "Dashboard" at bounding box center [30, 34] width 22 height 5
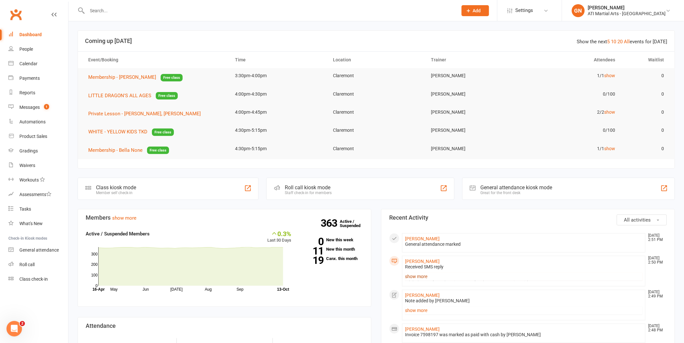
click at [428, 276] on link "show more" at bounding box center [524, 276] width 238 height 9
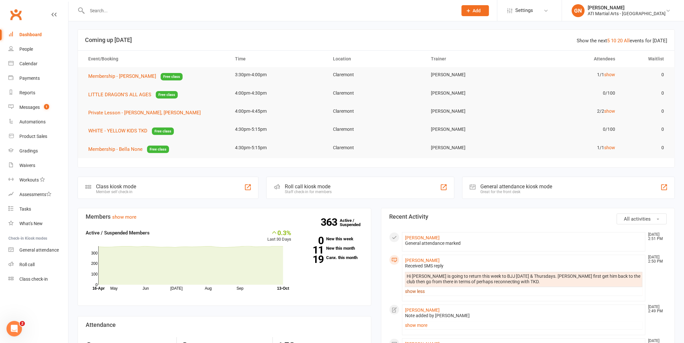
scroll to position [1, 0]
click at [532, 285] on div "Hi [PERSON_NAME] is going to return this week to BJJ [DATE] & Thursdays. [PERSO…" at bounding box center [524, 282] width 234 height 16
click at [21, 106] on div "Messages" at bounding box center [29, 107] width 20 height 5
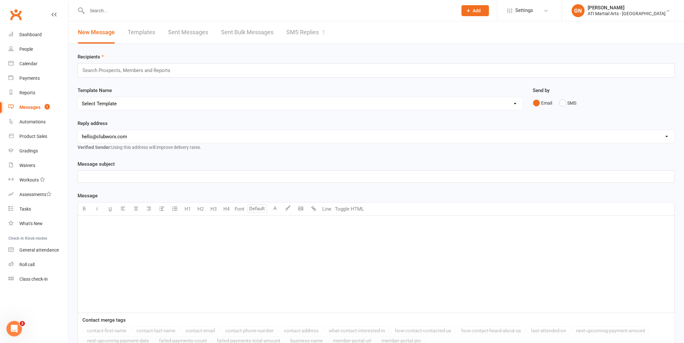
click at [299, 28] on link "SMS Replies 1" at bounding box center [305, 32] width 39 height 22
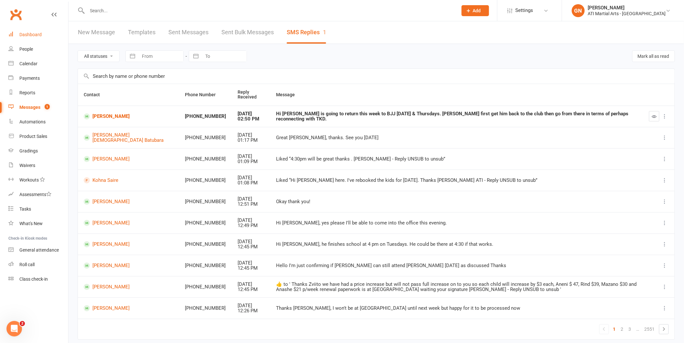
click at [41, 33] on div "Dashboard" at bounding box center [30, 34] width 22 height 5
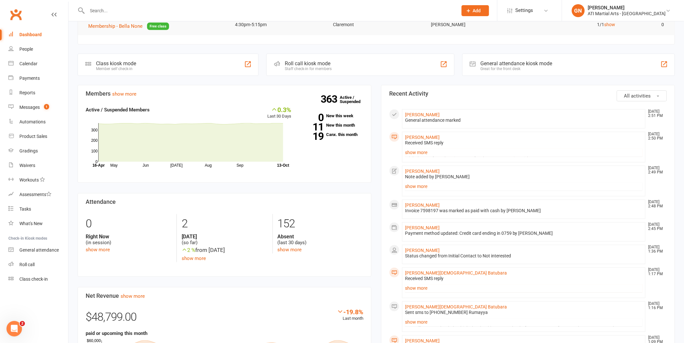
scroll to position [130, 0]
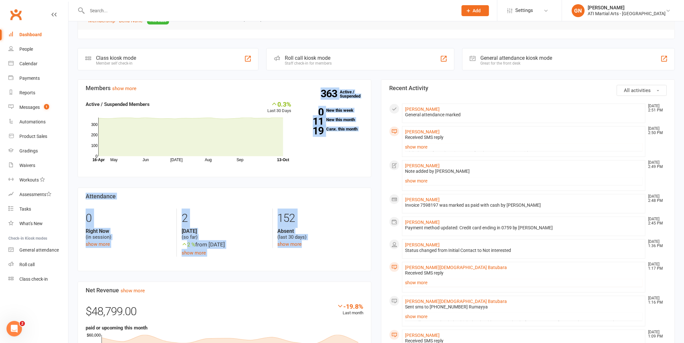
drag, startPoint x: 318, startPoint y: 242, endPoint x: 188, endPoint y: 150, distance: 159.3
click at [188, 150] on div "Members show more 0.3% Last 30 Days Active / Suspended Members May Jun [DATE] A…" at bounding box center [225, 300] width 304 height 441
click at [348, 190] on section "Attendance 0 Right Now (in session) show more 2 [DATE] (so far) 2 % from [DATE]…" at bounding box center [225, 230] width 294 height 84
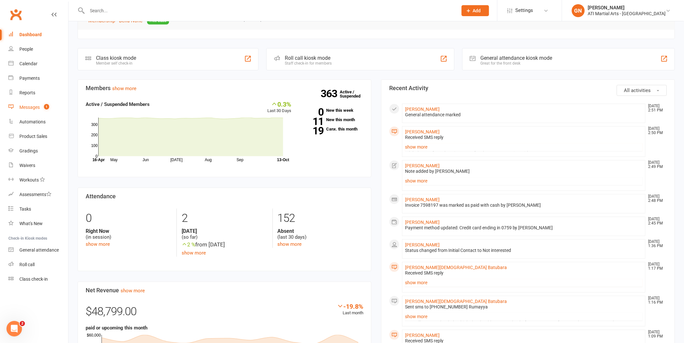
click at [29, 105] on div "Messages" at bounding box center [29, 107] width 20 height 5
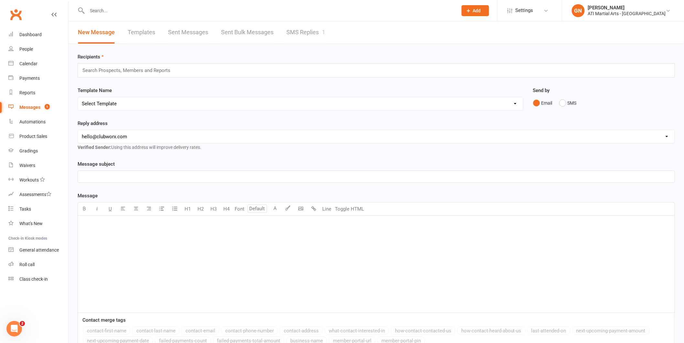
click at [320, 37] on link "SMS Replies 1" at bounding box center [305, 32] width 39 height 22
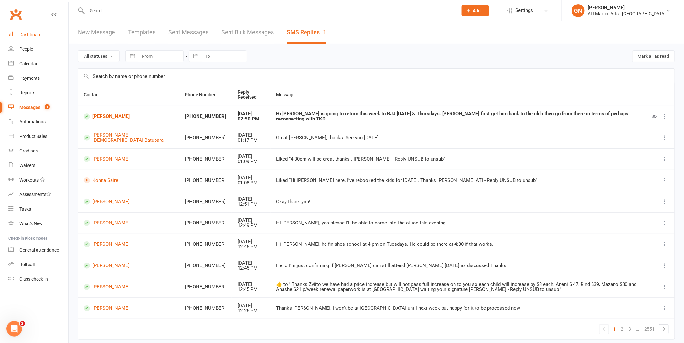
click at [42, 38] on link "Dashboard" at bounding box center [38, 34] width 60 height 15
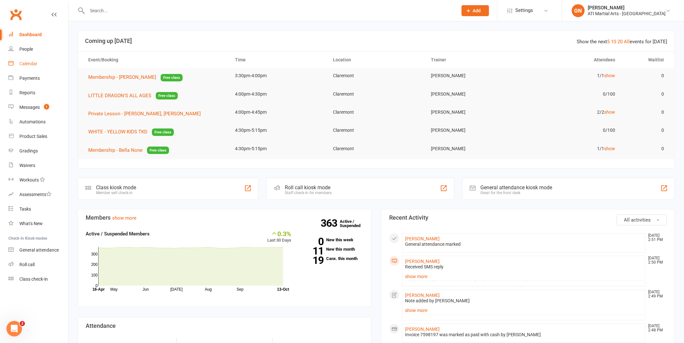
click at [24, 61] on div "Calendar" at bounding box center [28, 63] width 18 height 5
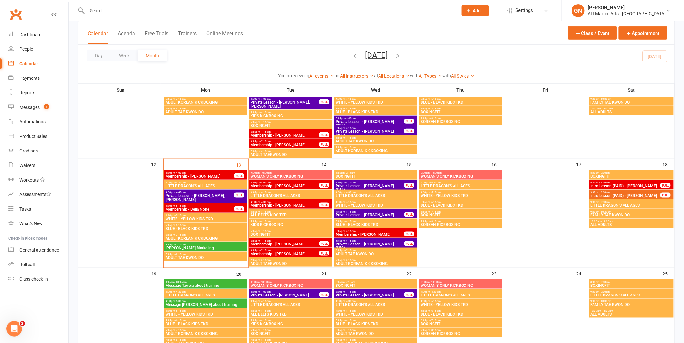
scroll to position [214, 0]
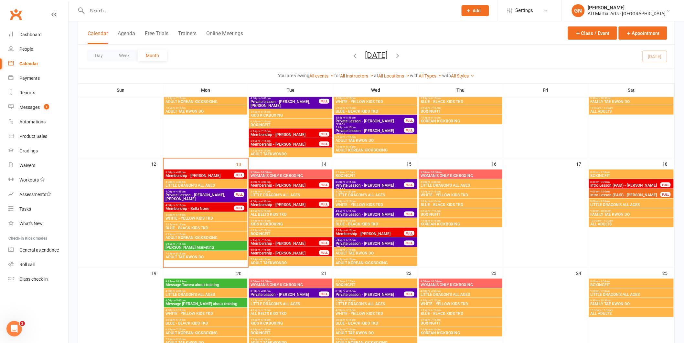
click at [135, 8] on input "text" at bounding box center [269, 10] width 368 height 9
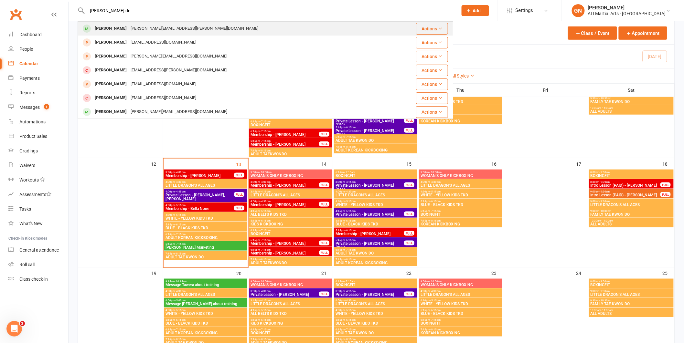
type input "[PERSON_NAME] de"
click at [152, 27] on div "[PERSON_NAME][EMAIL_ADDRESS][PERSON_NAME][DOMAIN_NAME]" at bounding box center [195, 28] width 132 height 9
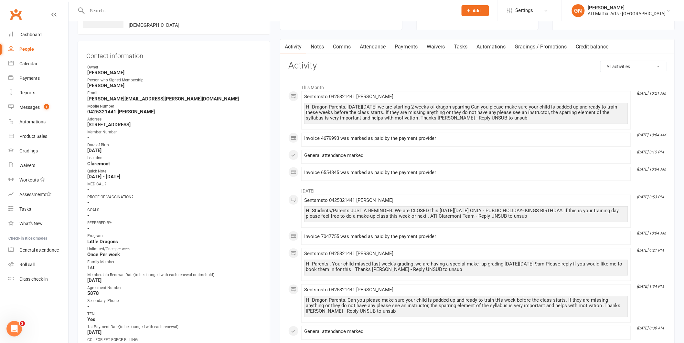
scroll to position [44, 0]
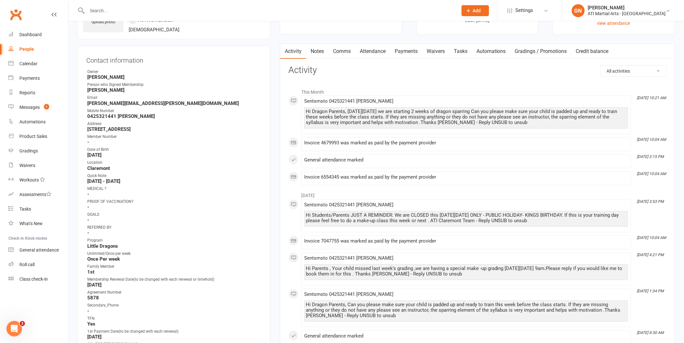
click at [320, 51] on link "Notes" at bounding box center [317, 51] width 22 height 15
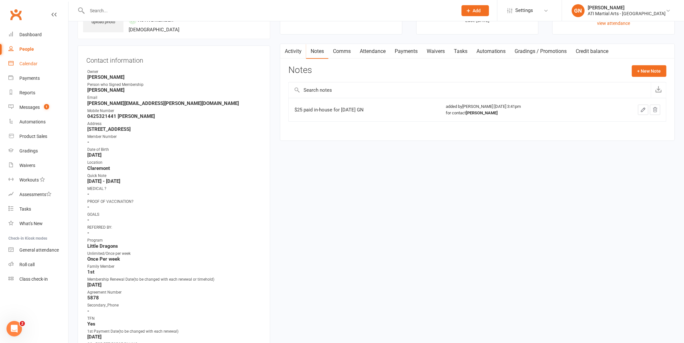
click at [37, 59] on link "Calendar" at bounding box center [38, 64] width 60 height 15
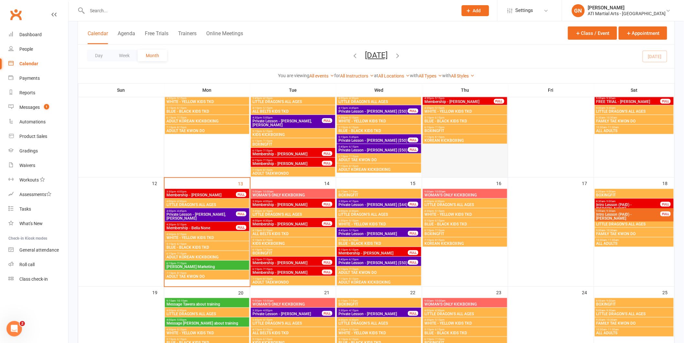
scroll to position [191, 0]
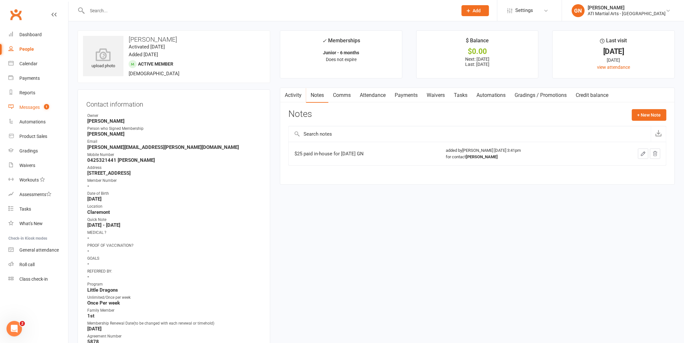
click at [36, 106] on div "Messages" at bounding box center [29, 107] width 20 height 5
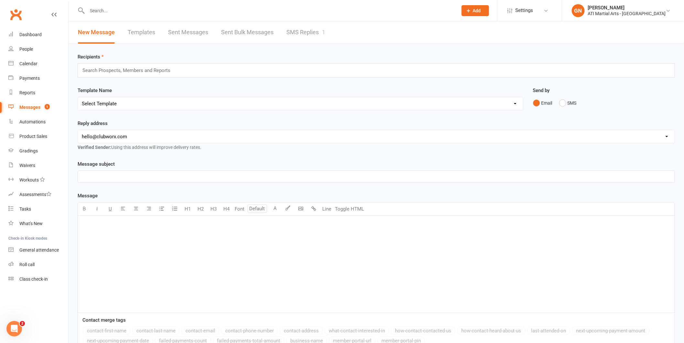
click at [290, 29] on link "SMS Replies 1" at bounding box center [305, 32] width 39 height 22
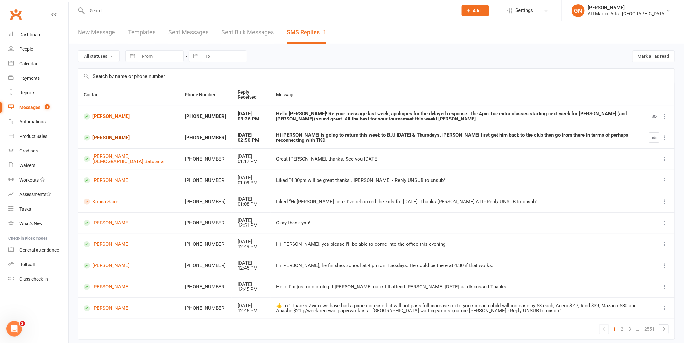
click at [117, 136] on link "[PERSON_NAME]" at bounding box center [129, 138] width 90 height 6
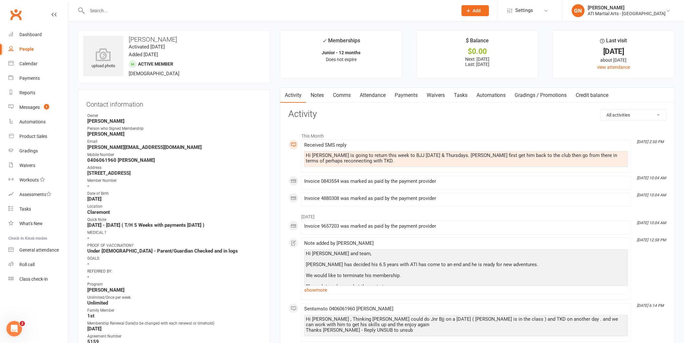
click at [343, 96] on link "Comms" at bounding box center [341, 95] width 27 height 15
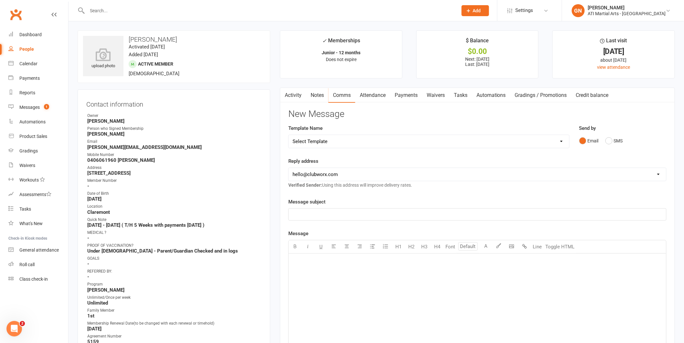
click at [347, 276] on div "﻿" at bounding box center [478, 302] width 378 height 97
click at [610, 140] on button "SMS" at bounding box center [614, 141] width 17 height 12
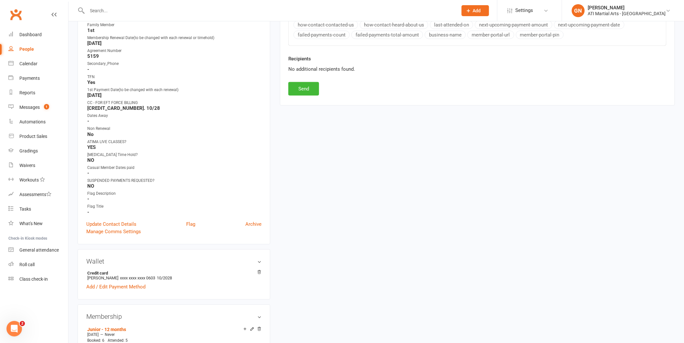
scroll to position [288, 0]
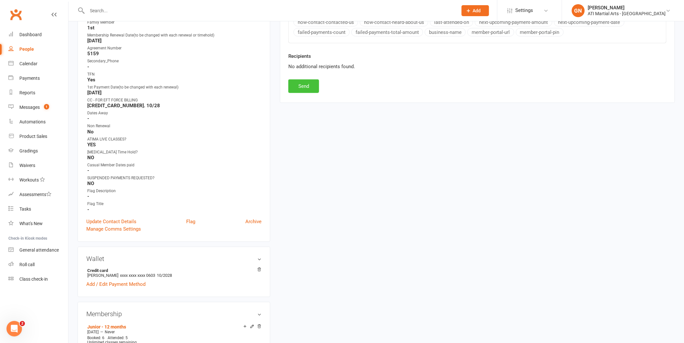
click at [318, 92] on button "Send" at bounding box center [303, 87] width 31 height 14
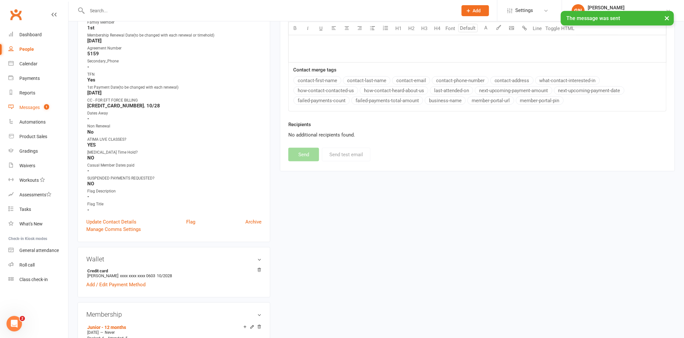
click at [21, 107] on div "Messages" at bounding box center [29, 107] width 20 height 5
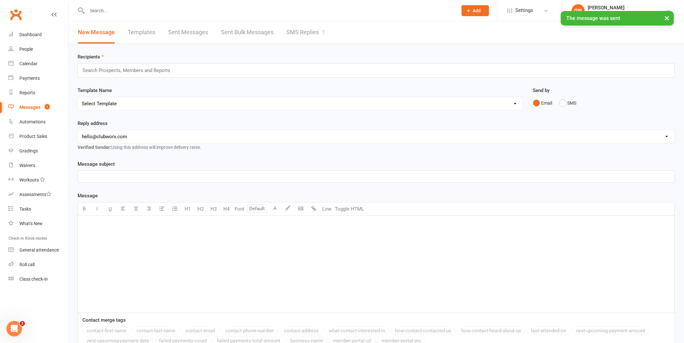
click at [304, 29] on link "SMS Replies 1" at bounding box center [305, 32] width 39 height 22
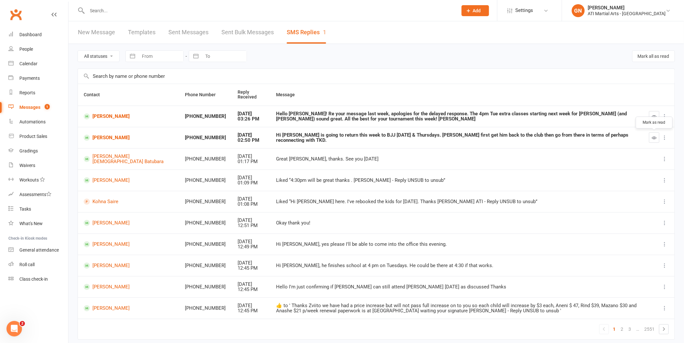
click at [654, 139] on icon "button" at bounding box center [654, 137] width 5 height 5
click at [103, 9] on input "text" at bounding box center [269, 10] width 368 height 9
type input "q"
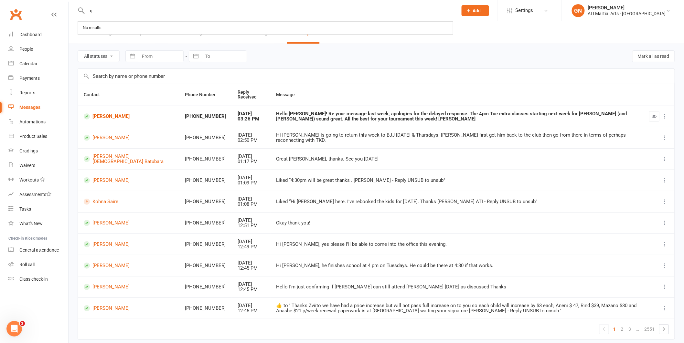
click at [130, 14] on input "q" at bounding box center [269, 10] width 368 height 9
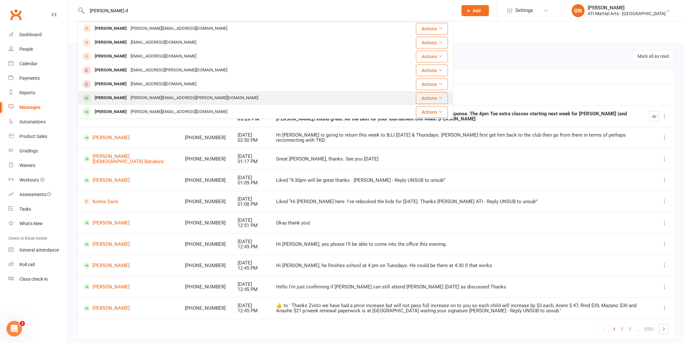
type input "[PERSON_NAME] d"
click at [113, 94] on div "[PERSON_NAME]" at bounding box center [111, 97] width 36 height 9
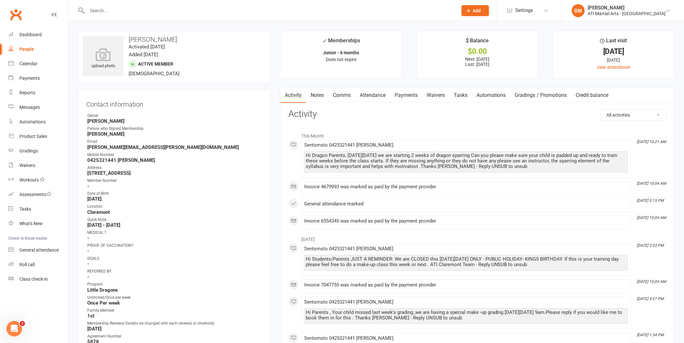
scroll to position [16, 0]
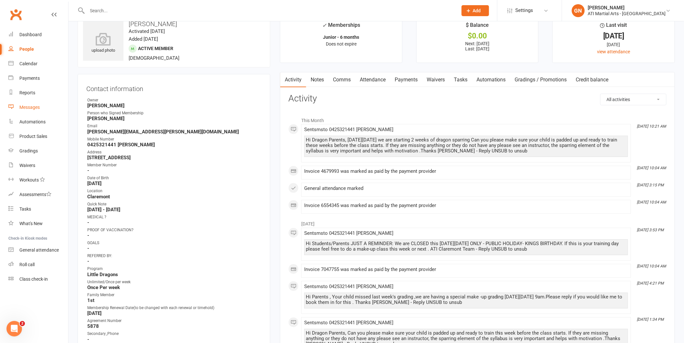
click at [28, 107] on div "Messages" at bounding box center [29, 107] width 20 height 5
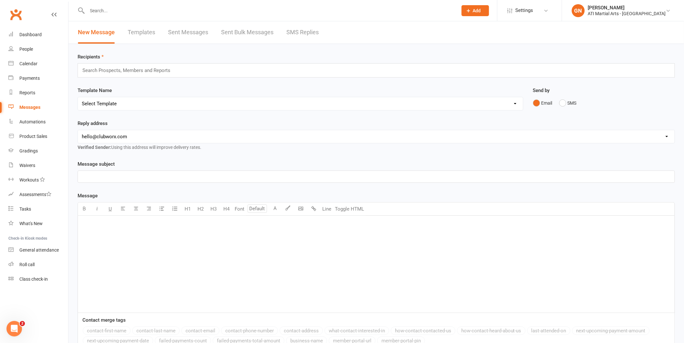
click at [288, 30] on link "SMS Replies" at bounding box center [302, 32] width 32 height 22
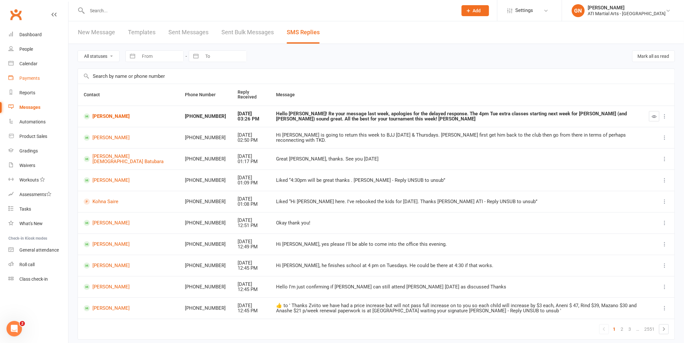
click at [23, 80] on div "Payments" at bounding box center [29, 78] width 20 height 5
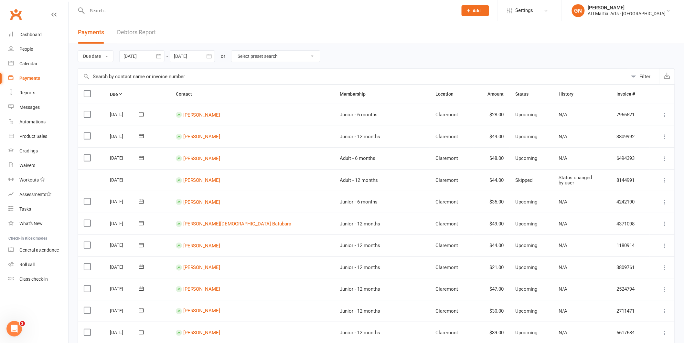
click at [139, 33] on link "Debtors Report" at bounding box center [136, 32] width 39 height 22
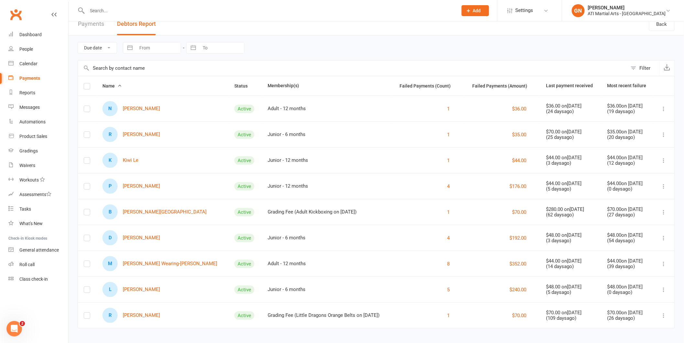
scroll to position [12, 0]
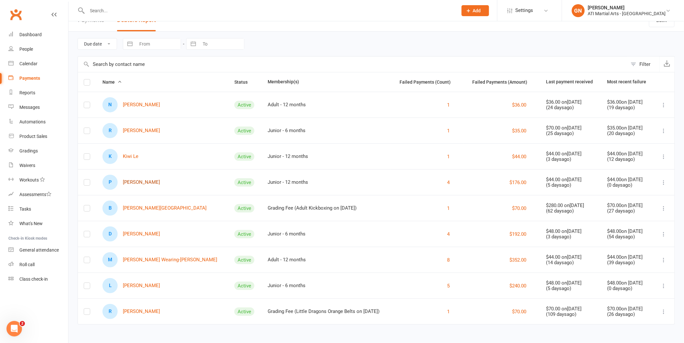
click at [145, 182] on link "P [PERSON_NAME]" at bounding box center [131, 182] width 58 height 15
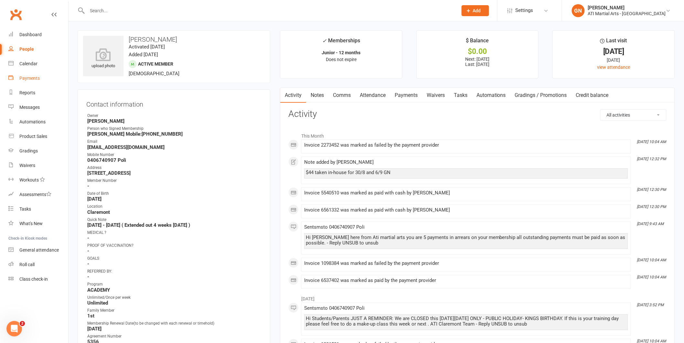
click at [31, 80] on div "Payments" at bounding box center [29, 78] width 20 height 5
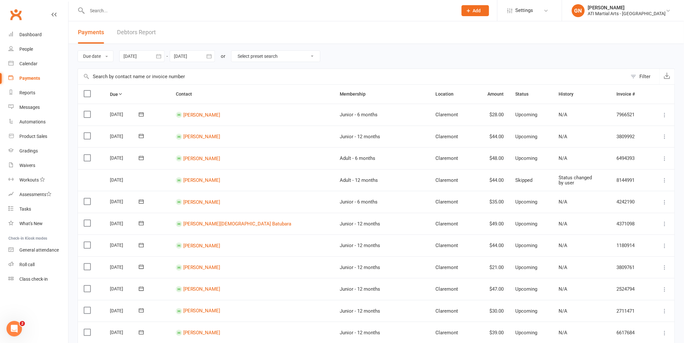
click at [151, 29] on link "Debtors Report" at bounding box center [136, 32] width 39 height 22
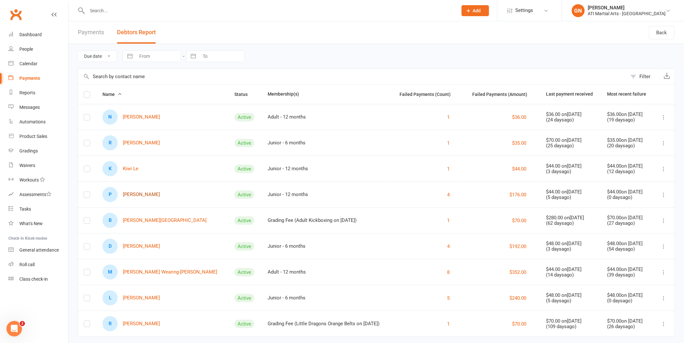
click at [151, 193] on link "P [PERSON_NAME]" at bounding box center [131, 194] width 58 height 15
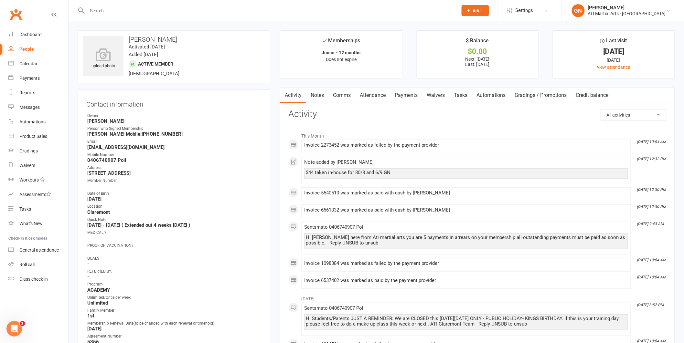
click at [403, 93] on link "Payments" at bounding box center [406, 95] width 32 height 15
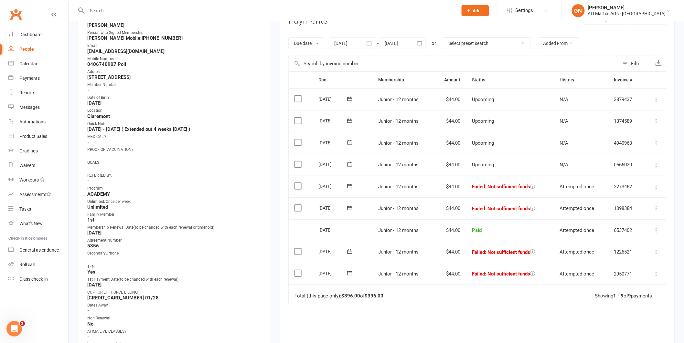
scroll to position [156, 0]
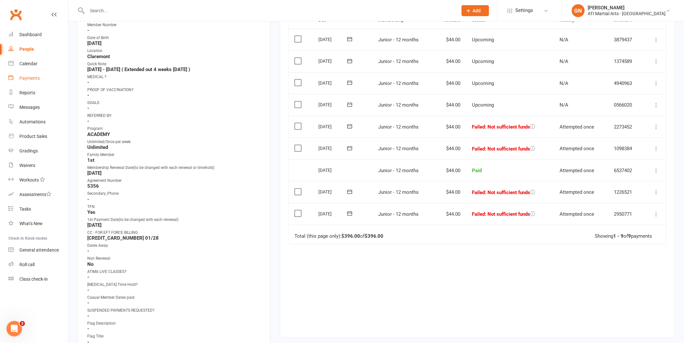
click at [36, 77] on div "Payments" at bounding box center [29, 78] width 20 height 5
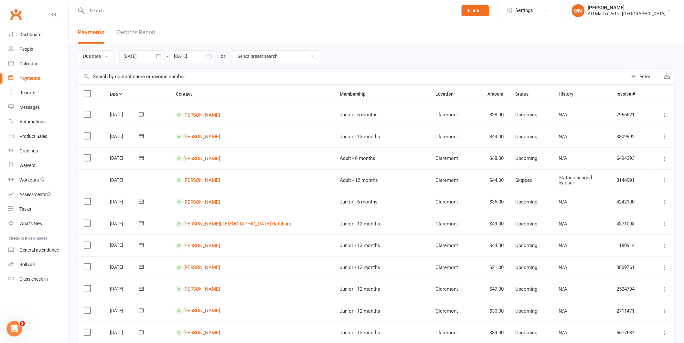
click at [128, 32] on link "Debtors Report" at bounding box center [136, 32] width 39 height 22
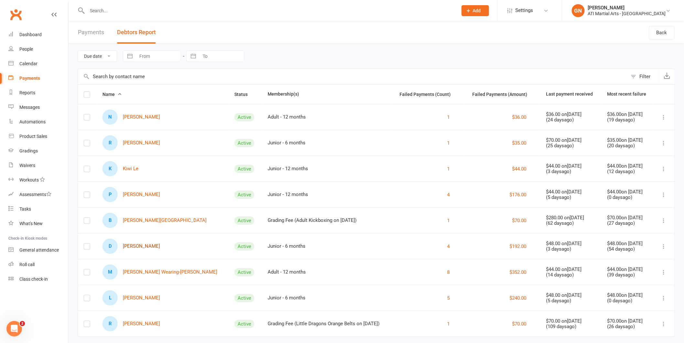
click at [133, 246] on link "D [PERSON_NAME]" at bounding box center [131, 246] width 58 height 15
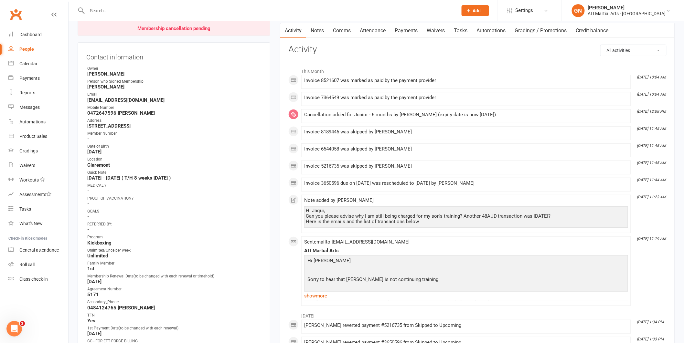
scroll to position [63, 0]
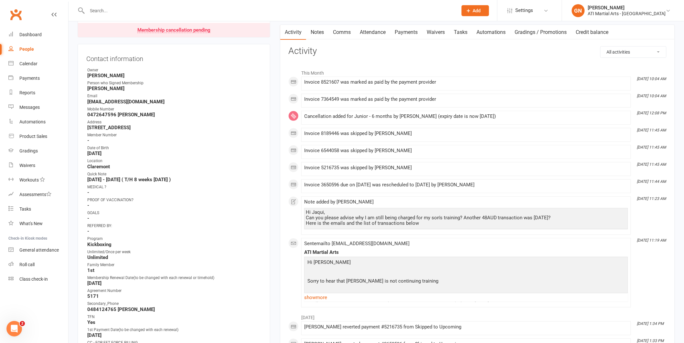
click at [419, 30] on link "Payments" at bounding box center [406, 32] width 32 height 15
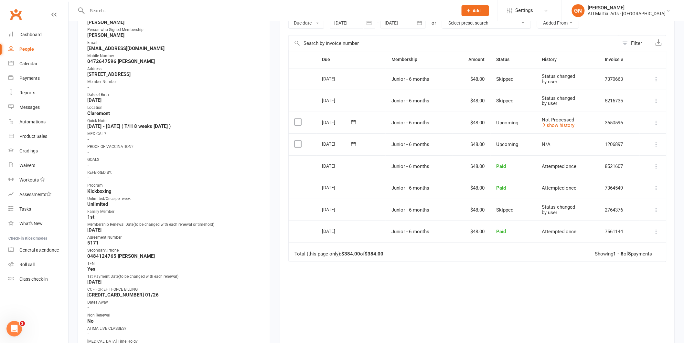
scroll to position [127, 0]
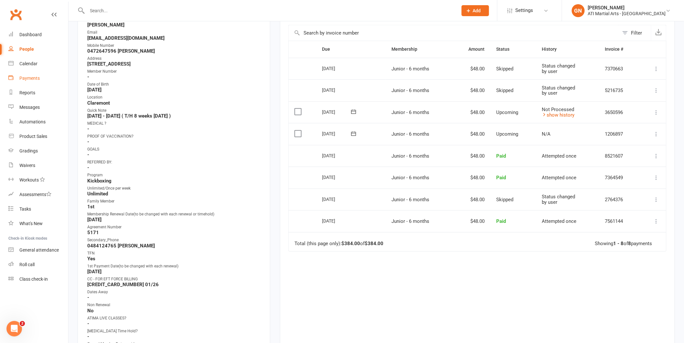
click at [26, 78] on div "Payments" at bounding box center [29, 78] width 20 height 5
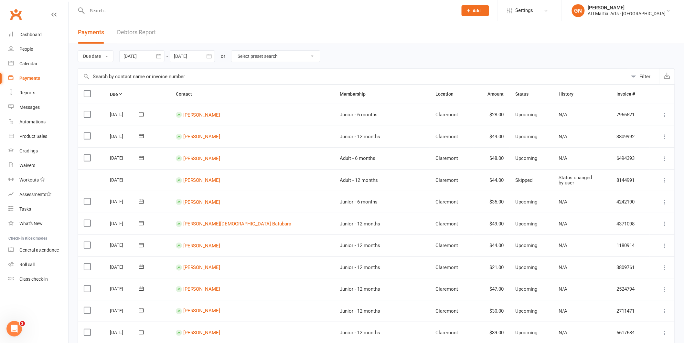
click at [139, 28] on link "Debtors Report" at bounding box center [136, 32] width 39 height 22
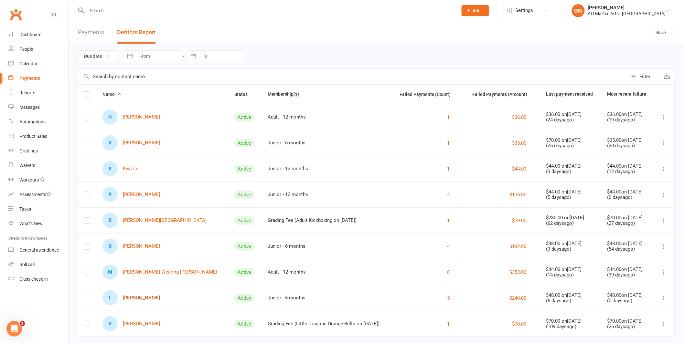
click at [142, 298] on link "L [PERSON_NAME]" at bounding box center [131, 298] width 58 height 15
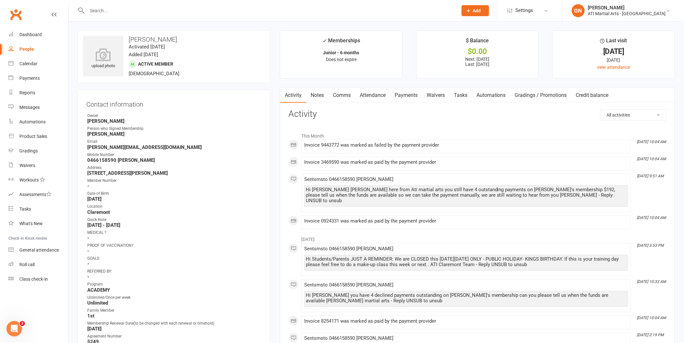
click at [403, 95] on link "Payments" at bounding box center [406, 95] width 32 height 15
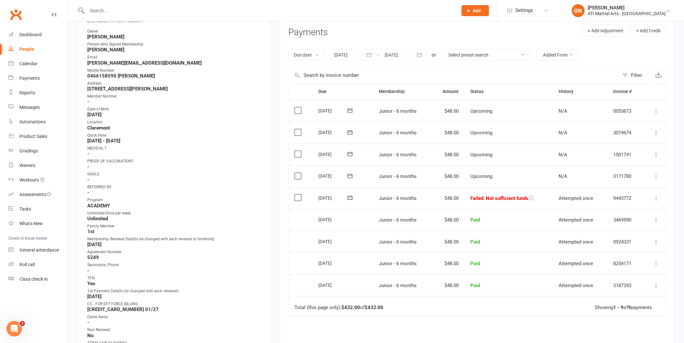
scroll to position [87, 0]
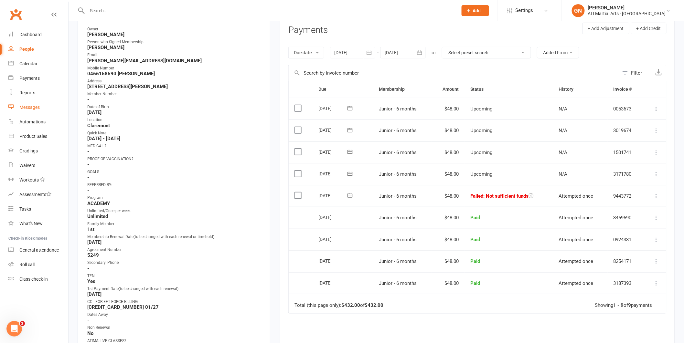
click at [28, 107] on div "Messages" at bounding box center [29, 107] width 20 height 5
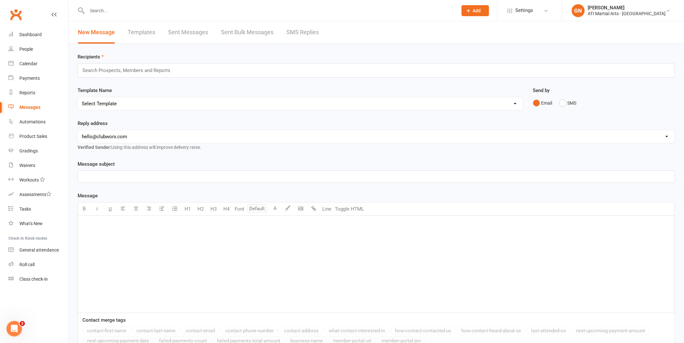
click at [287, 32] on link "SMS Replies" at bounding box center [302, 32] width 32 height 22
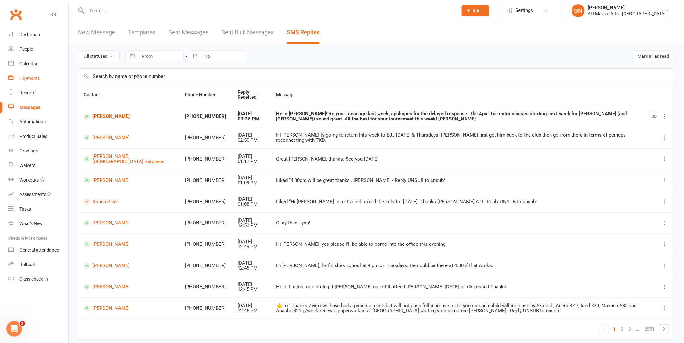
click at [20, 77] on div "Payments" at bounding box center [29, 78] width 20 height 5
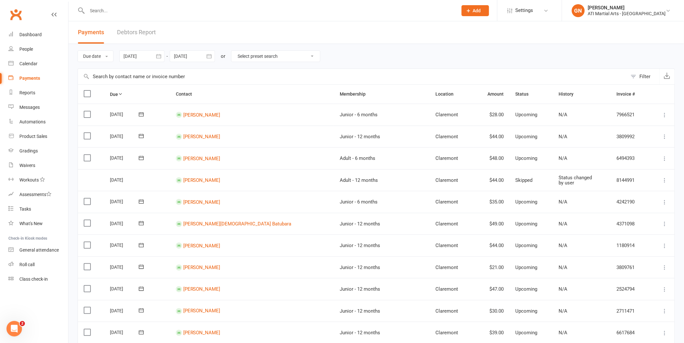
click at [141, 33] on link "Debtors Report" at bounding box center [136, 32] width 39 height 22
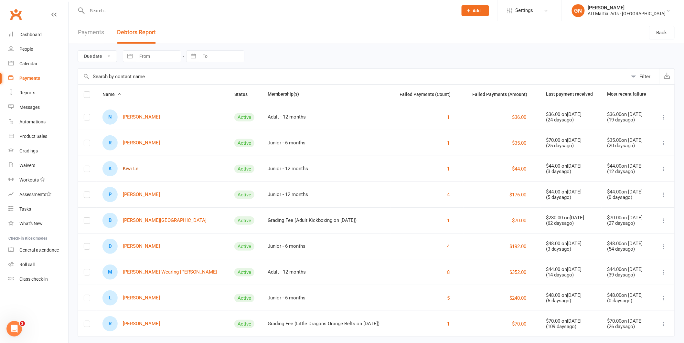
click at [128, 169] on link "K Kiwi Le" at bounding box center [120, 168] width 36 height 15
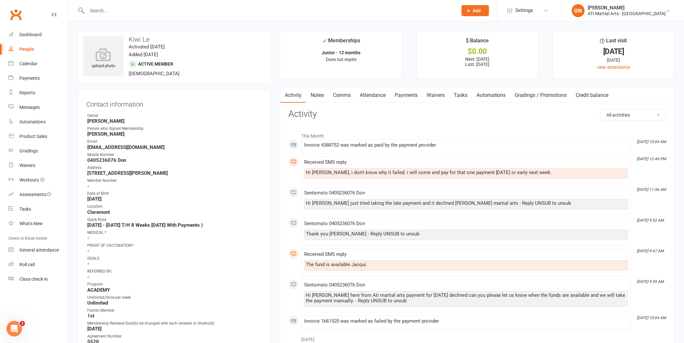
drag, startPoint x: 400, startPoint y: 96, endPoint x: 476, endPoint y: 99, distance: 76.0
click at [400, 96] on link "Payments" at bounding box center [406, 95] width 32 height 15
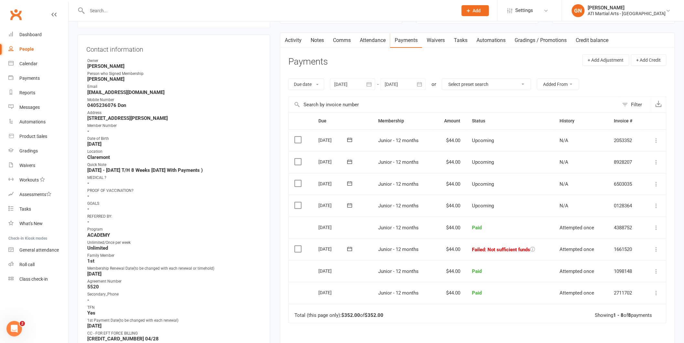
scroll to position [104, 0]
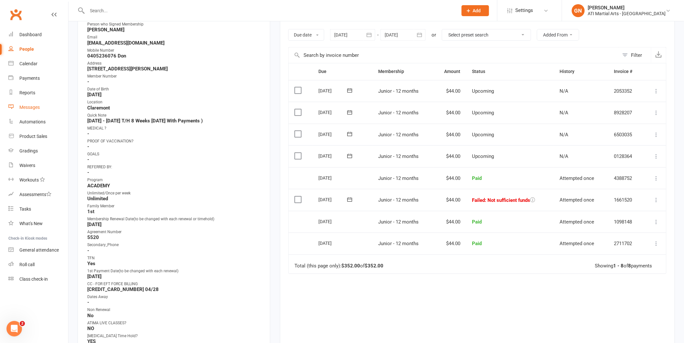
click at [27, 108] on div "Messages" at bounding box center [29, 107] width 20 height 5
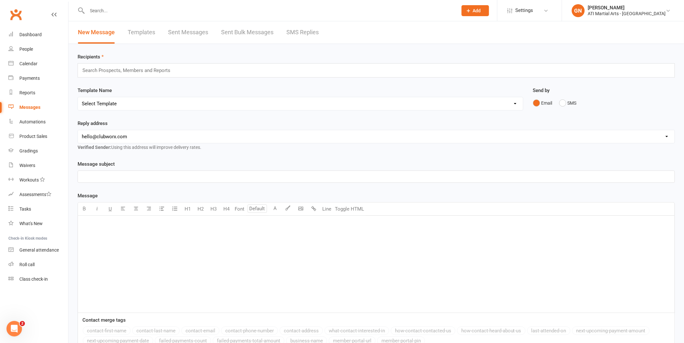
click at [300, 33] on link "SMS Replies" at bounding box center [302, 32] width 32 height 22
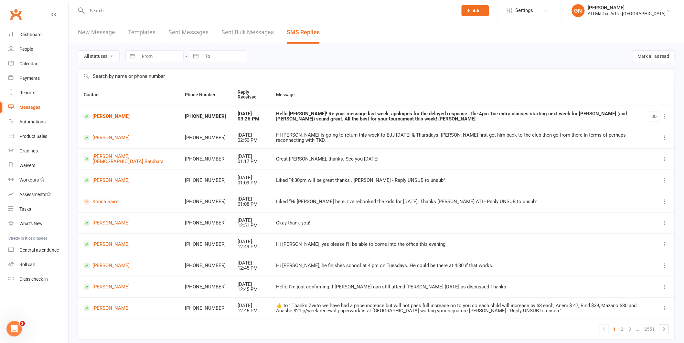
click at [124, 8] on input "text" at bounding box center [269, 10] width 368 height 9
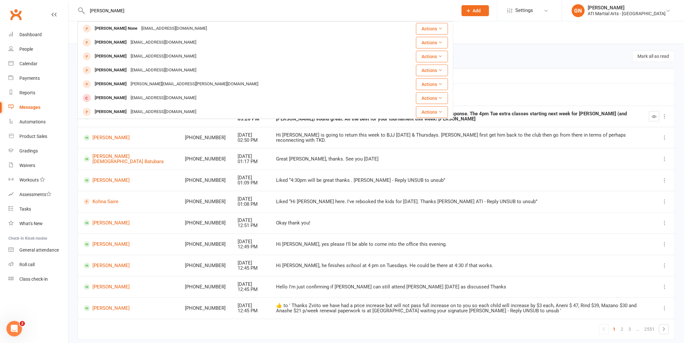
type input "[PERSON_NAME]"
click at [600, 299] on td "​👍​ to ' Thanks Zviito we have had a price increase but will not pass full incr…" at bounding box center [457, 308] width 373 height 21
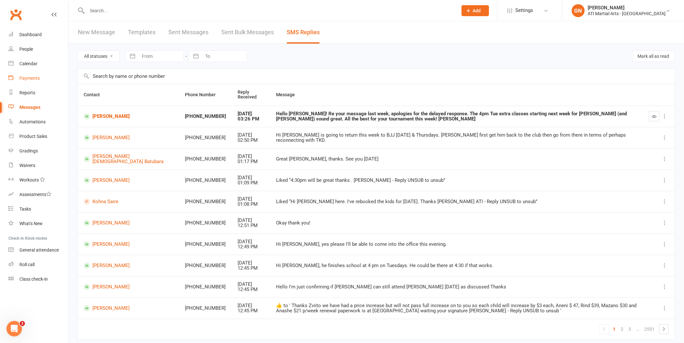
click at [28, 80] on div "Payments" at bounding box center [29, 78] width 20 height 5
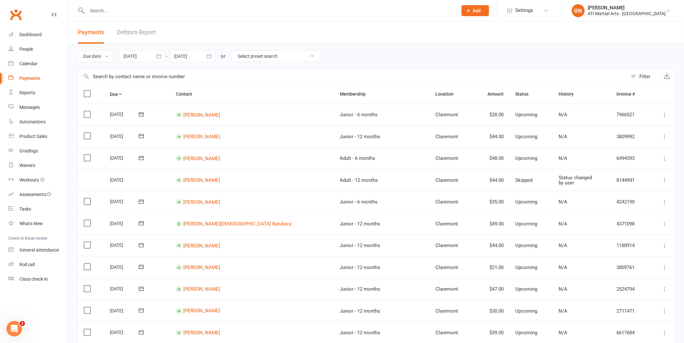
click at [122, 32] on link "Debtors Report" at bounding box center [136, 32] width 39 height 22
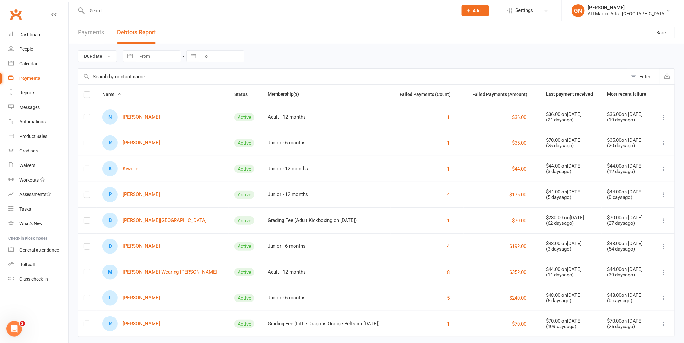
click at [132, 31] on button "Debtors Report" at bounding box center [136, 32] width 39 height 22
click at [29, 105] on div "Messages" at bounding box center [29, 107] width 20 height 5
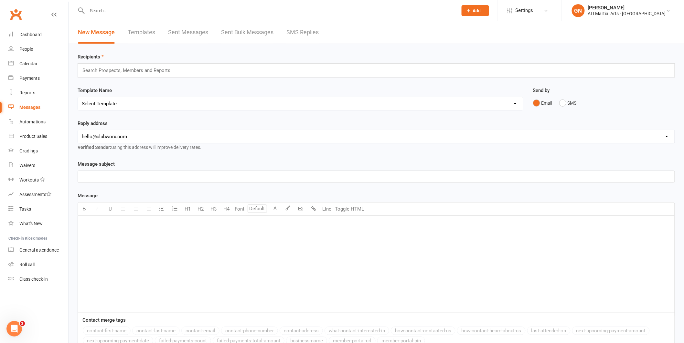
click at [300, 32] on link "SMS Replies" at bounding box center [302, 32] width 32 height 22
